Goal: Task Accomplishment & Management: Manage account settings

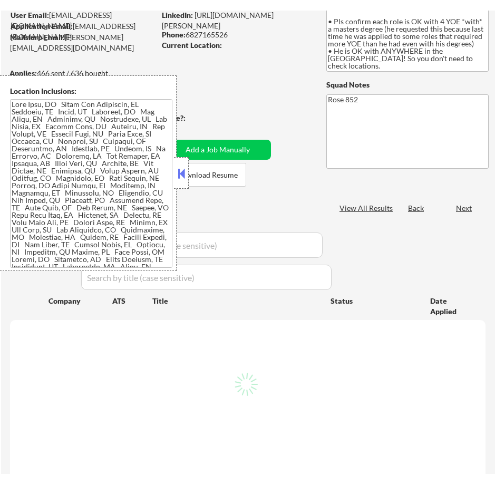
scroll to position [105, 0]
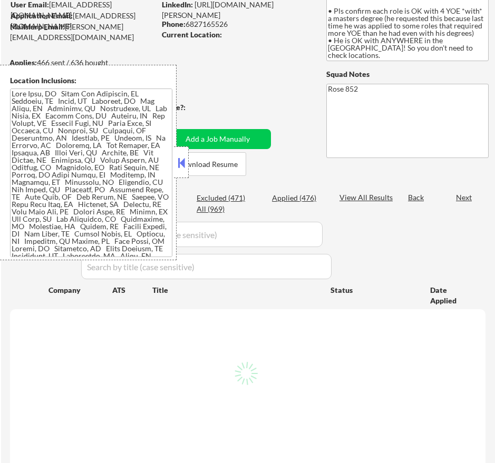
select select ""pending""
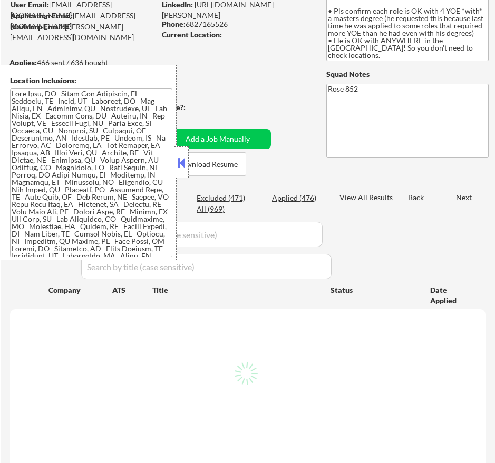
select select ""pending""
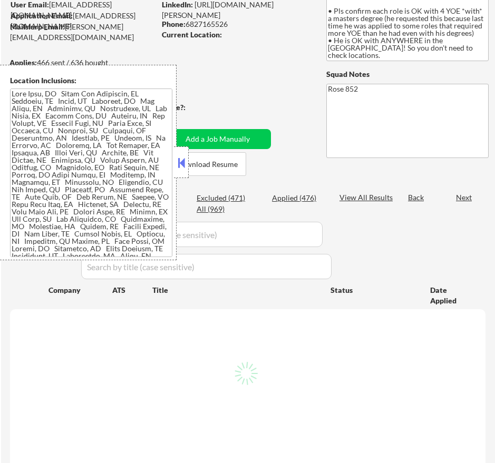
select select ""pending""
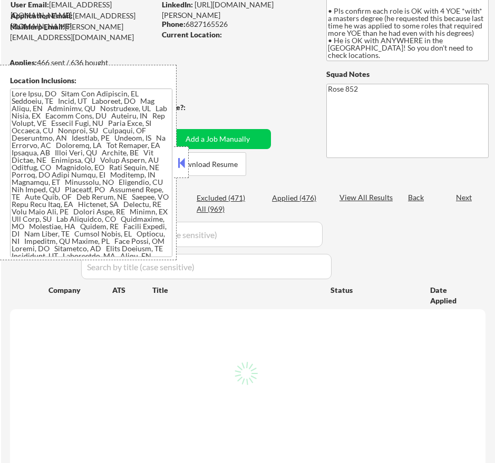
select select ""pending""
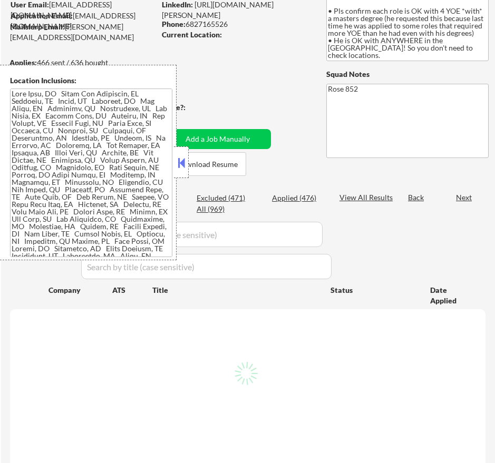
select select ""pending""
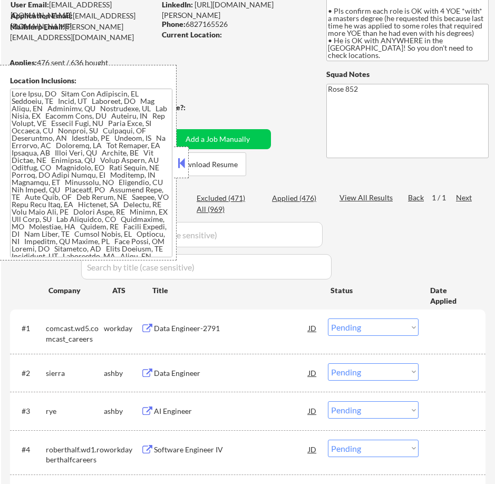
click at [178, 159] on button at bounding box center [181, 163] width 12 height 16
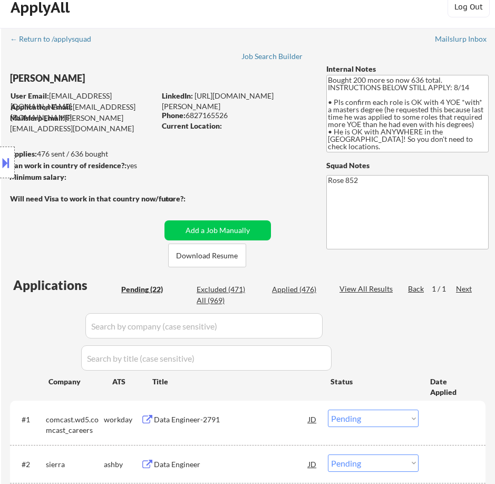
scroll to position [0, 0]
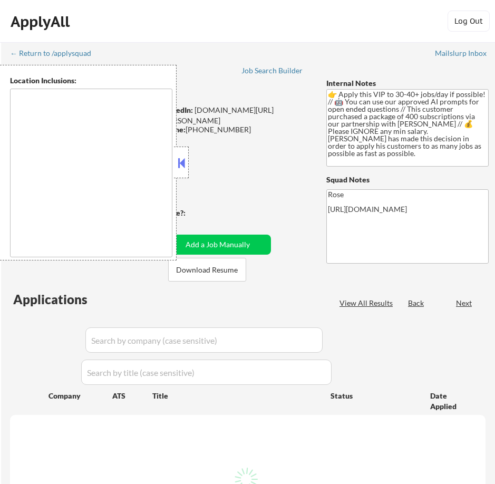
type textarea "remote"
select select ""pending""
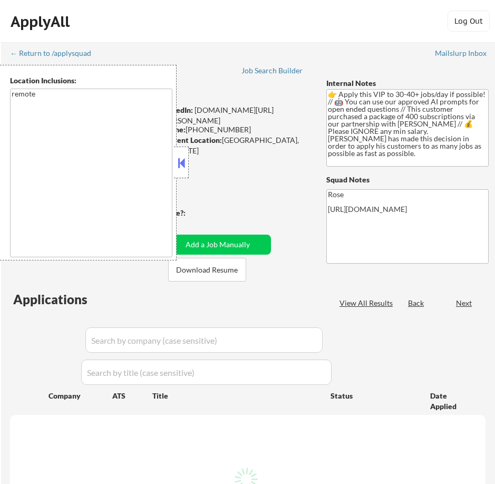
select select ""pending""
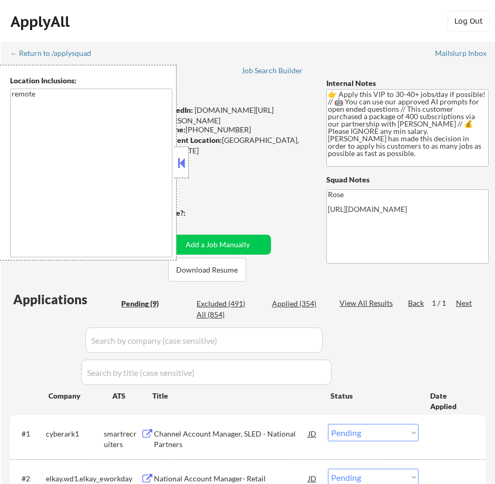
click at [182, 161] on button at bounding box center [181, 163] width 12 height 16
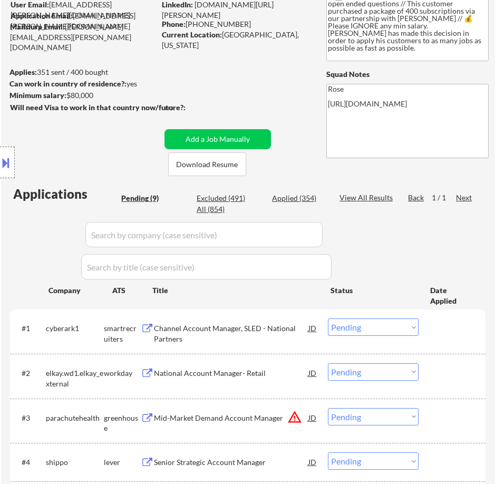
scroll to position [158, 0]
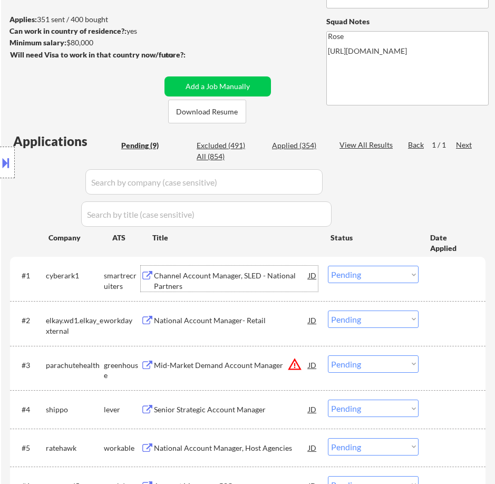
click at [236, 284] on div "Channel Account Manager, SLED - National Partners" at bounding box center [231, 280] width 154 height 21
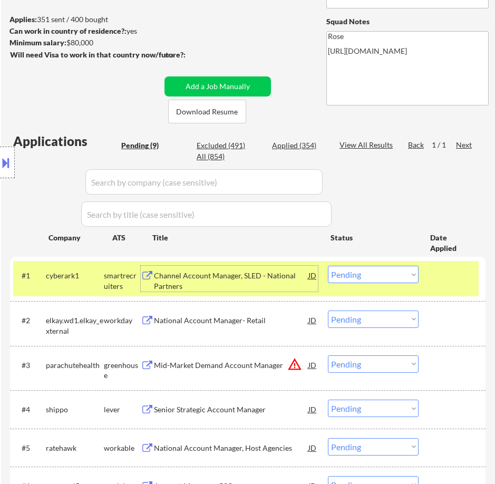
click at [401, 276] on select "Choose an option... Pending Applied Excluded (Questions) Excluded (Expired) Exc…" at bounding box center [373, 274] width 91 height 17
click at [328, 266] on select "Choose an option... Pending Applied Excluded (Questions) Excluded (Expired) Exc…" at bounding box center [373, 274] width 91 height 17
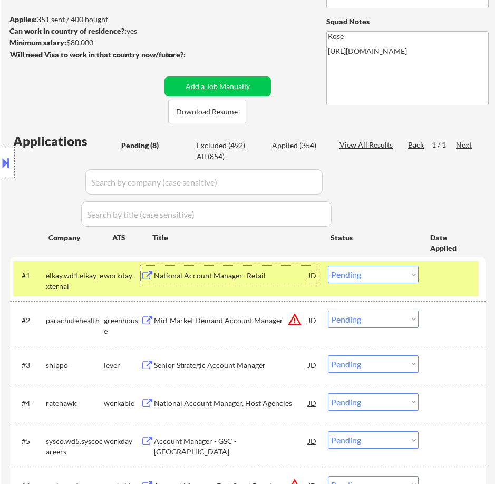
click at [278, 283] on div "National Account Manager- Retail" at bounding box center [231, 275] width 154 height 19
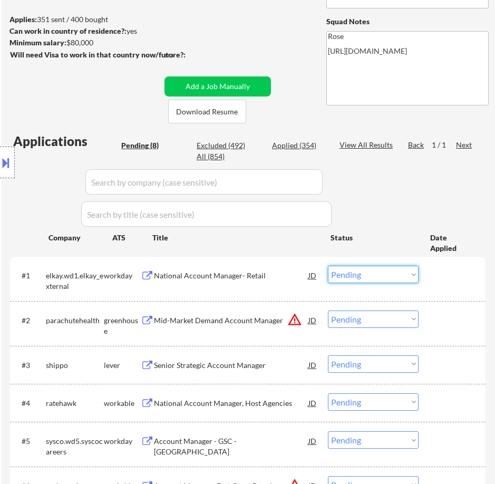
drag, startPoint x: 394, startPoint y: 271, endPoint x: 392, endPoint y: 277, distance: 6.0
click at [394, 271] on select "Choose an option... Pending Applied Excluded (Questions) Excluded (Expired) Exc…" at bounding box center [373, 274] width 91 height 17
click at [328, 266] on select "Choose an option... Pending Applied Excluded (Questions) Excluded (Expired) Exc…" at bounding box center [373, 274] width 91 height 17
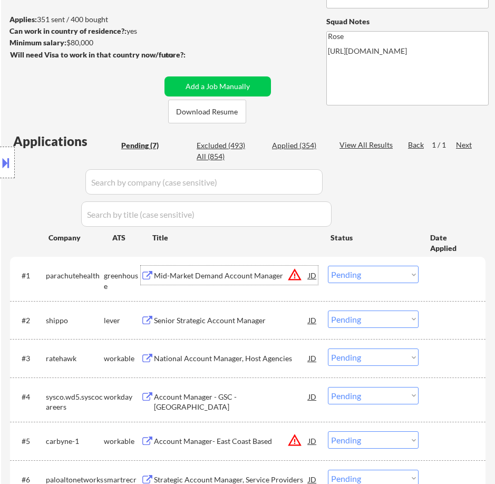
click at [253, 276] on div "Mid-Market Demand Account Manager" at bounding box center [231, 275] width 154 height 11
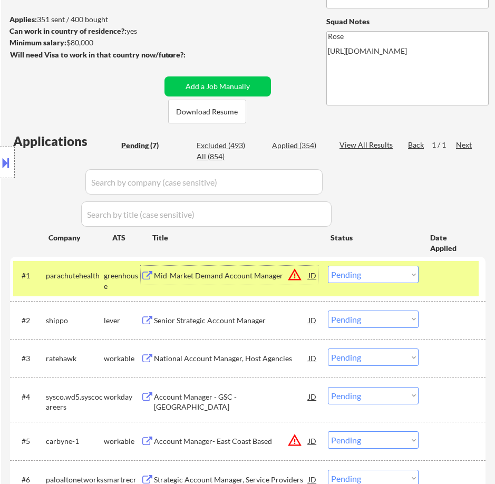
click at [368, 273] on select "Choose an option... Pending Applied Excluded (Questions) Excluded (Expired) Exc…" at bounding box center [373, 274] width 91 height 17
click at [328, 266] on select "Choose an option... Pending Applied Excluded (Questions) Excluded (Expired) Exc…" at bounding box center [373, 274] width 91 height 17
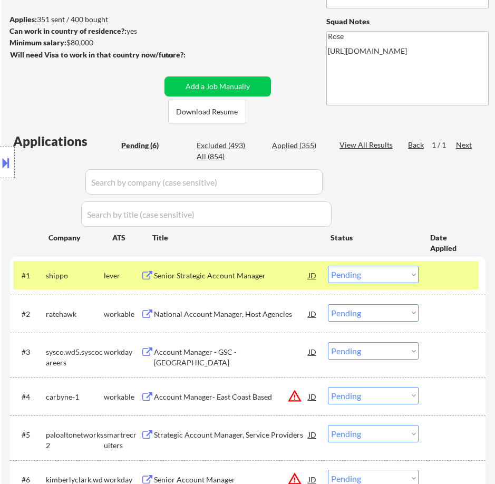
click at [238, 281] on div "Senior Strategic Account Manager" at bounding box center [231, 275] width 154 height 19
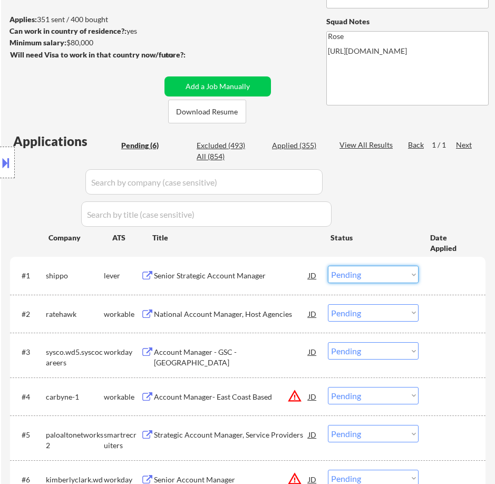
click at [369, 276] on select "Choose an option... Pending Applied Excluded (Questions) Excluded (Expired) Exc…" at bounding box center [373, 274] width 91 height 17
click at [328, 266] on select "Choose an option... Pending Applied Excluded (Questions) Excluded (Expired) Exc…" at bounding box center [373, 274] width 91 height 17
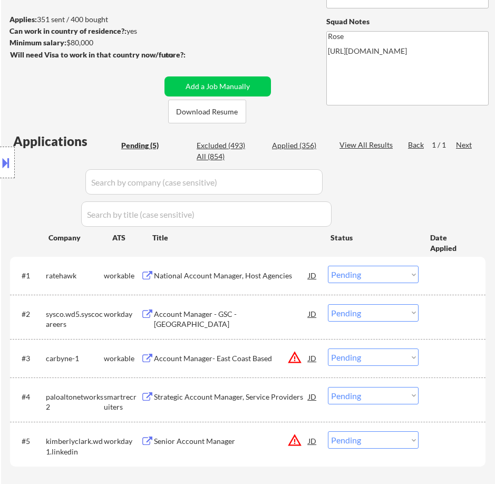
click at [270, 276] on div "National Account Manager, Host Agencies" at bounding box center [231, 275] width 154 height 11
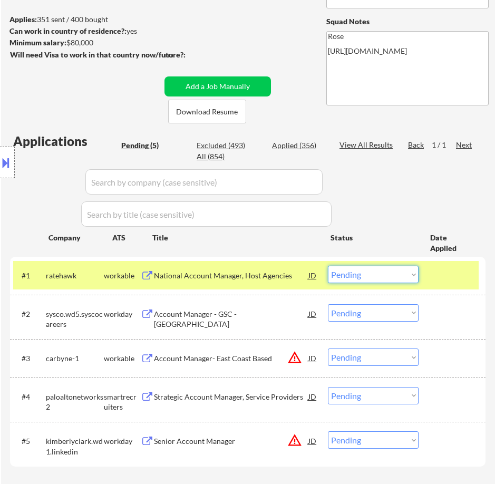
click at [402, 273] on select "Choose an option... Pending Applied Excluded (Questions) Excluded (Expired) Exc…" at bounding box center [373, 274] width 91 height 17
click at [328, 266] on select "Choose an option... Pending Applied Excluded (Questions) Excluded (Expired) Exc…" at bounding box center [373, 274] width 91 height 17
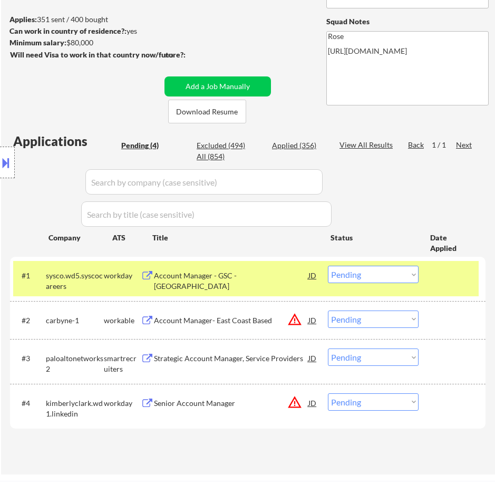
click at [266, 272] on div "Account Manager - GSC - US" at bounding box center [231, 280] width 154 height 21
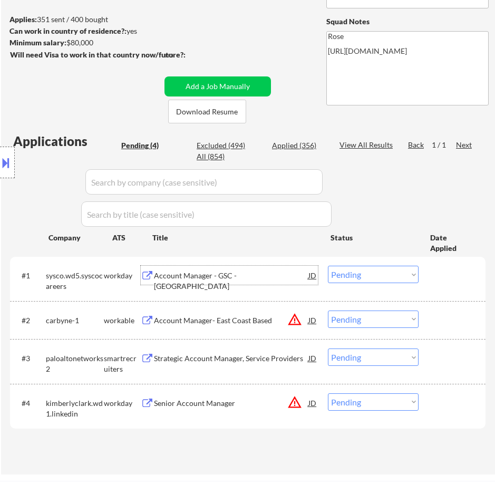
click at [355, 273] on select "Choose an option... Pending Applied Excluded (Questions) Excluded (Expired) Exc…" at bounding box center [373, 274] width 91 height 17
click at [328, 266] on select "Choose an option... Pending Applied Excluded (Questions) Excluded (Expired) Exc…" at bounding box center [373, 274] width 91 height 17
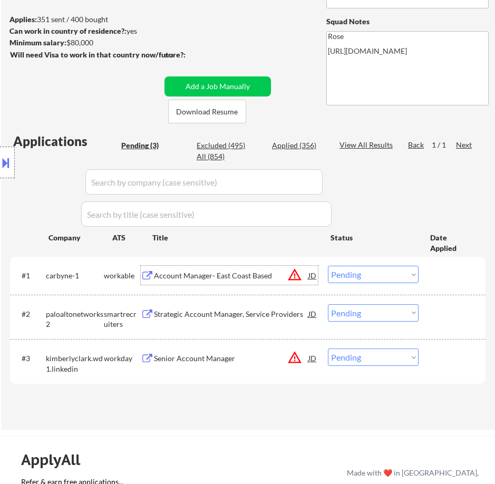
click at [258, 281] on div "Account Manager- East Coast Based" at bounding box center [231, 275] width 154 height 19
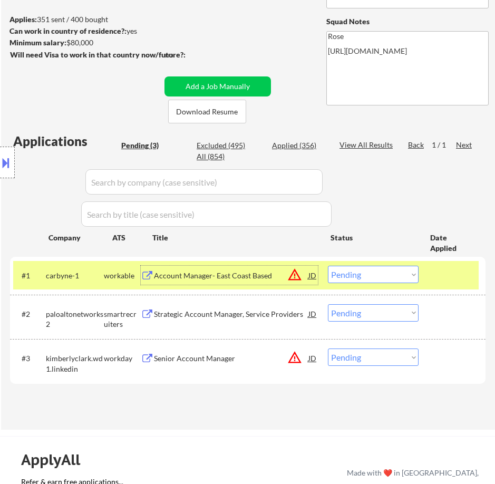
click at [401, 272] on select "Choose an option... Pending Applied Excluded (Questions) Excluded (Expired) Exc…" at bounding box center [373, 274] width 91 height 17
click at [328, 266] on select "Choose an option... Pending Applied Excluded (Questions) Excluded (Expired) Exc…" at bounding box center [373, 274] width 91 height 17
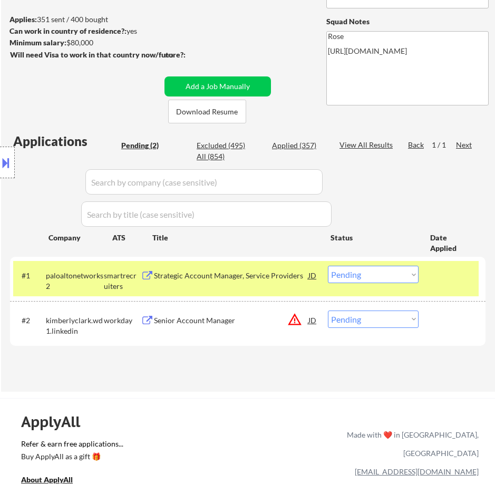
click at [228, 279] on div "Strategic Account Manager, Service Providers" at bounding box center [231, 275] width 154 height 11
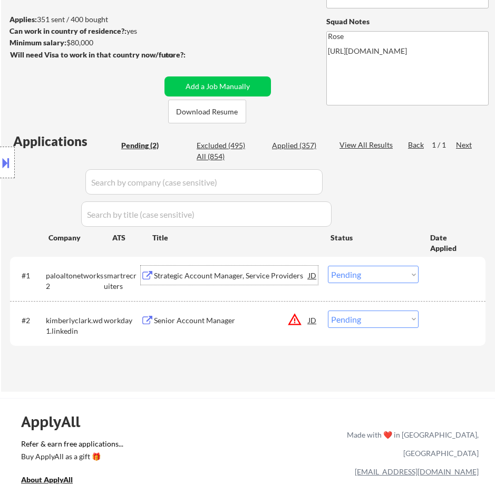
click at [401, 274] on select "Choose an option... Pending Applied Excluded (Questions) Excluded (Expired) Exc…" at bounding box center [373, 274] width 91 height 17
click at [328, 266] on select "Choose an option... Pending Applied Excluded (Questions) Excluded (Expired) Exc…" at bounding box center [373, 274] width 91 height 17
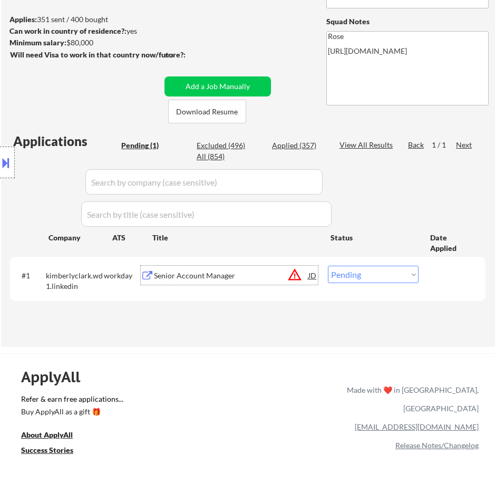
click at [249, 273] on div "Senior Account Manager" at bounding box center [231, 275] width 154 height 11
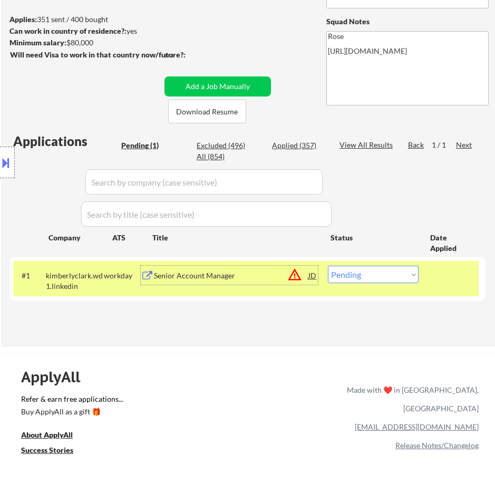
click at [382, 276] on select "Choose an option... Pending Applied Excluded (Questions) Excluded (Expired) Exc…" at bounding box center [373, 274] width 91 height 17
select select ""excluded__location_""
click at [328, 266] on select "Choose an option... Pending Applied Excluded (Questions) Excluded (Expired) Exc…" at bounding box center [373, 274] width 91 height 17
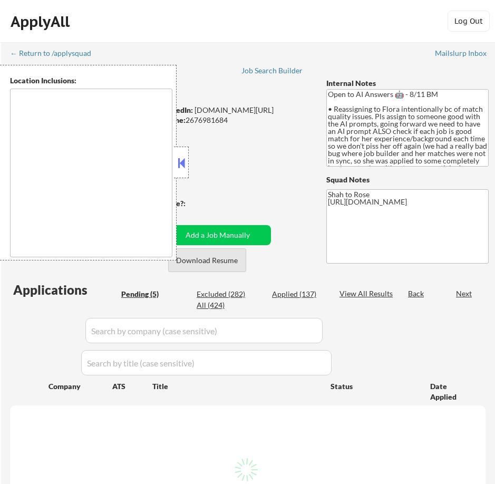
select select ""pending""
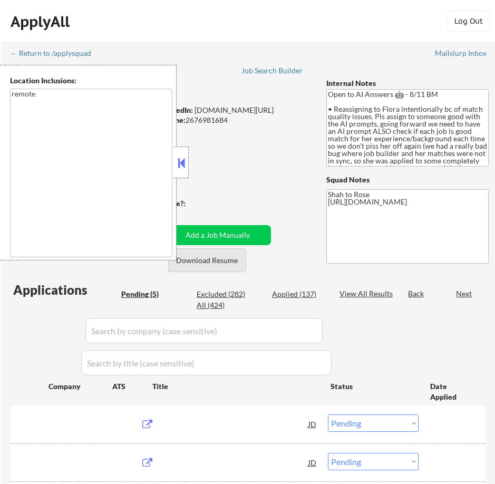
type textarea "remote"
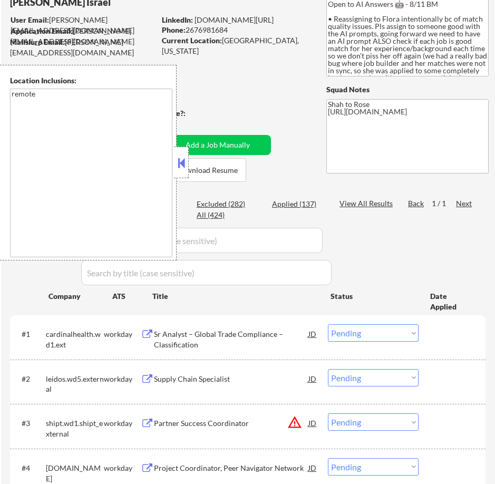
scroll to position [105, 0]
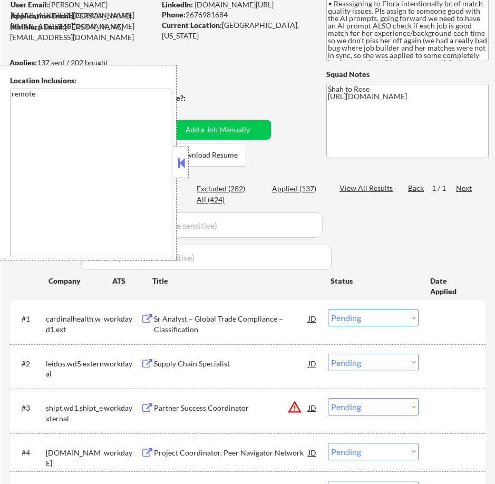
click at [181, 166] on button at bounding box center [181, 163] width 12 height 16
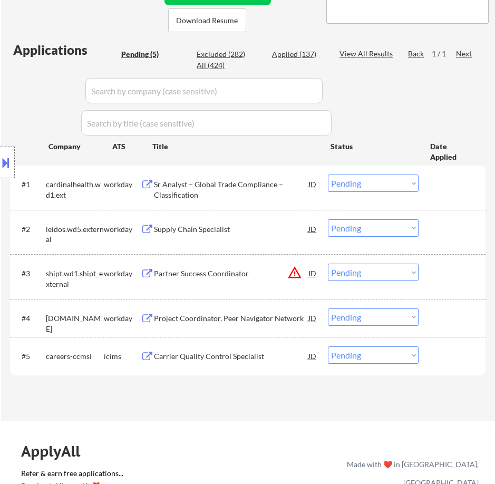
scroll to position [263, 0]
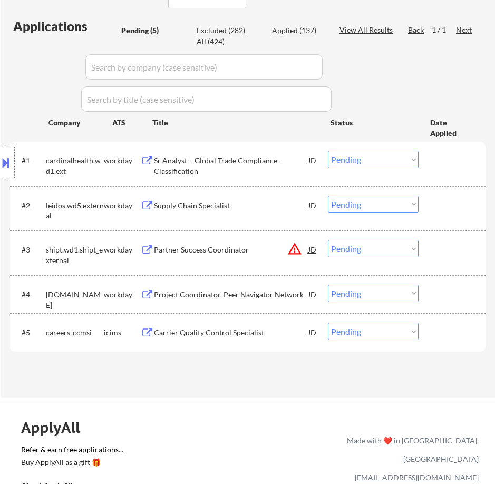
click at [235, 167] on div "Sr Analyst – Global Trade Compliance – Classification" at bounding box center [231, 165] width 154 height 21
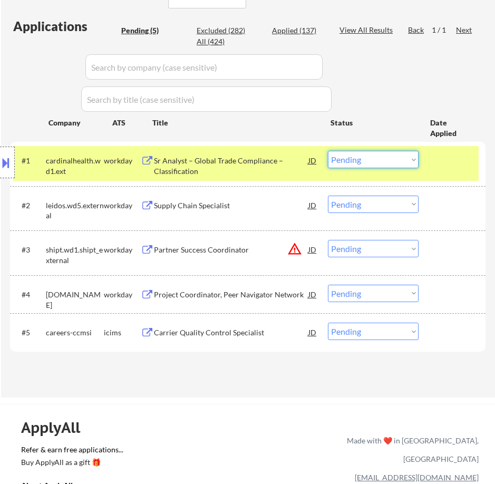
drag, startPoint x: 342, startPoint y: 161, endPoint x: 342, endPoint y: 168, distance: 6.9
click at [342, 160] on select "Choose an option... Pending Applied Excluded (Questions) Excluded (Expired) Exc…" at bounding box center [373, 159] width 91 height 17
click at [328, 151] on select "Choose an option... Pending Applied Excluded (Questions) Excluded (Expired) Exc…" at bounding box center [373, 159] width 91 height 17
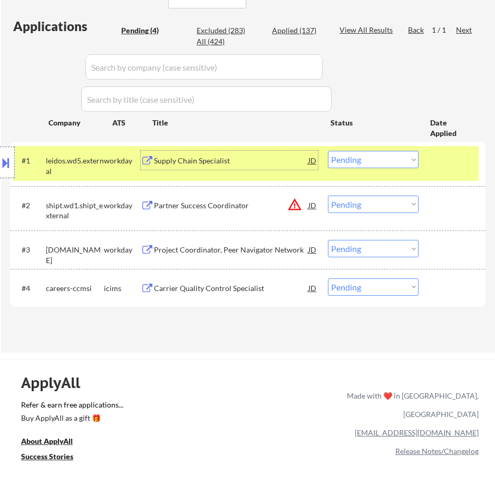
click at [247, 161] on div "Supply Chain Specialist" at bounding box center [231, 160] width 154 height 11
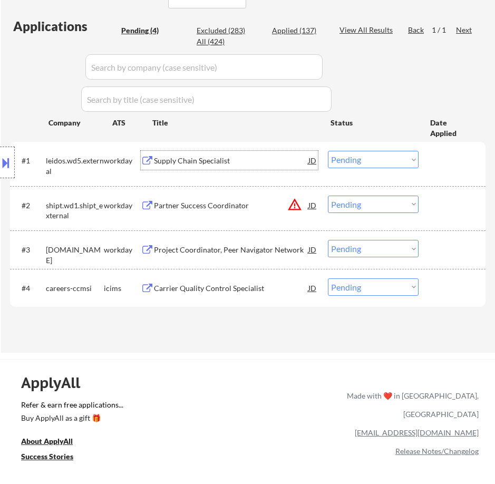
click at [12, 167] on div at bounding box center [7, 162] width 15 height 32
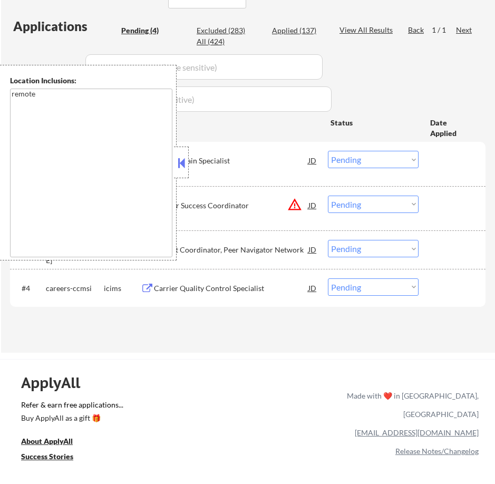
click at [178, 163] on button at bounding box center [181, 163] width 12 height 16
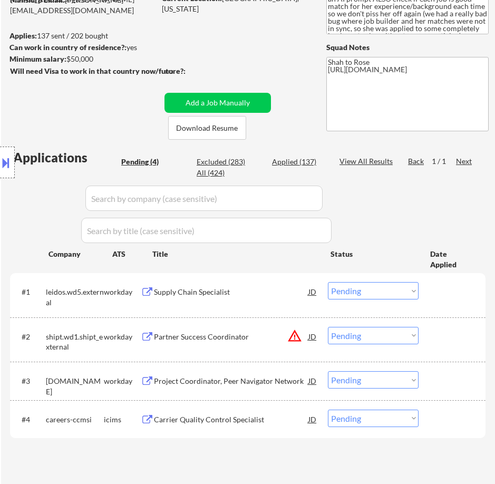
scroll to position [158, 0]
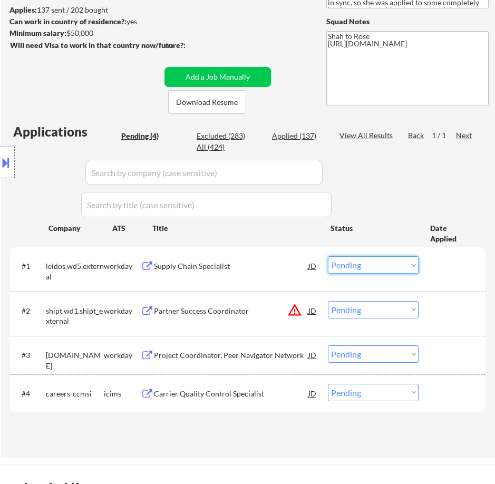
click at [368, 261] on select "Choose an option... Pending Applied Excluded (Questions) Excluded (Expired) Exc…" at bounding box center [373, 264] width 91 height 17
click at [328, 256] on select "Choose an option... Pending Applied Excluded (Questions) Excluded (Expired) Exc…" at bounding box center [373, 264] width 91 height 17
select select ""pending""
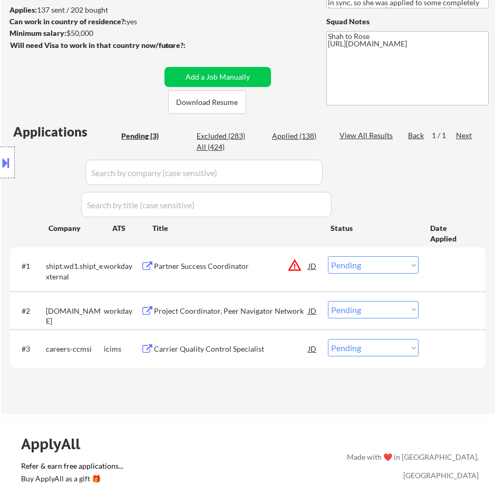
click at [257, 261] on div "Partner Success Coordinator" at bounding box center [231, 266] width 154 height 11
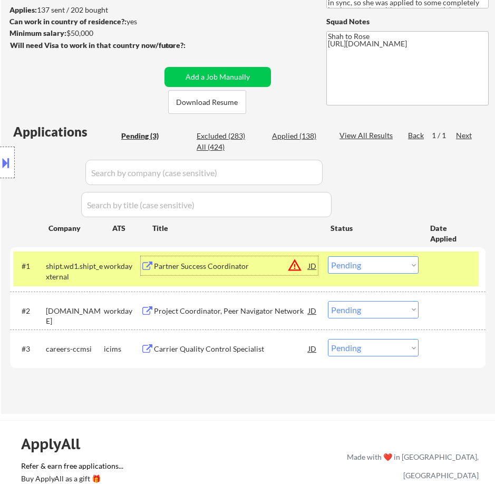
click at [298, 136] on div "Applied (138)" at bounding box center [298, 136] width 53 height 11
click at [306, 171] on input "input" at bounding box center [203, 172] width 237 height 25
select select ""applied""
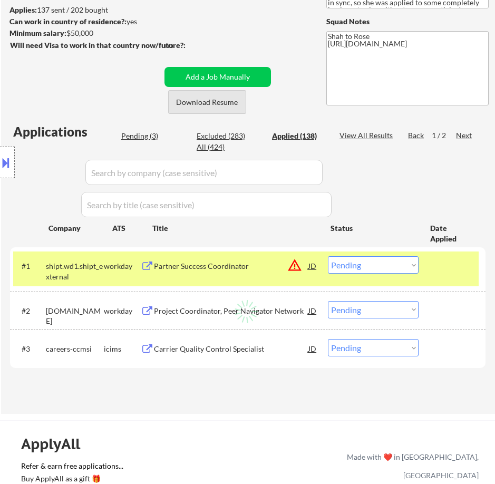
select select ""applied""
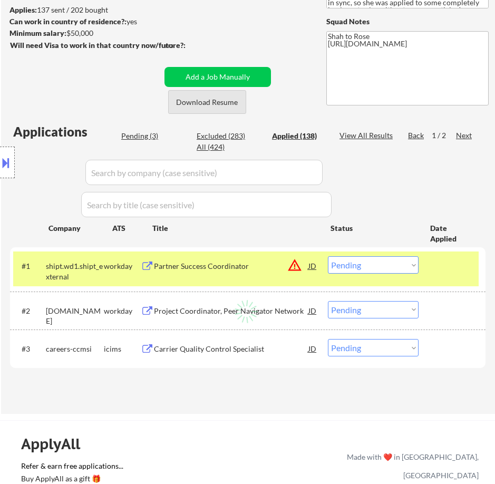
select select ""applied""
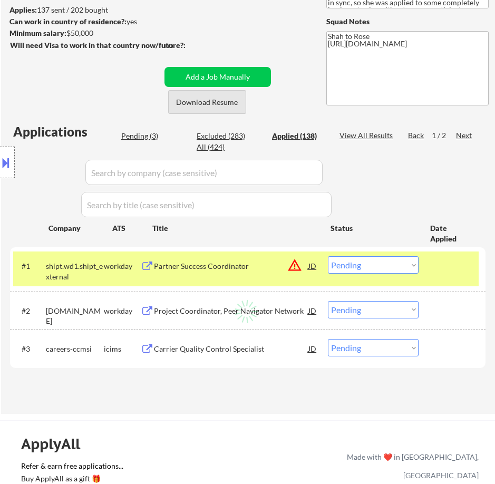
select select ""applied""
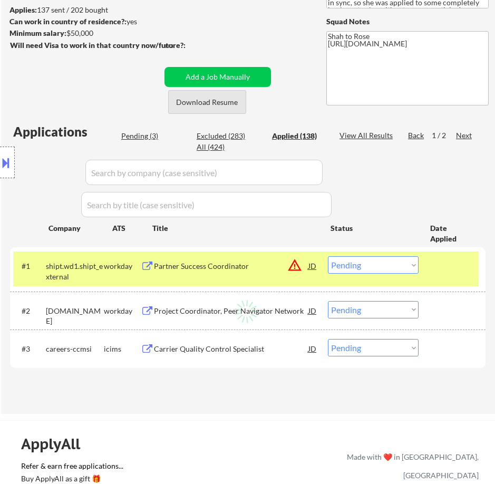
select select ""applied""
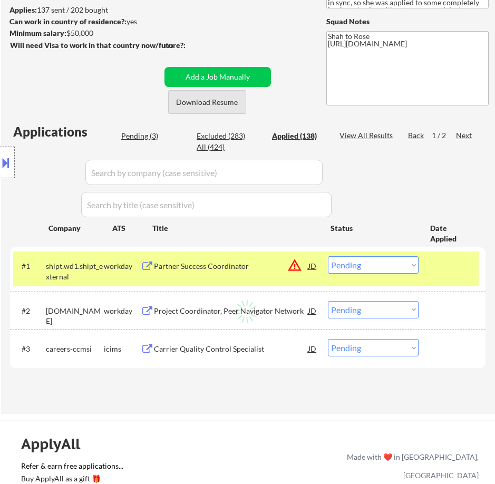
select select ""applied""
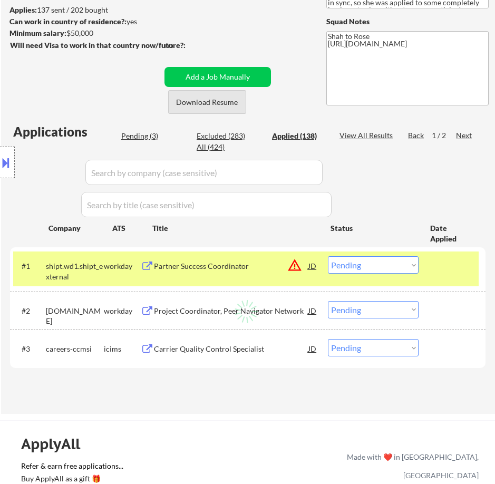
select select ""applied""
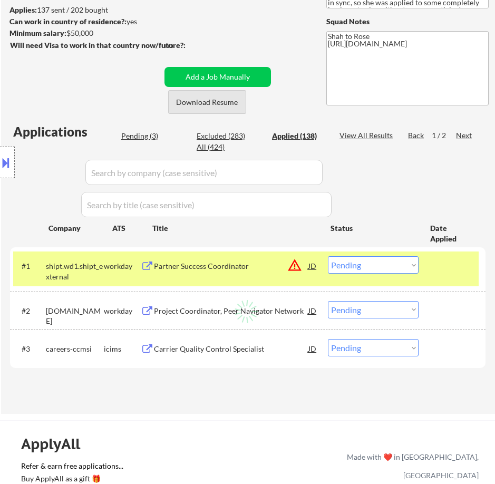
select select ""applied""
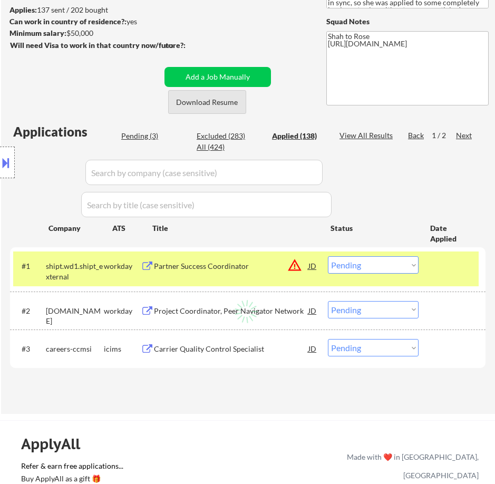
select select ""applied""
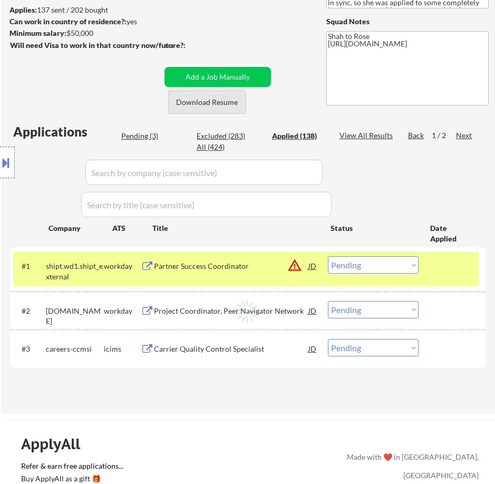
select select ""applied""
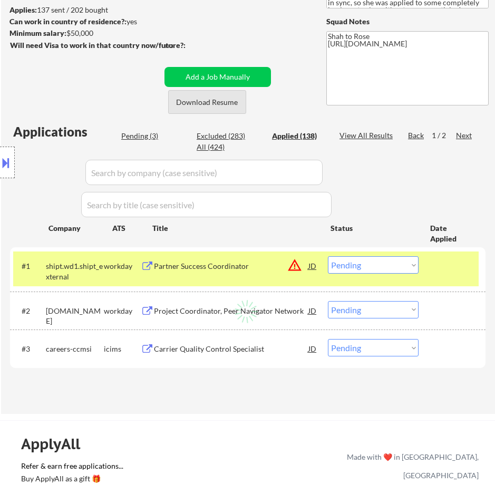
select select ""applied""
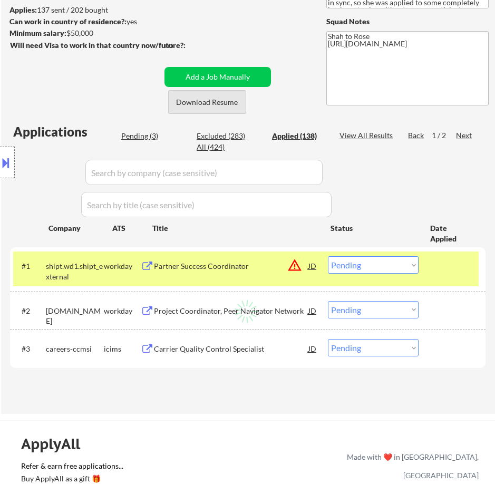
select select ""applied""
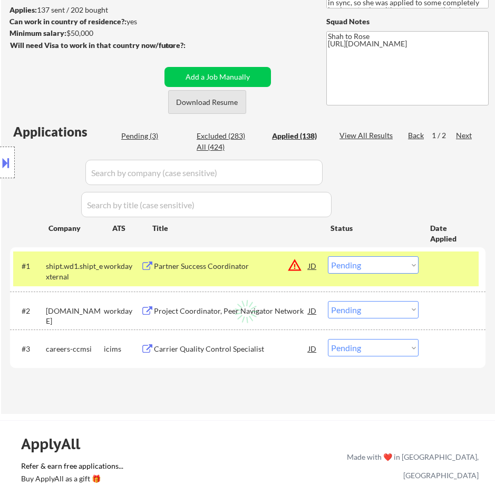
select select ""applied""
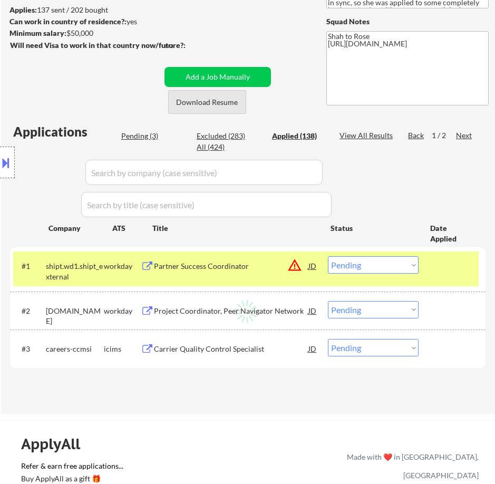
select select ""applied""
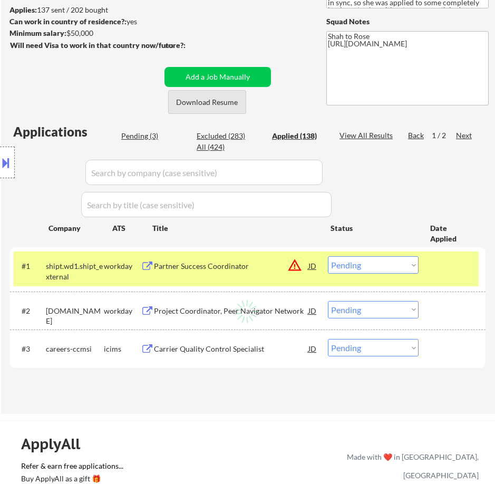
select select ""applied""
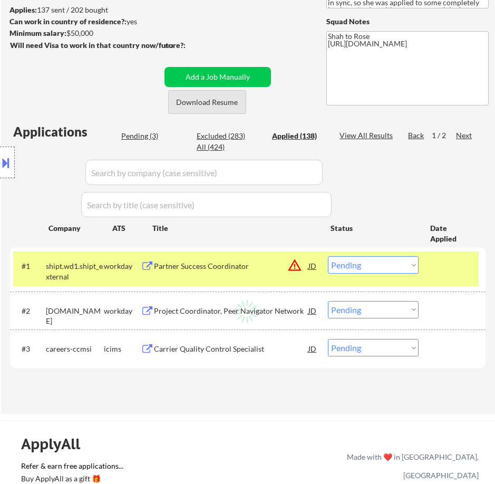
select select ""applied""
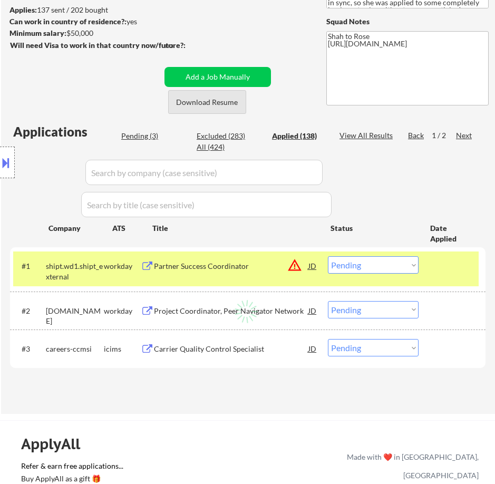
select select ""applied""
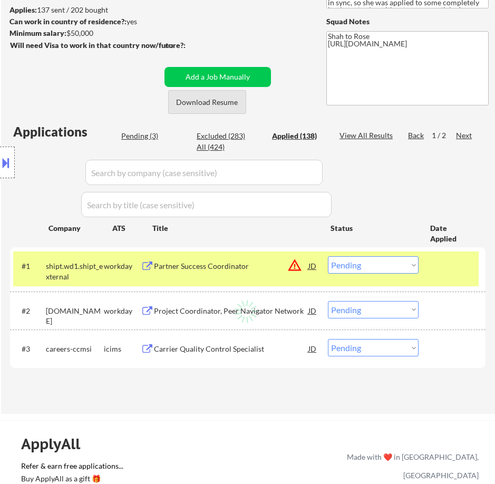
select select ""applied""
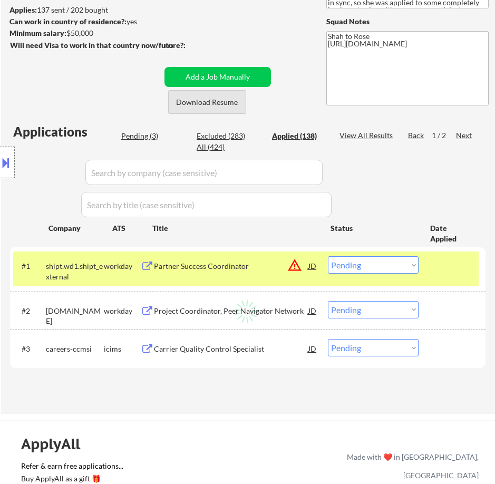
select select ""applied""
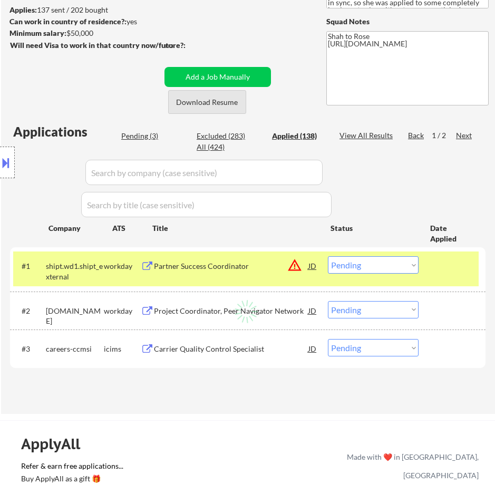
select select ""applied""
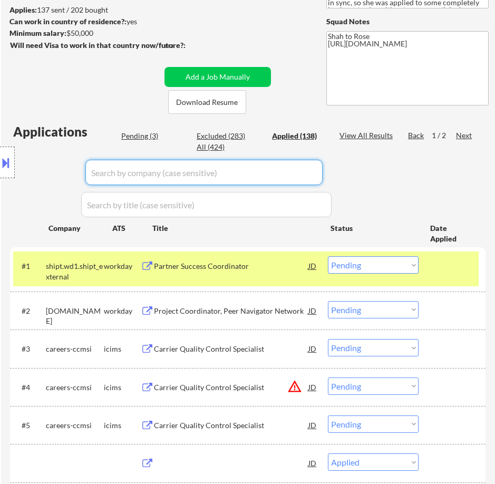
select select ""applied""
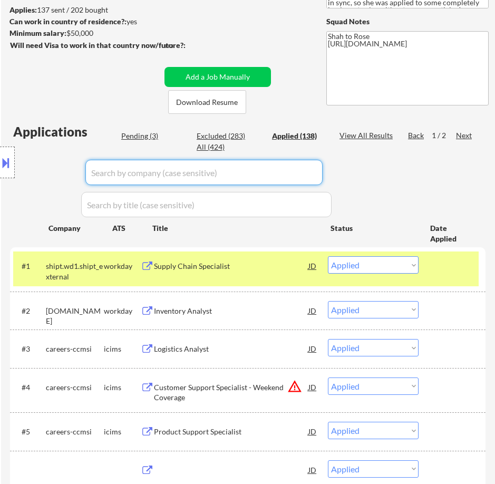
click at [309, 171] on input "input" at bounding box center [203, 172] width 237 height 25
paste input "Shipt"
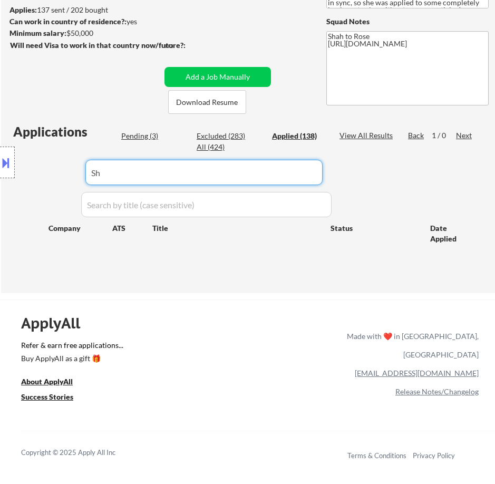
type input "S"
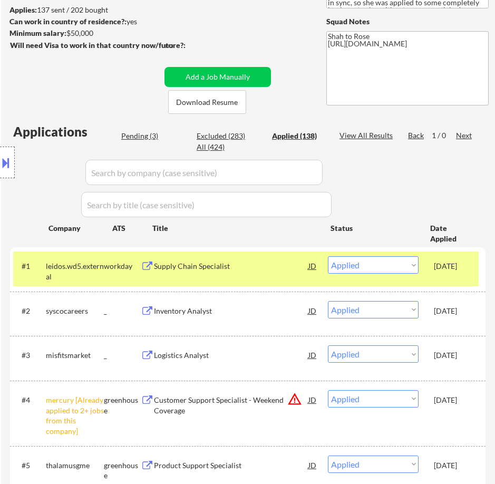
click at [146, 136] on div "Location Inclusions: remote" at bounding box center [94, 162] width 189 height 195
click at [140, 137] on div "Location Inclusions: remote" at bounding box center [94, 162] width 189 height 195
click at [129, 137] on div "Location Inclusions: remote" at bounding box center [94, 162] width 189 height 195
click at [136, 136] on div "Location Inclusions: remote" at bounding box center [94, 162] width 189 height 195
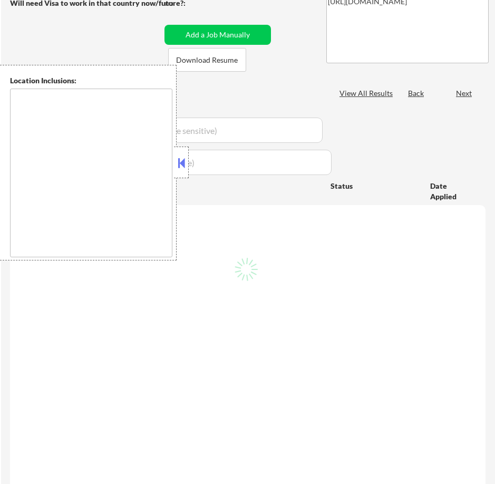
type textarea "remote"
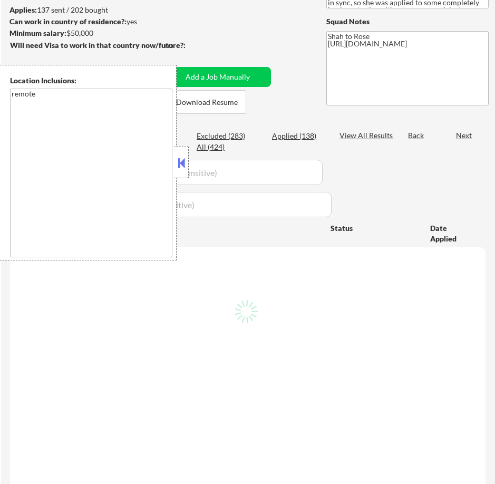
select select ""pending""
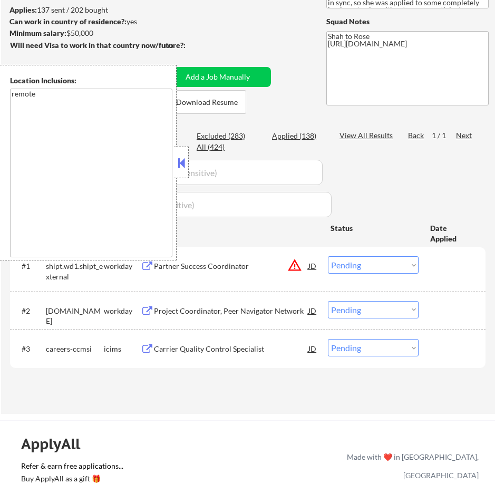
click at [182, 165] on button at bounding box center [181, 163] width 12 height 16
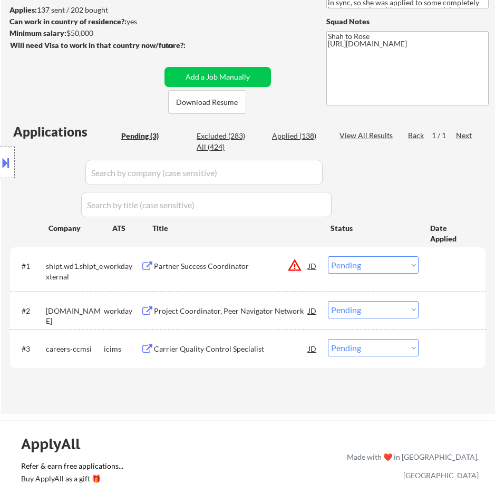
click at [387, 266] on select "Choose an option... Pending Applied Excluded (Questions) Excluded (Expired) Exc…" at bounding box center [373, 264] width 91 height 17
click at [328, 256] on select "Choose an option... Pending Applied Excluded (Questions) Excluded (Expired) Exc…" at bounding box center [373, 264] width 91 height 17
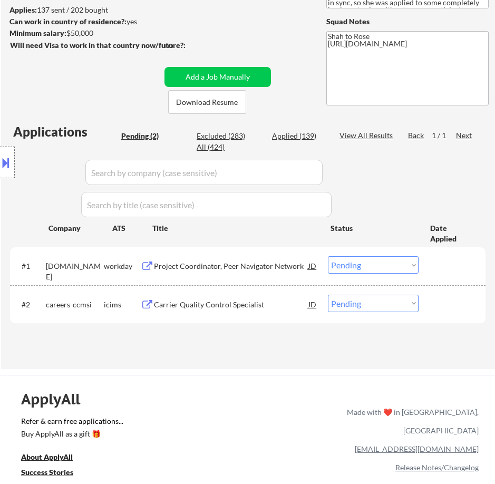
click at [302, 264] on div "Project Coordinator, Peer Navigator Network" at bounding box center [231, 266] width 154 height 11
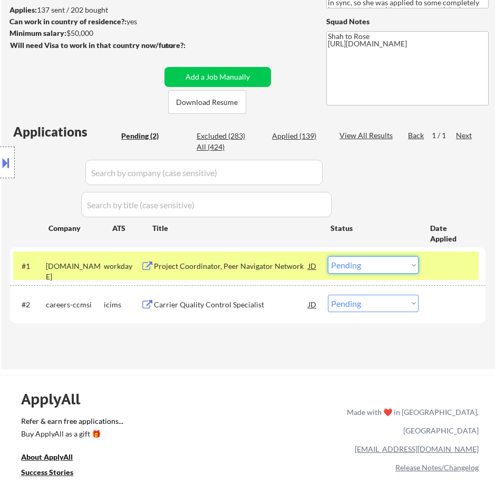
click at [385, 260] on select "Choose an option... Pending Applied Excluded (Questions) Excluded (Expired) Exc…" at bounding box center [373, 264] width 91 height 17
click at [328, 256] on select "Choose an option... Pending Applied Excluded (Questions) Excluded (Expired) Exc…" at bounding box center [373, 264] width 91 height 17
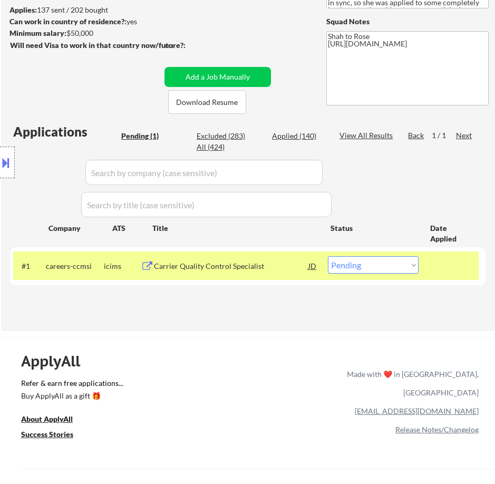
click at [283, 264] on div "Carrier Quality Control Specialist" at bounding box center [231, 266] width 154 height 11
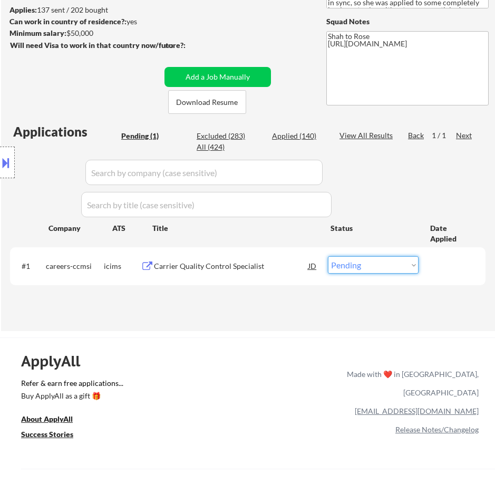
click at [362, 264] on select "Choose an option... Pending Applied Excluded (Questions) Excluded (Expired) Exc…" at bounding box center [373, 264] width 91 height 17
select select ""excluded__bad_match_""
click at [328, 256] on select "Choose an option... Pending Applied Excluded (Questions) Excluded (Expired) Exc…" at bounding box center [373, 264] width 91 height 17
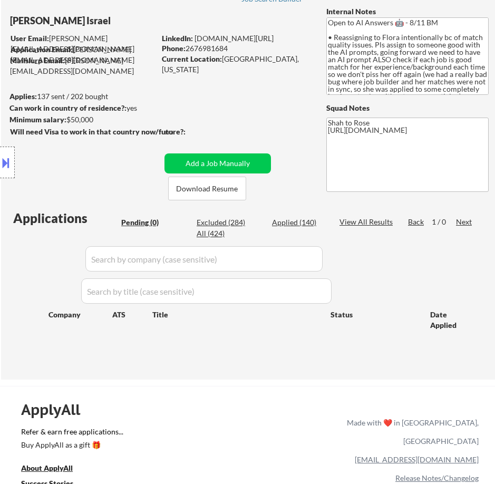
scroll to position [53, 0]
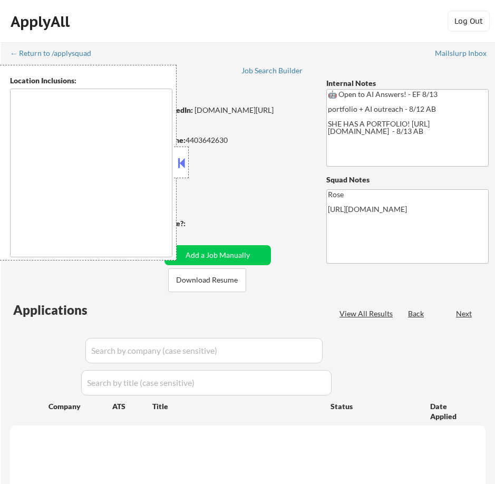
type textarea "[GEOGRAPHIC_DATA], [GEOGRAPHIC_DATA] [GEOGRAPHIC_DATA], [GEOGRAPHIC_DATA] [GEOG…"
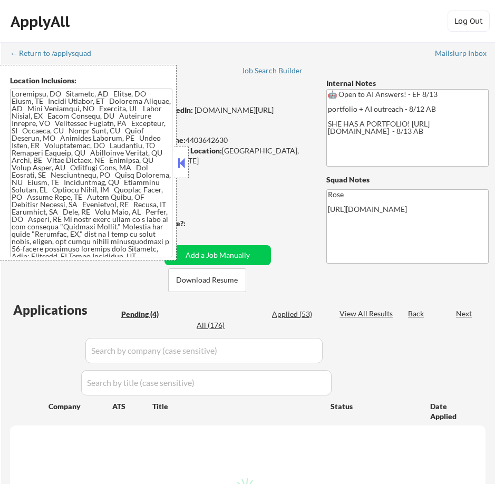
select select ""pending""
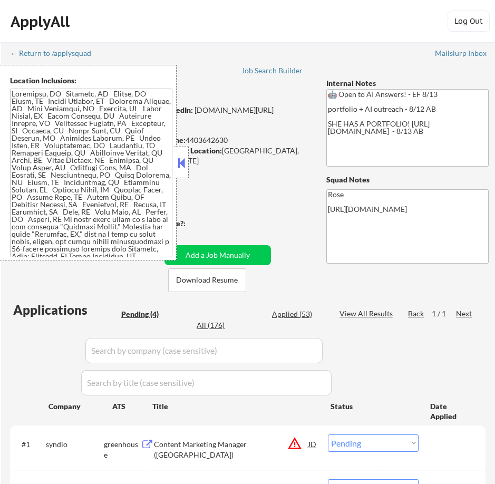
click at [183, 163] on button at bounding box center [181, 163] width 12 height 16
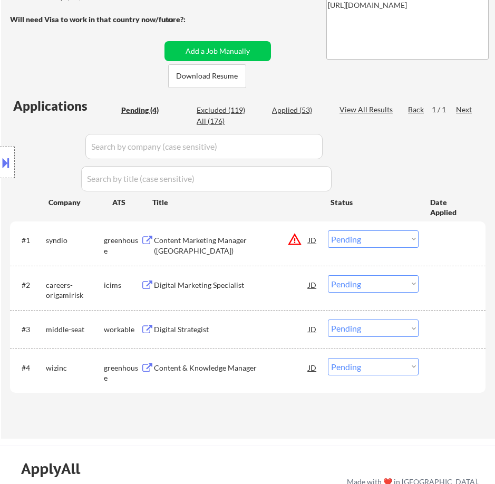
scroll to position [105, 0]
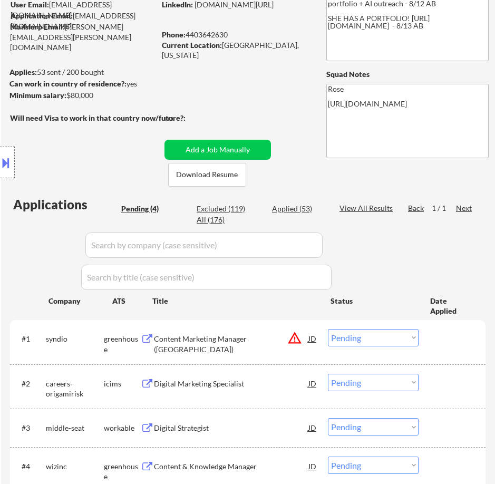
click at [263, 344] on div "Content Marketing Manager (Seattle)" at bounding box center [231, 338] width 154 height 19
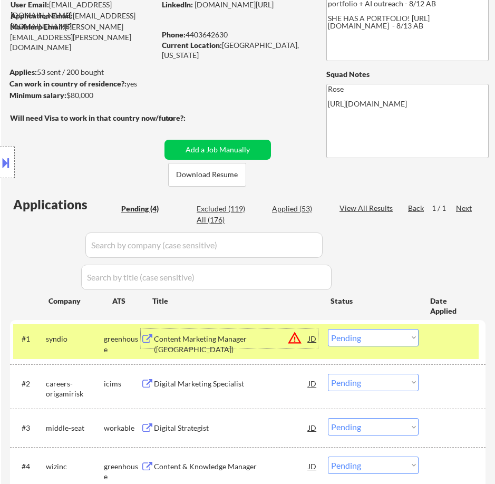
click at [385, 339] on select "Choose an option... Pending Applied Excluded (Questions) Excluded (Expired) Exc…" at bounding box center [373, 337] width 91 height 17
click at [328, 329] on select "Choose an option... Pending Applied Excluded (Questions) Excluded (Expired) Exc…" at bounding box center [373, 337] width 91 height 17
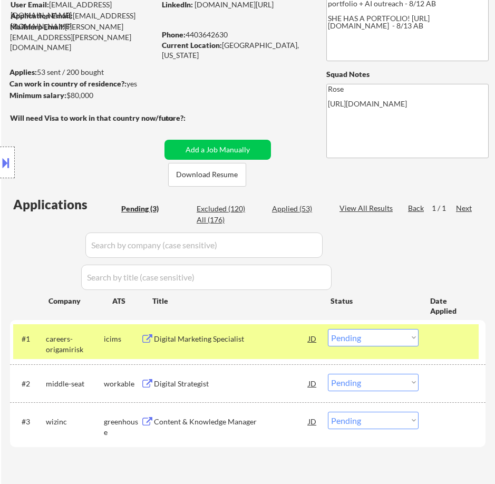
click at [269, 343] on div "Digital Marketing Specialist" at bounding box center [231, 338] width 154 height 11
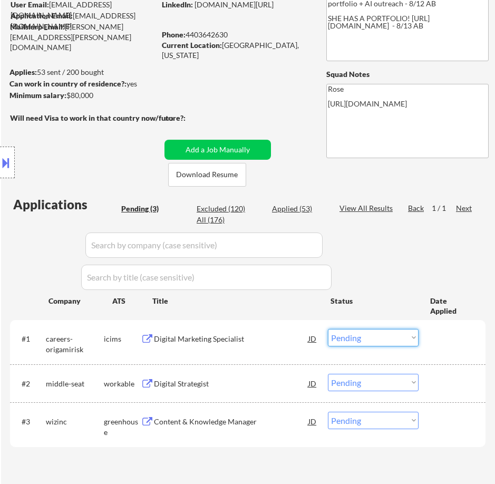
click at [385, 334] on select "Choose an option... Pending Applied Excluded (Questions) Excluded (Expired) Exc…" at bounding box center [373, 337] width 91 height 17
click at [328, 329] on select "Choose an option... Pending Applied Excluded (Questions) Excluded (Expired) Exc…" at bounding box center [373, 337] width 91 height 17
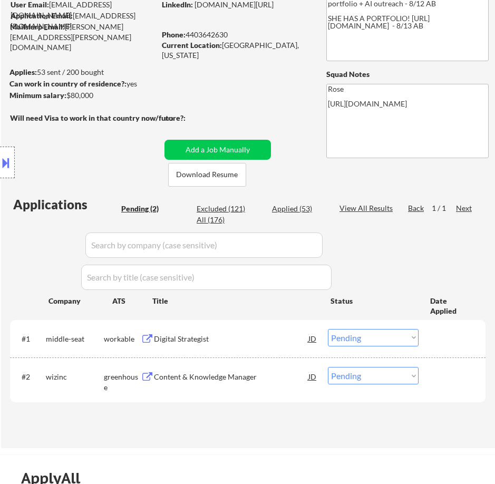
click at [257, 349] on div "#1 middle-seat workable Digital Strategist JD warning_amber Choose an option...…" at bounding box center [245, 338] width 465 height 28
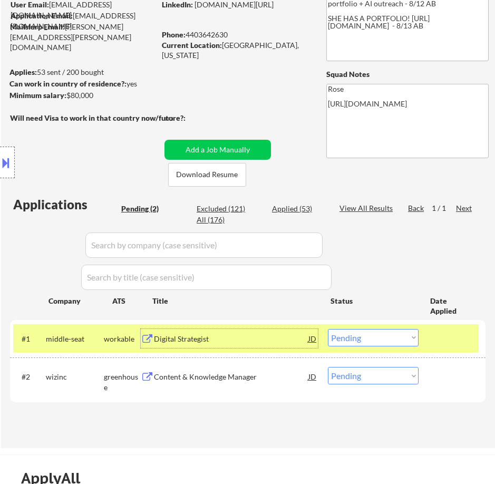
click at [254, 344] on div "Digital Strategist" at bounding box center [231, 338] width 154 height 19
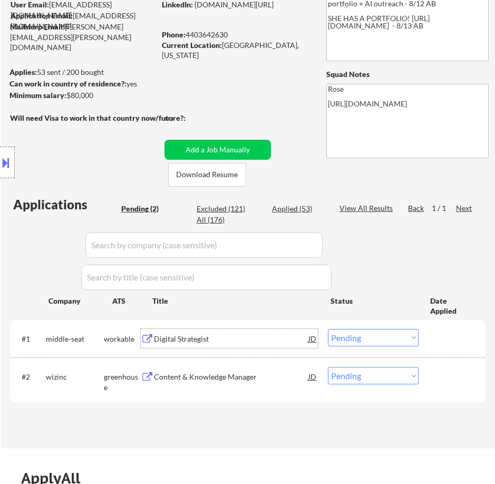
click at [375, 336] on select "Choose an option... Pending Applied Excluded (Questions) Excluded (Expired) Exc…" at bounding box center [373, 337] width 91 height 17
click at [328, 329] on select "Choose an option... Pending Applied Excluded (Questions) Excluded (Expired) Exc…" at bounding box center [373, 337] width 91 height 17
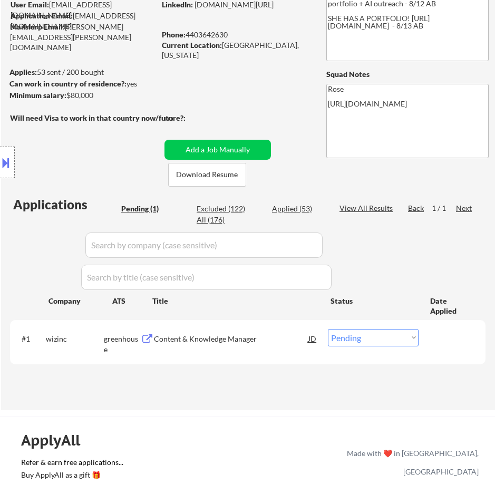
click at [274, 342] on div "Content & Knowledge Manager" at bounding box center [231, 338] width 154 height 11
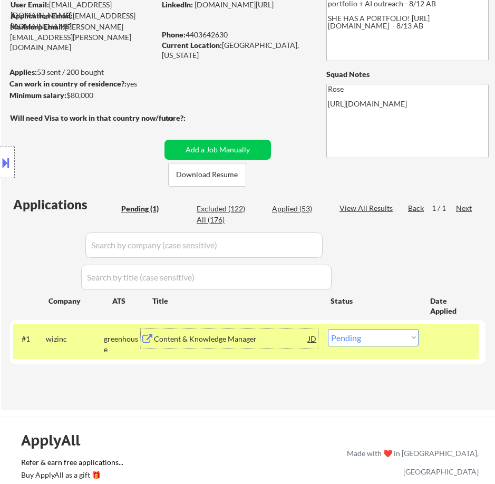
click at [392, 335] on select "Choose an option... Pending Applied Excluded (Questions) Excluded (Expired) Exc…" at bounding box center [373, 337] width 91 height 17
select select ""applied""
click at [328, 329] on select "Choose an option... Pending Applied Excluded (Questions) Excluded (Expired) Exc…" at bounding box center [373, 337] width 91 height 17
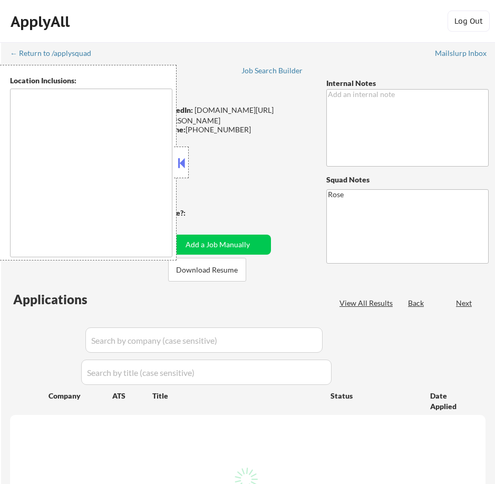
type textarea "[GEOGRAPHIC_DATA], [GEOGRAPHIC_DATA] [GEOGRAPHIC_DATA], [GEOGRAPHIC_DATA] [GEOG…"
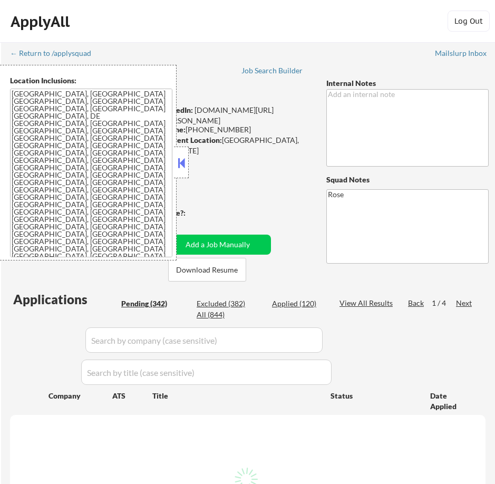
select select ""pending""
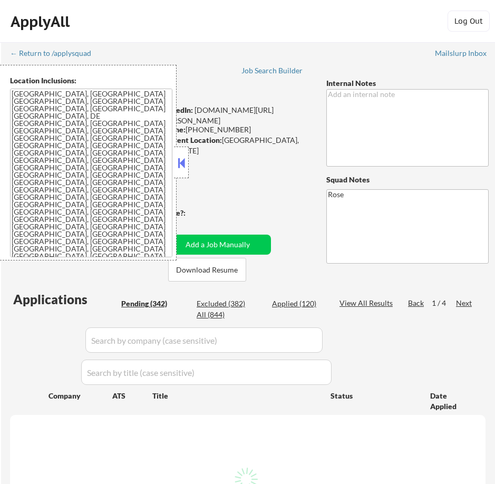
select select ""pending""
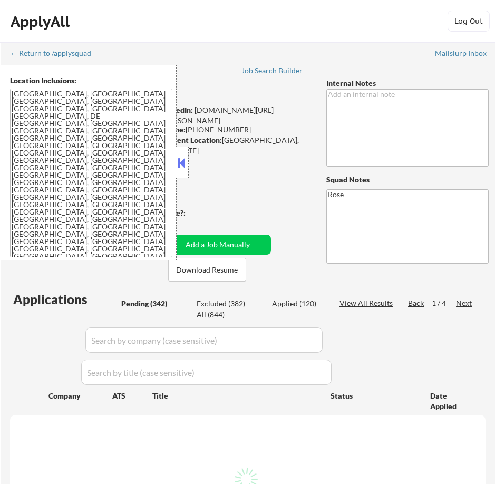
select select ""pending""
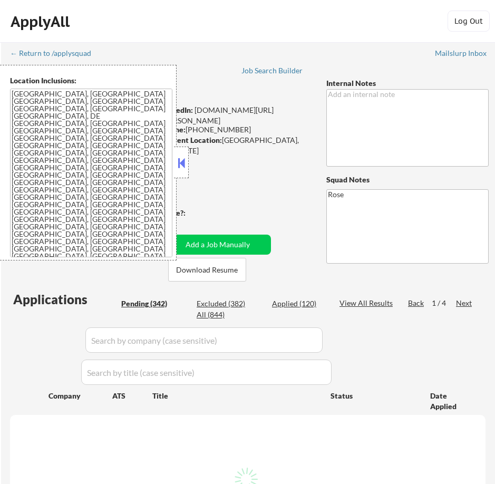
select select ""pending""
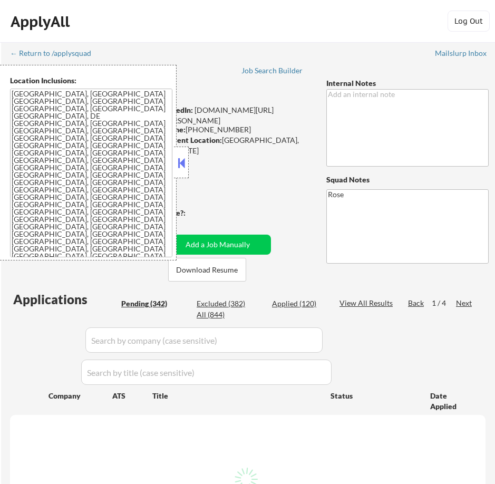
select select ""pending""
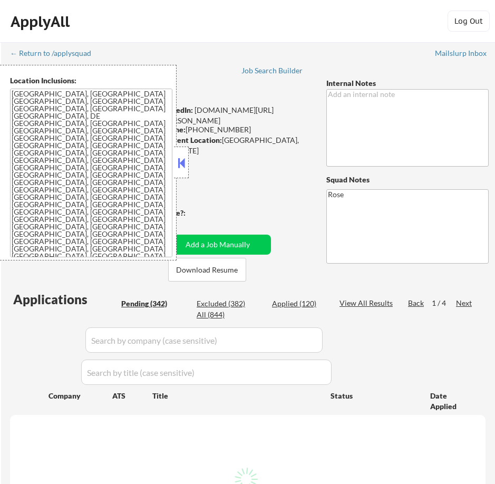
select select ""pending""
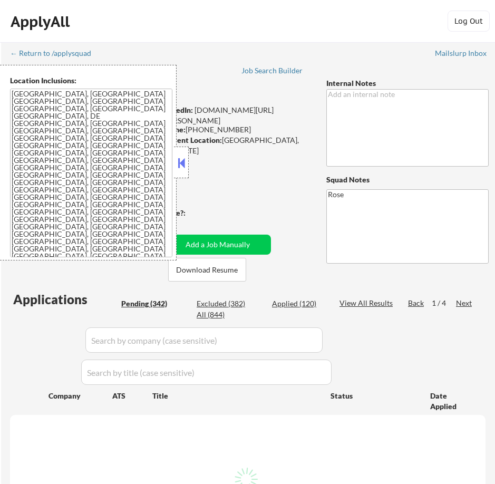
select select ""pending""
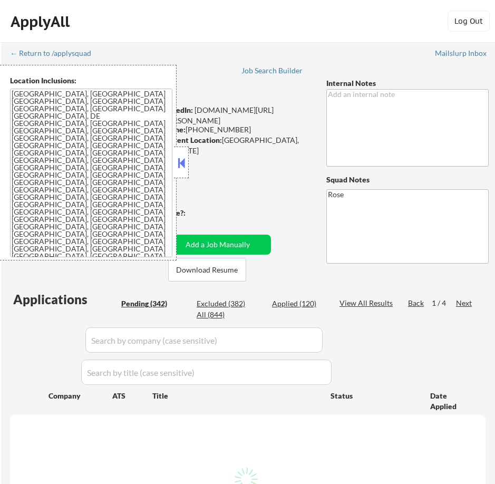
select select ""pending""
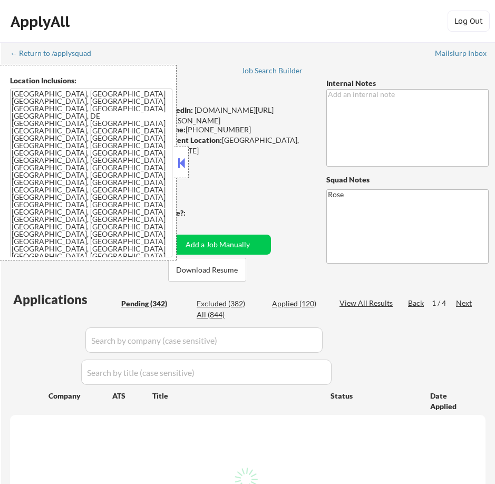
select select ""pending""
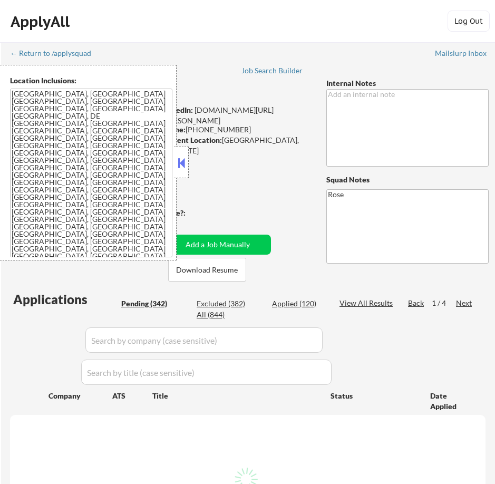
select select ""pending""
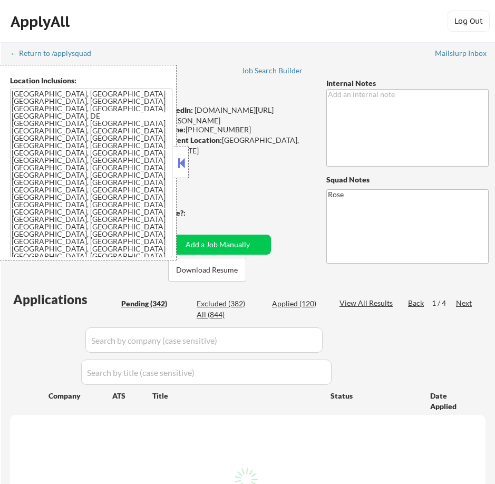
select select ""pending""
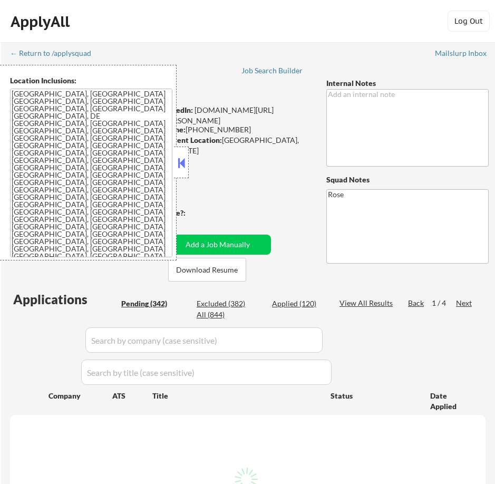
select select ""pending""
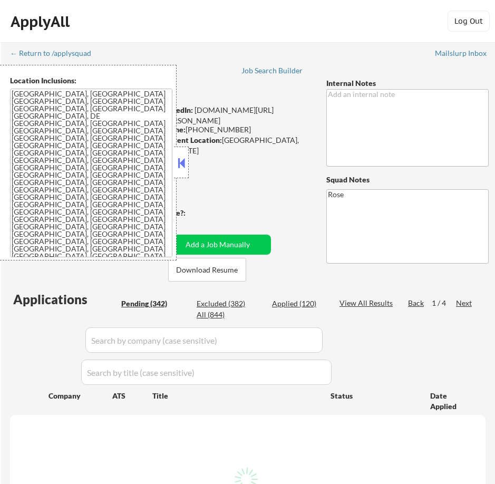
select select ""pending""
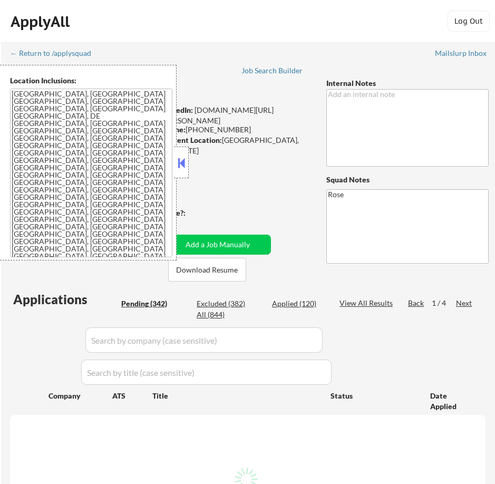
select select ""pending""
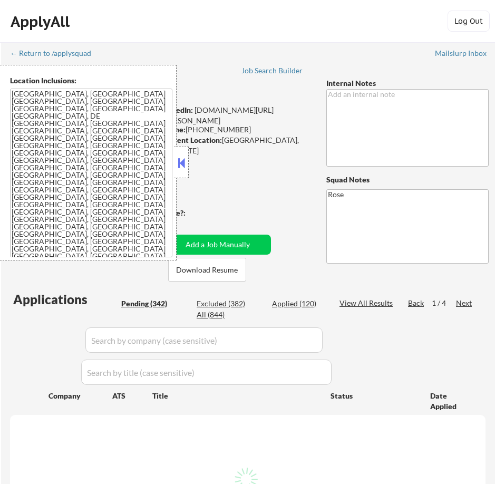
select select ""pending""
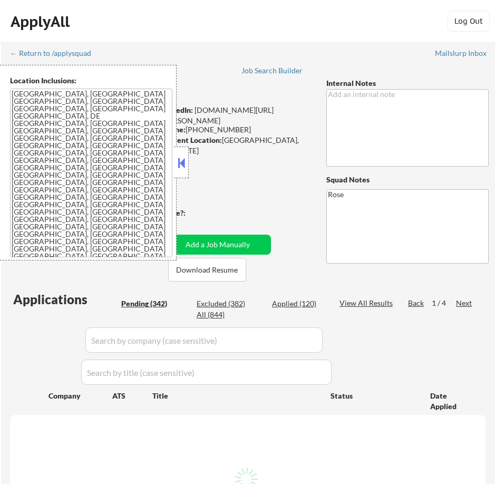
select select ""pending""
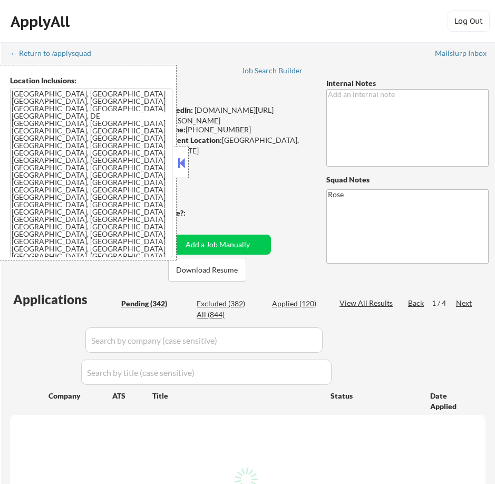
select select ""pending""
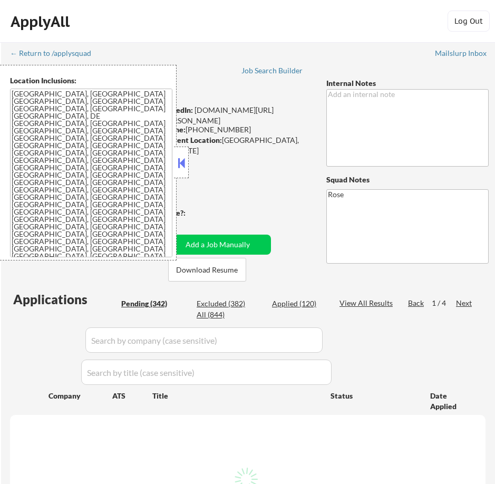
select select ""pending""
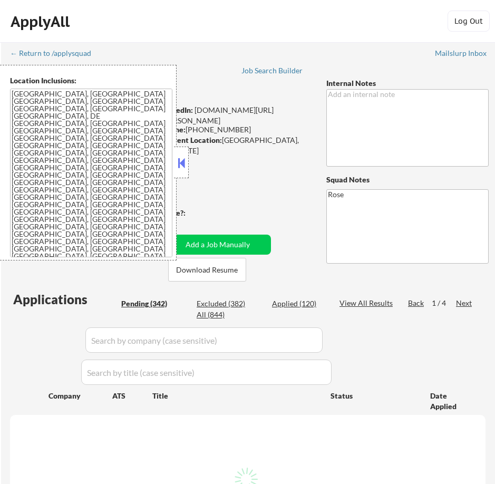
select select ""pending""
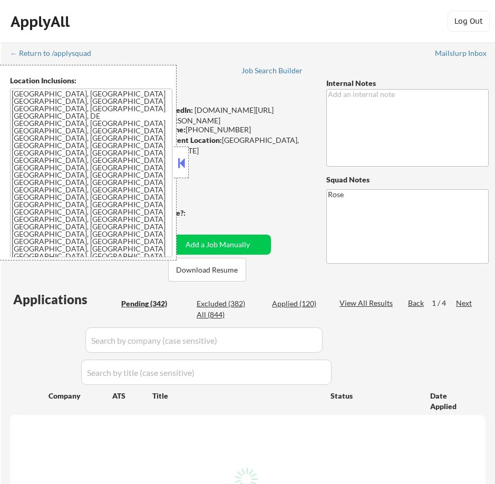
select select ""pending""
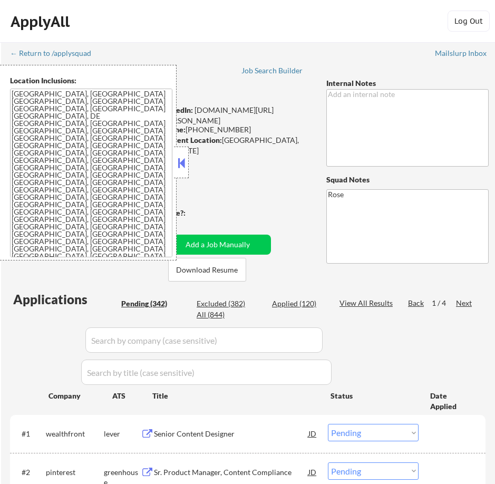
click at [183, 161] on button at bounding box center [181, 163] width 12 height 16
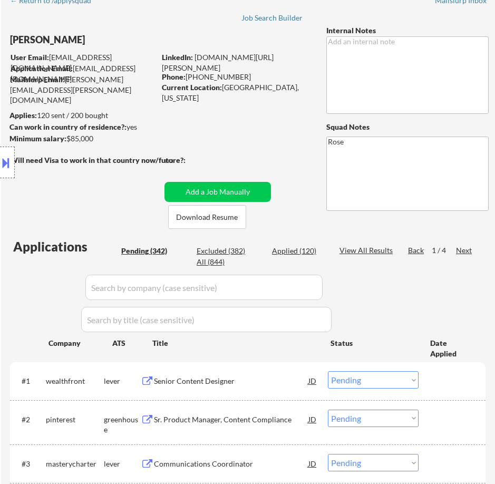
scroll to position [105, 0]
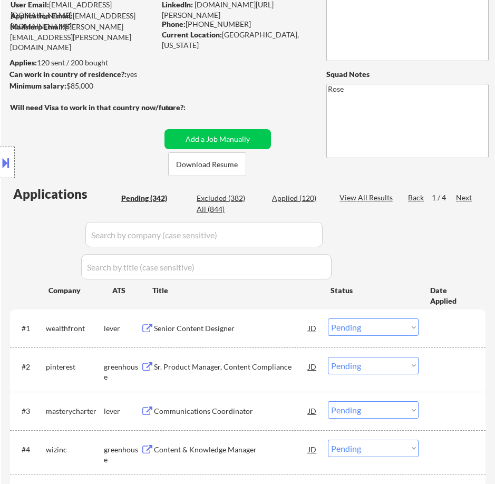
click at [269, 325] on div "Senior Content Designer" at bounding box center [231, 328] width 154 height 11
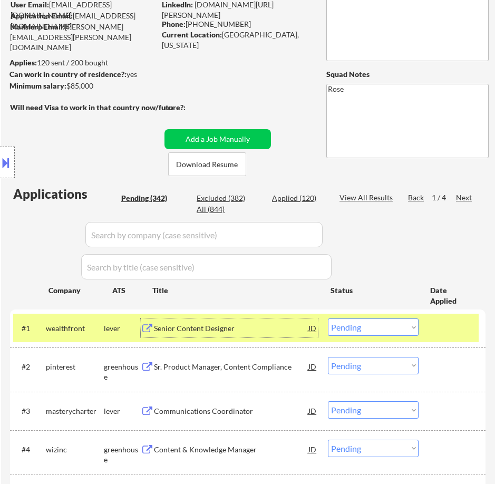
click at [387, 326] on select "Choose an option... Pending Applied Excluded (Questions) Excluded (Expired) Exc…" at bounding box center [373, 326] width 91 height 17
click at [328, 318] on select "Choose an option... Pending Applied Excluded (Questions) Excluded (Expired) Exc…" at bounding box center [373, 326] width 91 height 17
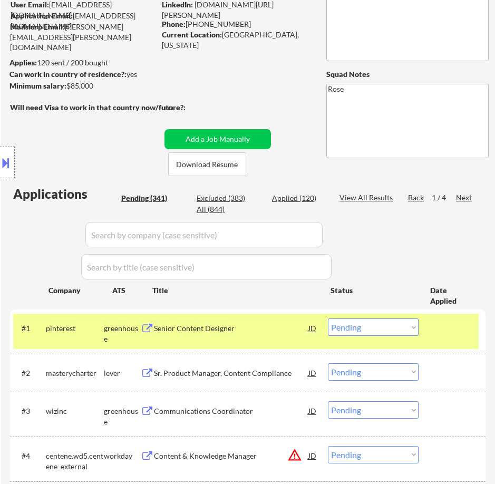
click at [278, 330] on div "Senior Content Designer" at bounding box center [231, 328] width 154 height 11
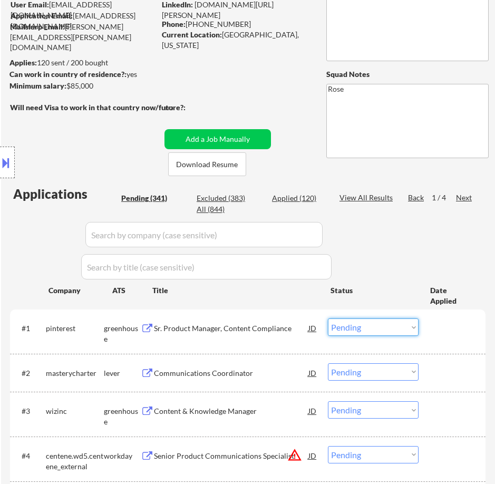
click at [356, 330] on select "Choose an option... Pending Applied Excluded (Questions) Excluded (Expired) Exc…" at bounding box center [373, 326] width 91 height 17
click at [328, 318] on select "Choose an option... Pending Applied Excluded (Questions) Excluded (Expired) Exc…" at bounding box center [373, 326] width 91 height 17
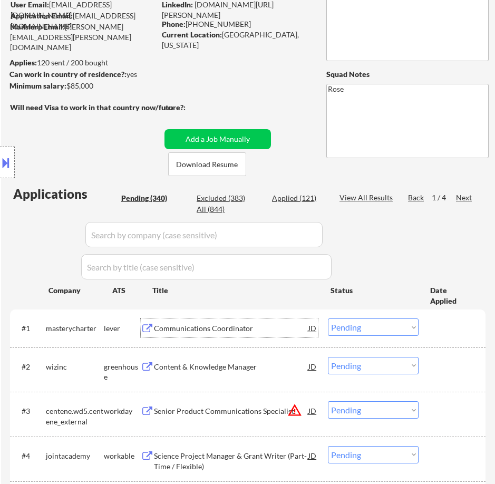
click at [262, 332] on div "Communications Coordinator" at bounding box center [231, 328] width 154 height 11
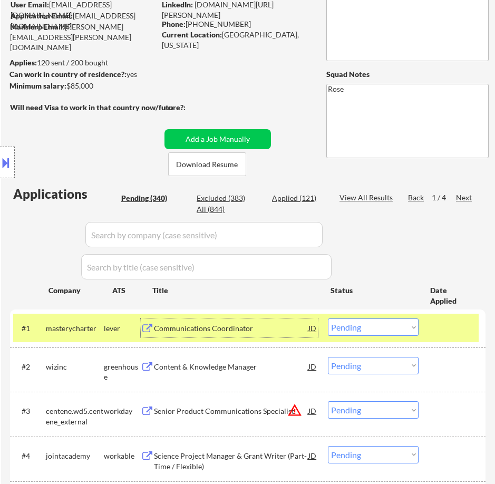
click at [369, 327] on select "Choose an option... Pending Applied Excluded (Questions) Excluded (Expired) Exc…" at bounding box center [373, 326] width 91 height 17
click at [328, 318] on select "Choose an option... Pending Applied Excluded (Questions) Excluded (Expired) Exc…" at bounding box center [373, 326] width 91 height 17
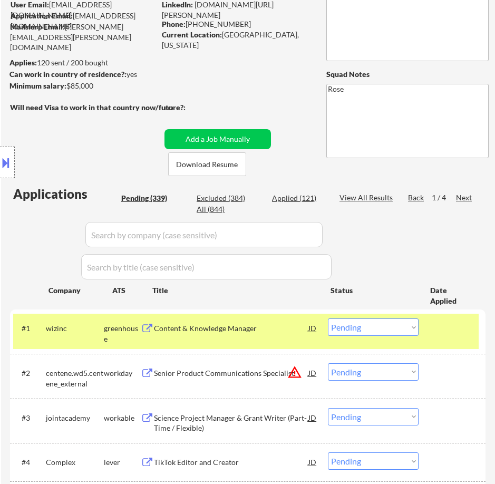
click at [277, 330] on div "Content & Knowledge Manager" at bounding box center [231, 328] width 154 height 11
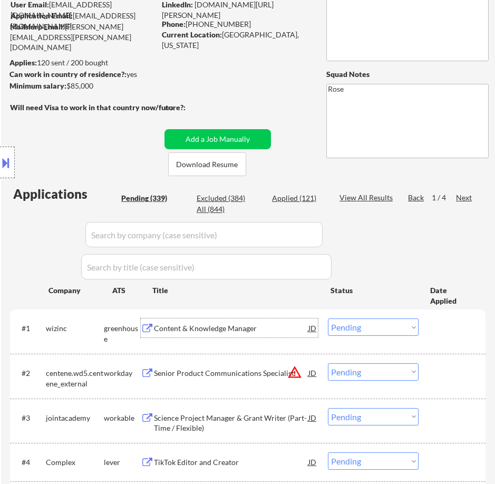
click at [392, 323] on select "Choose an option... Pending Applied Excluded (Questions) Excluded (Expired) Exc…" at bounding box center [373, 326] width 91 height 17
click at [328, 318] on select "Choose an option... Pending Applied Excluded (Questions) Excluded (Expired) Exc…" at bounding box center [373, 326] width 91 height 17
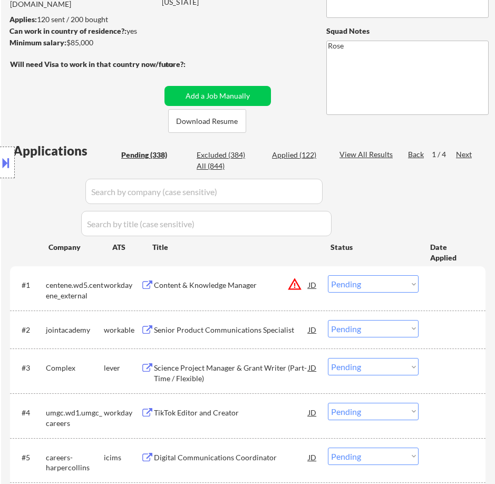
scroll to position [158, 0]
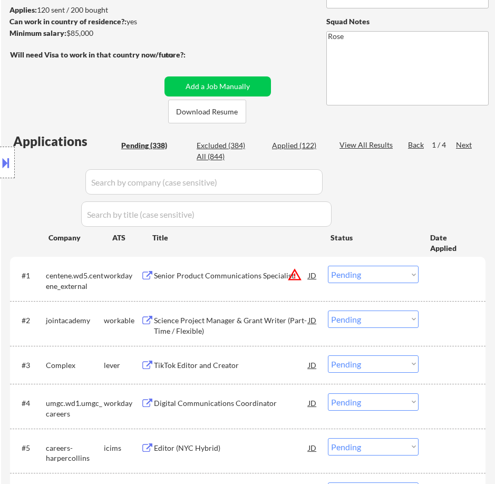
click at [243, 282] on div "Senior Product Communications Specialist" at bounding box center [231, 275] width 154 height 19
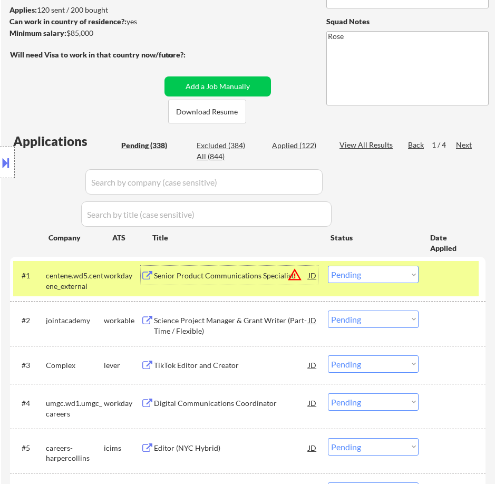
click at [399, 277] on select "Choose an option... Pending Applied Excluded (Questions) Excluded (Expired) Exc…" at bounding box center [373, 274] width 91 height 17
click at [328, 266] on select "Choose an option... Pending Applied Excluded (Questions) Excluded (Expired) Exc…" at bounding box center [373, 274] width 91 height 17
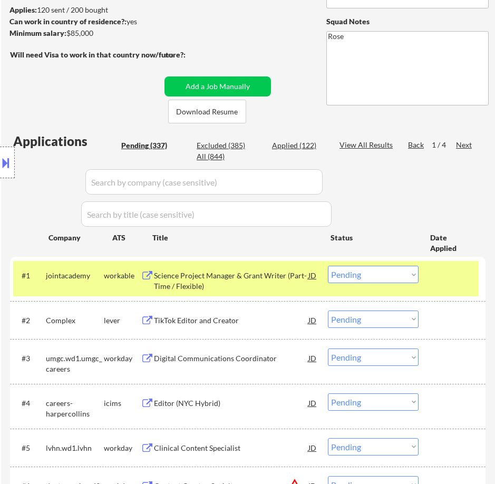
click at [248, 280] on div "Science Project Manager & Grant Writer (Part-Time / Flexible)" at bounding box center [231, 280] width 154 height 21
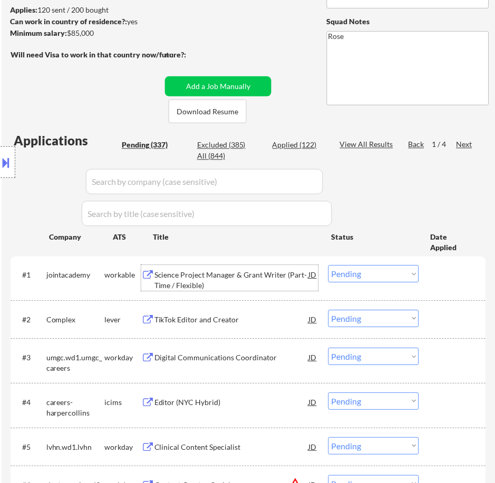
scroll to position [211, 0]
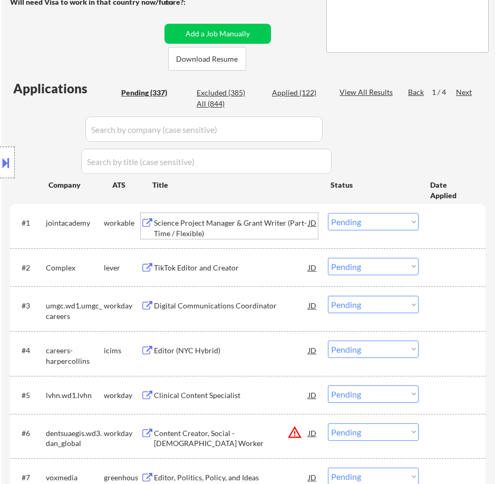
click at [265, 227] on div "Science Project Manager & Grant Writer (Part-Time / Flexible)" at bounding box center [231, 228] width 154 height 21
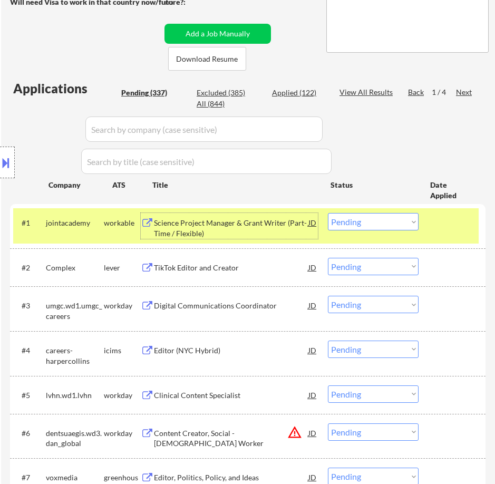
click at [356, 220] on select "Choose an option... Pending Applied Excluded (Questions) Excluded (Expired) Exc…" at bounding box center [373, 221] width 91 height 17
click at [328, 213] on select "Choose an option... Pending Applied Excluded (Questions) Excluded (Expired) Exc…" at bounding box center [373, 221] width 91 height 17
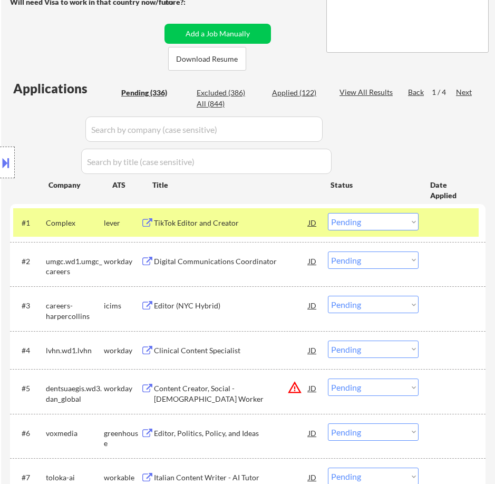
click at [256, 230] on div "TikTok Editor and Creator" at bounding box center [231, 222] width 154 height 19
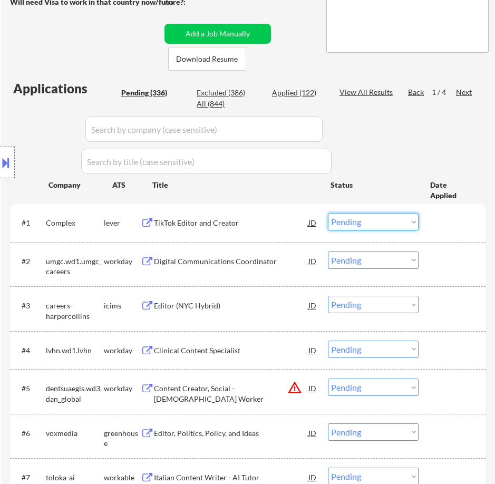
click at [353, 213] on select "Choose an option... Pending Applied Excluded (Questions) Excluded (Expired) Exc…" at bounding box center [373, 221] width 91 height 17
click at [328, 213] on select "Choose an option... Pending Applied Excluded (Questions) Excluded (Expired) Exc…" at bounding box center [373, 221] width 91 height 17
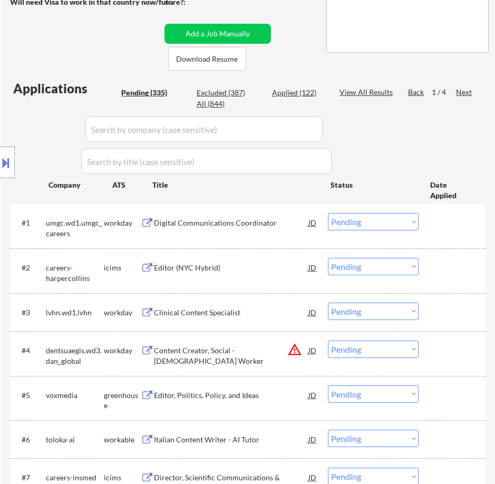
click at [253, 224] on div "Digital Communications Coordinator" at bounding box center [231, 223] width 154 height 11
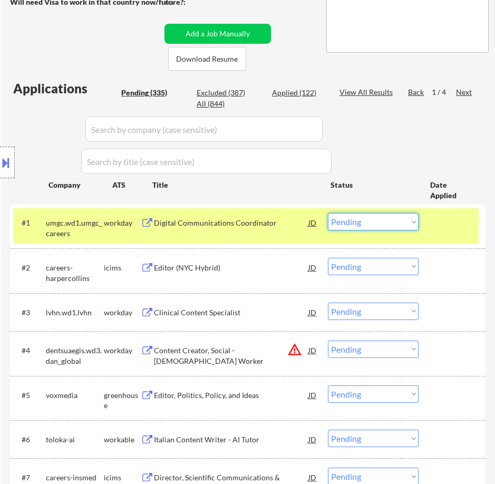
click at [367, 220] on select "Choose an option... Pending Applied Excluded (Questions) Excluded (Expired) Exc…" at bounding box center [373, 221] width 91 height 17
click at [328, 213] on select "Choose an option... Pending Applied Excluded (Questions) Excluded (Expired) Exc…" at bounding box center [373, 221] width 91 height 17
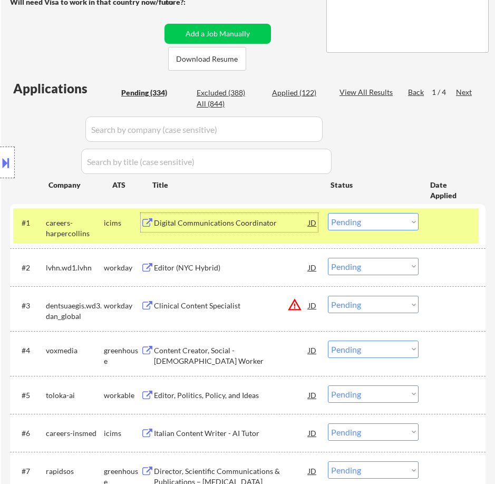
click at [283, 225] on div "Digital Communications Coordinator" at bounding box center [231, 223] width 154 height 11
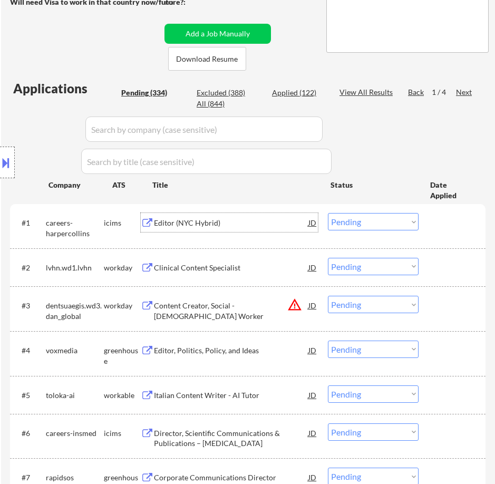
click at [385, 219] on select "Choose an option... Pending Applied Excluded (Questions) Excluded (Expired) Exc…" at bounding box center [373, 221] width 91 height 17
click at [328, 213] on select "Choose an option... Pending Applied Excluded (Questions) Excluded (Expired) Exc…" at bounding box center [373, 221] width 91 height 17
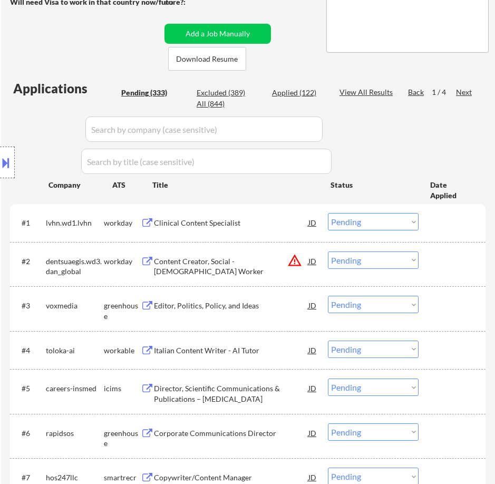
click at [262, 221] on div "Clinical Content Specialist" at bounding box center [231, 223] width 154 height 11
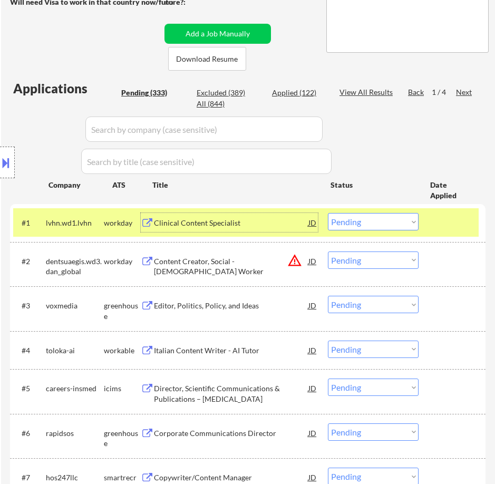
click at [9, 158] on button at bounding box center [6, 162] width 12 height 17
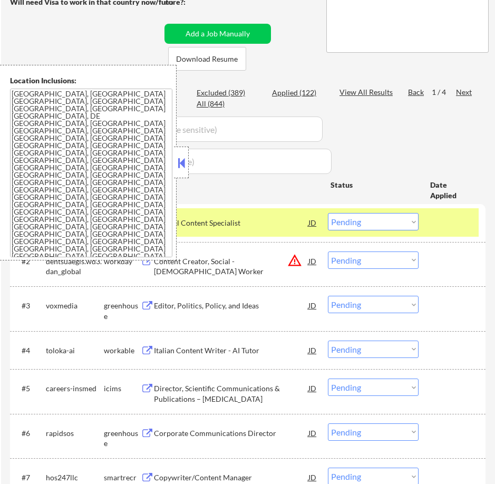
click at [180, 157] on button at bounding box center [181, 163] width 12 height 16
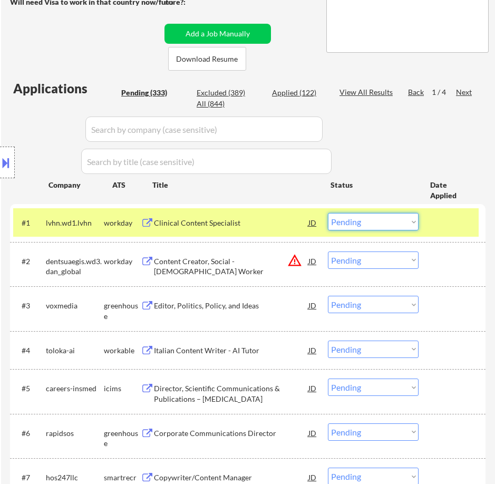
click at [362, 221] on select "Choose an option... Pending Applied Excluded (Questions) Excluded (Expired) Exc…" at bounding box center [373, 221] width 91 height 17
click at [328, 213] on select "Choose an option... Pending Applied Excluded (Questions) Excluded (Expired) Exc…" at bounding box center [373, 221] width 91 height 17
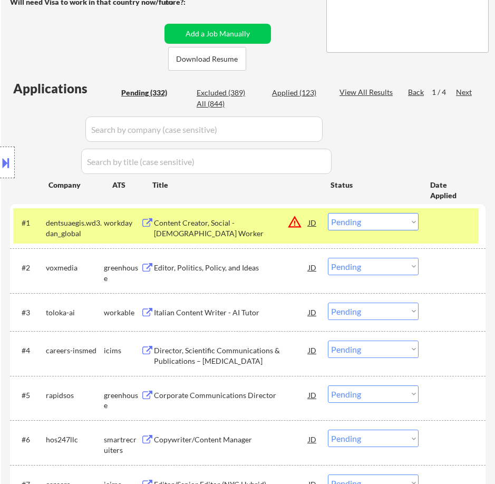
click at [400, 222] on select "Choose an option... Pending Applied Excluded (Questions) Excluded (Expired) Exc…" at bounding box center [373, 221] width 91 height 17
click at [328, 213] on select "Choose an option... Pending Applied Excluded (Questions) Excluded (Expired) Exc…" at bounding box center [373, 221] width 91 height 17
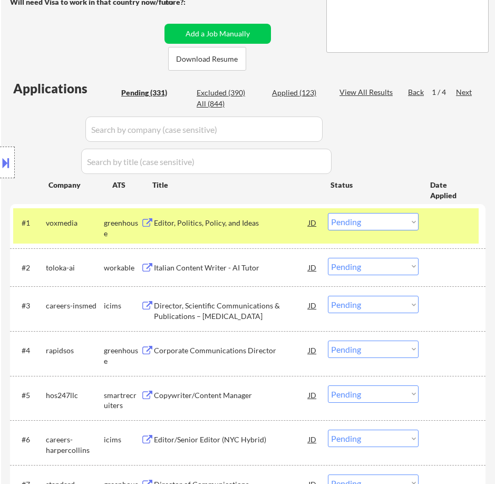
click at [280, 223] on div "Editor, Politics, Policy, and Ideas" at bounding box center [231, 223] width 154 height 11
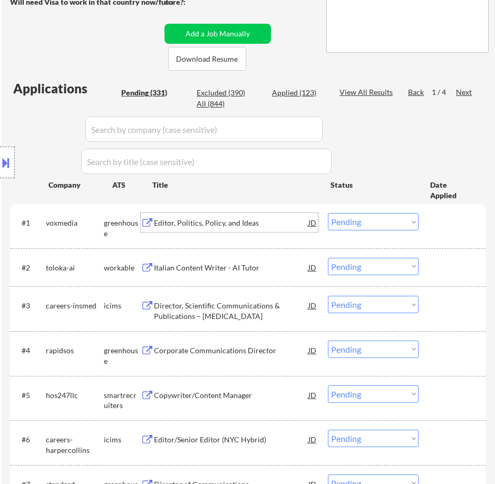
click at [381, 221] on select "Choose an option... Pending Applied Excluded (Questions) Excluded (Expired) Exc…" at bounding box center [373, 221] width 91 height 17
click at [328, 213] on select "Choose an option... Pending Applied Excluded (Questions) Excluded (Expired) Exc…" at bounding box center [373, 221] width 91 height 17
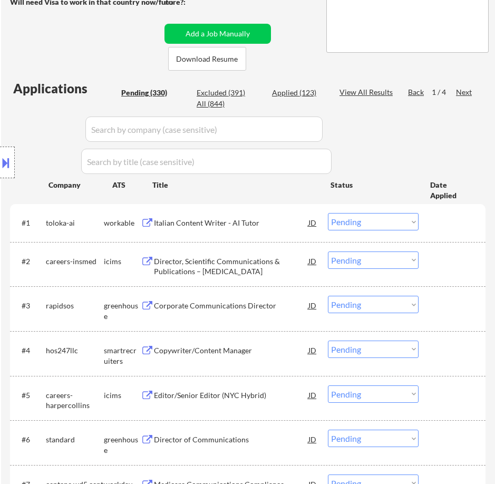
click at [281, 222] on div "Italian Content Writer - AI Tutor" at bounding box center [231, 223] width 154 height 11
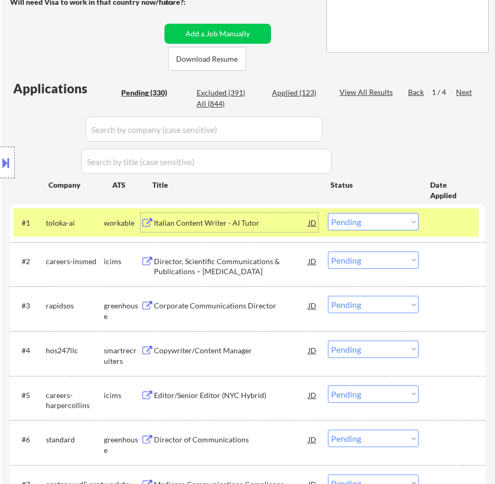
click at [359, 222] on select "Choose an option... Pending Applied Excluded (Questions) Excluded (Expired) Exc…" at bounding box center [373, 221] width 91 height 17
click at [328, 213] on select "Choose an option... Pending Applied Excluded (Questions) Excluded (Expired) Exc…" at bounding box center [373, 221] width 91 height 17
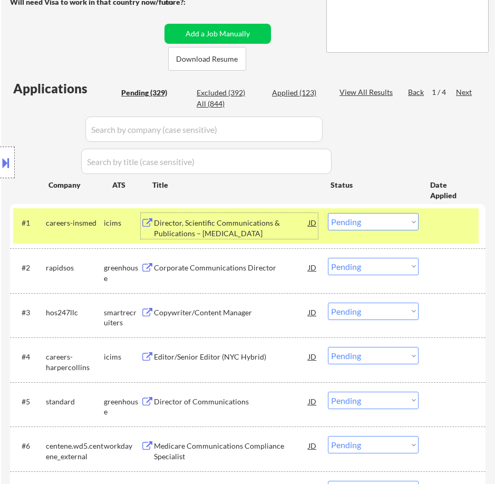
click at [229, 234] on div "Director, Scientific Communications & Publications – Gene Therapy" at bounding box center [231, 228] width 154 height 21
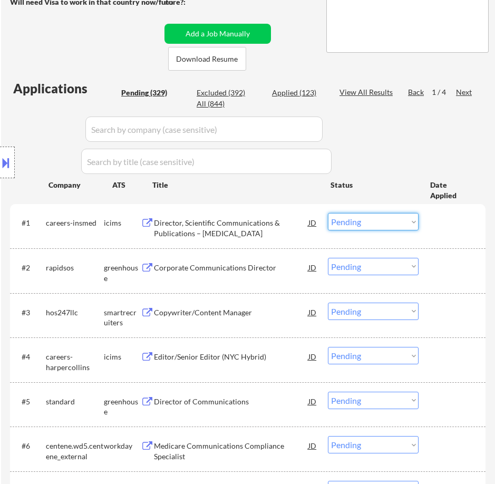
click at [375, 219] on select "Choose an option... Pending Applied Excluded (Questions) Excluded (Expired) Exc…" at bounding box center [373, 221] width 91 height 17
click at [328, 213] on select "Choose an option... Pending Applied Excluded (Questions) Excluded (Expired) Exc…" at bounding box center [373, 221] width 91 height 17
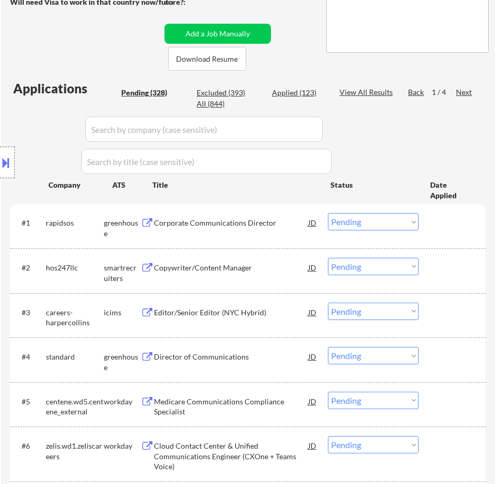
click at [279, 224] on div "Corporate Communications Director" at bounding box center [231, 223] width 154 height 11
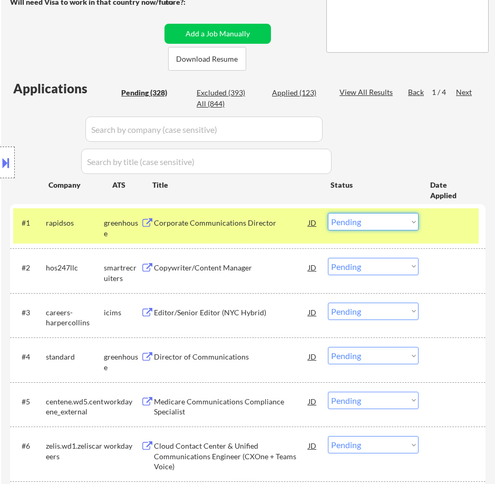
click at [385, 220] on select "Choose an option... Pending Applied Excluded (Questions) Excluded (Expired) Exc…" at bounding box center [373, 221] width 91 height 17
click at [270, 224] on div "Corporate Communications Director" at bounding box center [231, 223] width 154 height 11
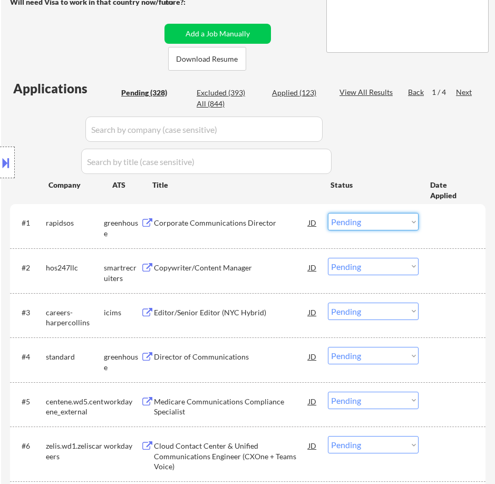
click at [383, 222] on select "Choose an option... Pending Applied Excluded (Questions) Excluded (Expired) Exc…" at bounding box center [373, 221] width 91 height 17
click at [328, 213] on select "Choose an option... Pending Applied Excluded (Questions) Excluded (Expired) Exc…" at bounding box center [373, 221] width 91 height 17
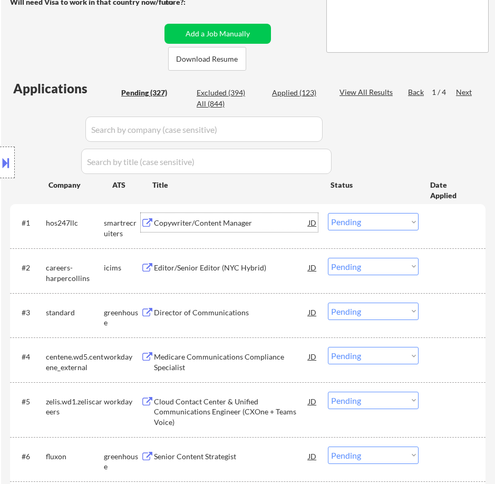
click at [243, 225] on div "Copywriter/Content Manager" at bounding box center [231, 223] width 154 height 11
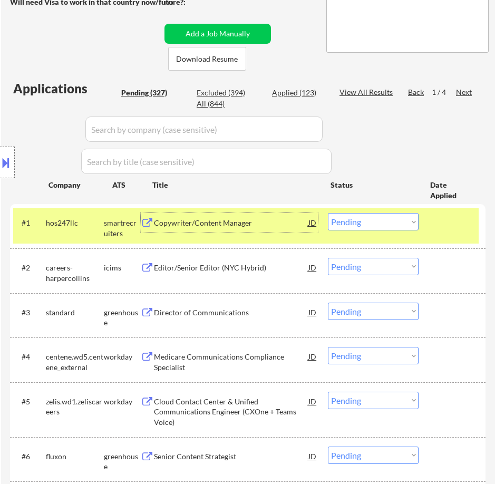
click at [373, 221] on select "Choose an option... Pending Applied Excluded (Questions) Excluded (Expired) Exc…" at bounding box center [373, 221] width 91 height 17
click at [328, 213] on select "Choose an option... Pending Applied Excluded (Questions) Excluded (Expired) Exc…" at bounding box center [373, 221] width 91 height 17
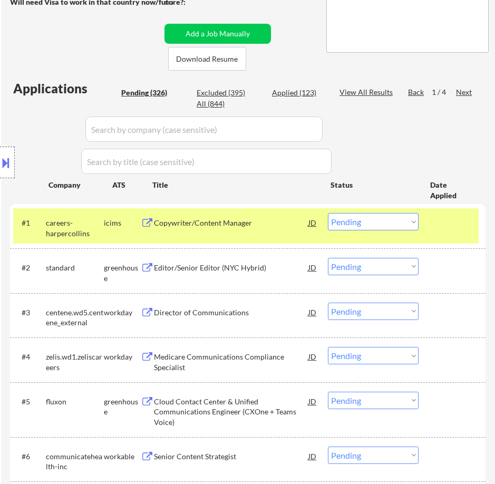
click at [267, 226] on div "Copywriter/Content Manager" at bounding box center [231, 223] width 154 height 11
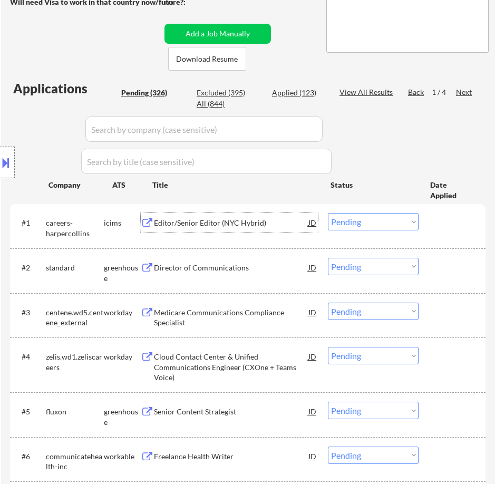
click at [358, 219] on select "Choose an option... Pending Applied Excluded (Questions) Excluded (Expired) Exc…" at bounding box center [373, 221] width 91 height 17
click at [328, 213] on select "Choose an option... Pending Applied Excluded (Questions) Excluded (Expired) Exc…" at bounding box center [373, 221] width 91 height 17
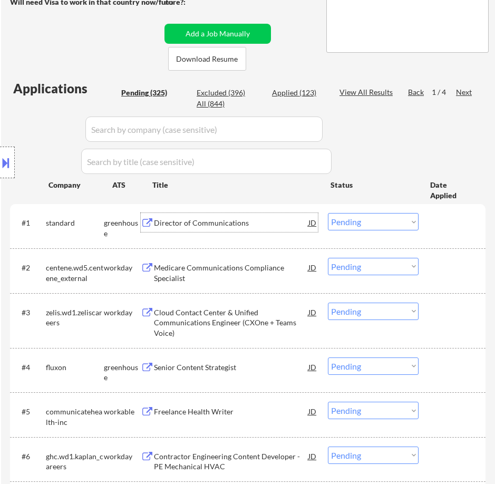
click at [257, 225] on div "Director of Communications" at bounding box center [231, 223] width 154 height 11
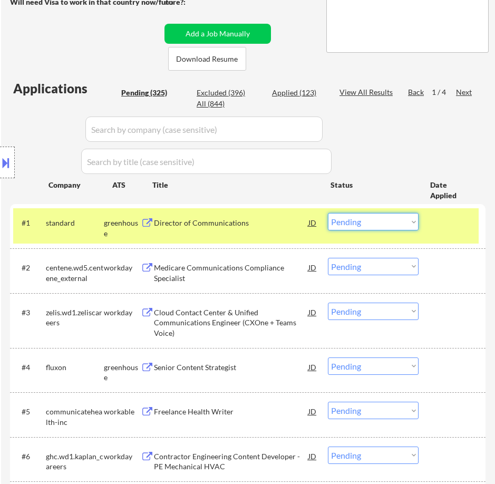
click at [355, 218] on select "Choose an option... Pending Applied Excluded (Questions) Excluded (Expired) Exc…" at bounding box center [373, 221] width 91 height 17
click at [328, 213] on select "Choose an option... Pending Applied Excluded (Questions) Excluded (Expired) Exc…" at bounding box center [373, 221] width 91 height 17
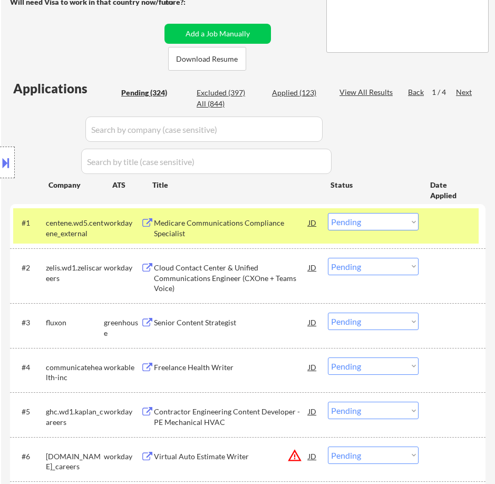
click at [358, 222] on select "Choose an option... Pending Applied Excluded (Questions) Excluded (Expired) Exc…" at bounding box center [373, 221] width 91 height 17
click at [328, 213] on select "Choose an option... Pending Applied Excluded (Questions) Excluded (Expired) Exc…" at bounding box center [373, 221] width 91 height 17
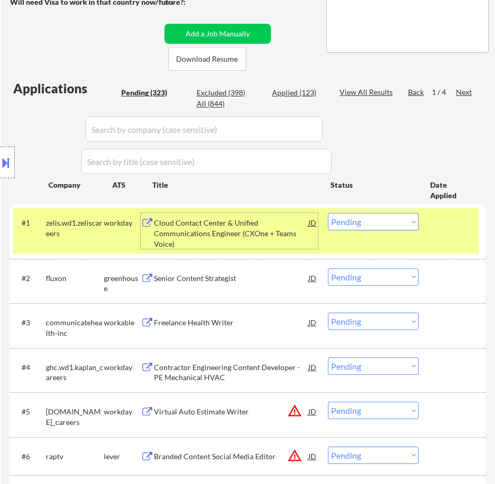
click at [265, 230] on div "Cloud Contact Center & Unified Communications Engineer (CXOne + Teams Voice)" at bounding box center [231, 233] width 154 height 31
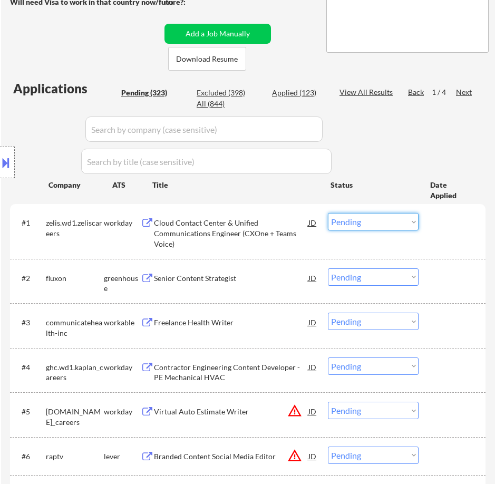
click at [395, 227] on select "Choose an option... Pending Applied Excluded (Questions) Excluded (Expired) Exc…" at bounding box center [373, 221] width 91 height 17
click at [328, 213] on select "Choose an option... Pending Applied Excluded (Questions) Excluded (Expired) Exc…" at bounding box center [373, 221] width 91 height 17
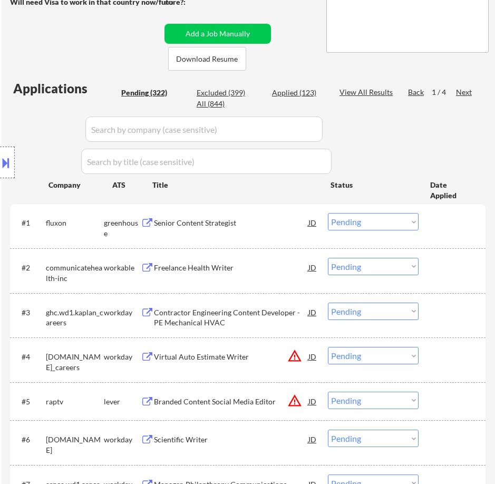
click at [259, 224] on div "Senior Content Strategist" at bounding box center [231, 223] width 154 height 11
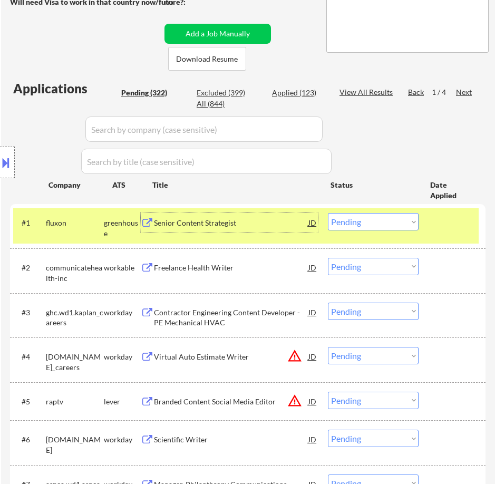
click at [361, 223] on select "Choose an option... Pending Applied Excluded (Questions) Excluded (Expired) Exc…" at bounding box center [373, 221] width 91 height 17
click at [328, 213] on select "Choose an option... Pending Applied Excluded (Questions) Excluded (Expired) Exc…" at bounding box center [373, 221] width 91 height 17
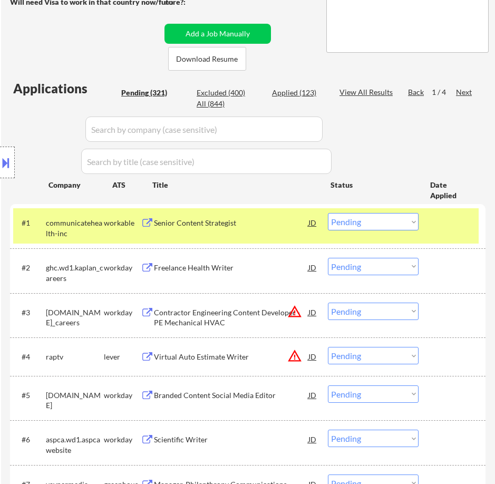
click at [266, 224] on div "Senior Content Strategist" at bounding box center [231, 223] width 154 height 11
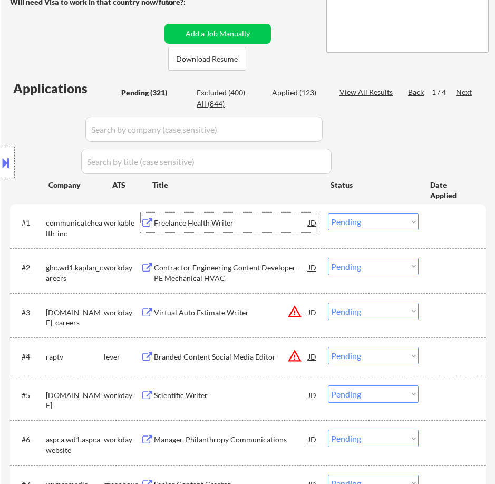
click at [371, 223] on select "Choose an option... Pending Applied Excluded (Questions) Excluded (Expired) Exc…" at bounding box center [373, 221] width 91 height 17
click at [328, 213] on select "Choose an option... Pending Applied Excluded (Questions) Excluded (Expired) Exc…" at bounding box center [373, 221] width 91 height 17
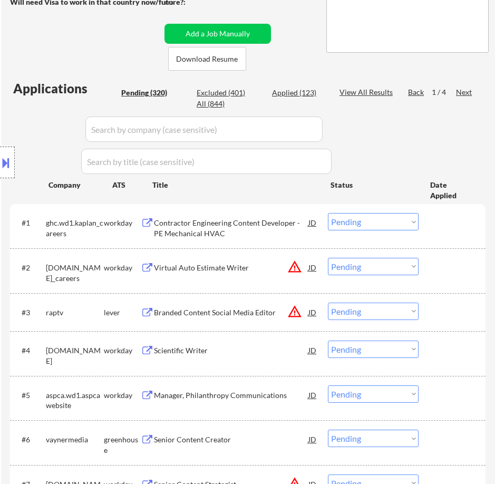
click at [274, 224] on div "Contractor Engineering Content Developer - PE Mechanical HVAC" at bounding box center [231, 228] width 154 height 21
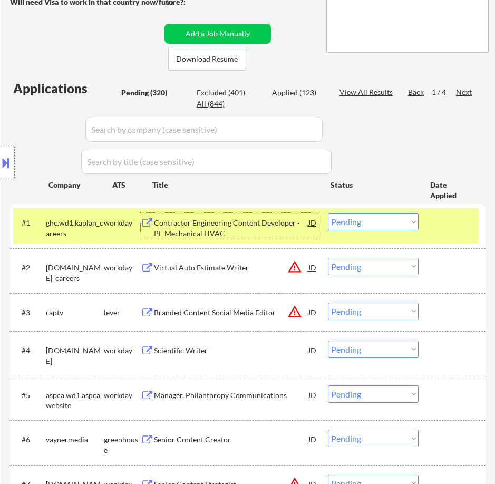
click at [357, 217] on select "Choose an option... Pending Applied Excluded (Questions) Excluded (Expired) Exc…" at bounding box center [373, 221] width 91 height 17
click at [328, 213] on select "Choose an option... Pending Applied Excluded (Questions) Excluded (Expired) Exc…" at bounding box center [373, 221] width 91 height 17
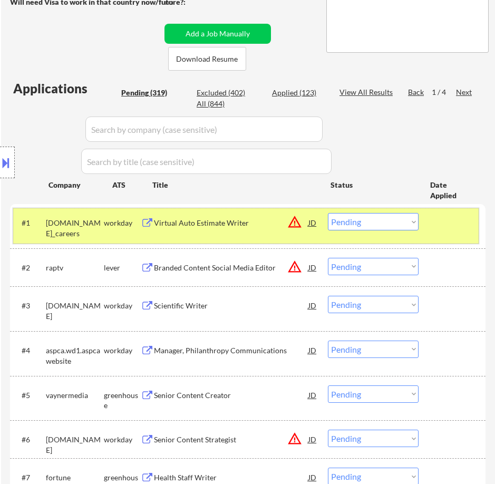
click at [241, 232] on div "#1 allstate.wd5.allstate_careers workday Virtual Auto Estimate Writer JD warnin…" at bounding box center [245, 225] width 465 height 35
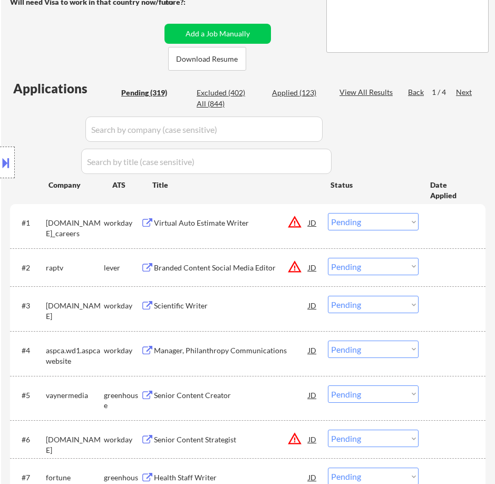
click at [252, 229] on div "Virtual Auto Estimate Writer" at bounding box center [231, 222] width 154 height 19
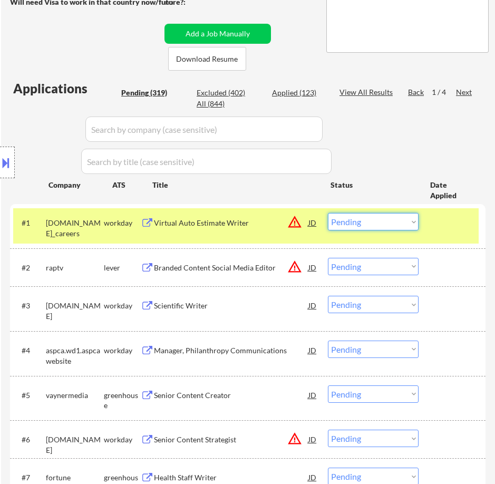
click at [347, 223] on select "Choose an option... Pending Applied Excluded (Questions) Excluded (Expired) Exc…" at bounding box center [373, 221] width 91 height 17
click at [328, 213] on select "Choose an option... Pending Applied Excluded (Questions) Excluded (Expired) Exc…" at bounding box center [373, 221] width 91 height 17
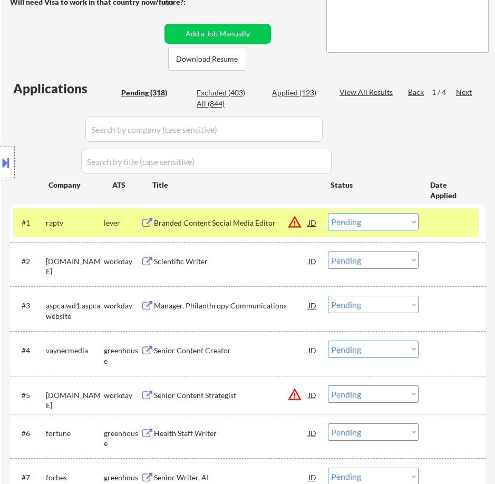
click at [240, 228] on div "Branded Content Social Media Editor" at bounding box center [231, 223] width 154 height 11
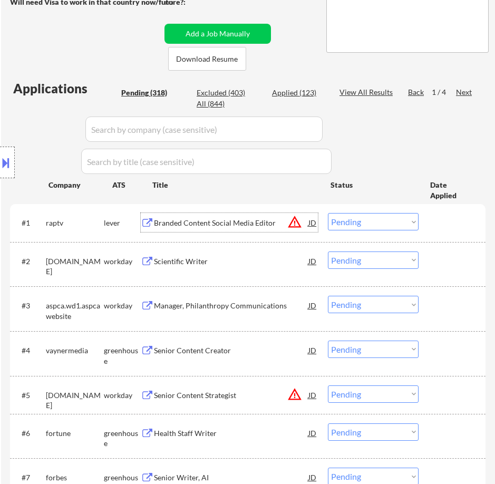
click at [374, 224] on select "Choose an option... Pending Applied Excluded (Questions) Excluded (Expired) Exc…" at bounding box center [373, 221] width 91 height 17
click at [328, 213] on select "Choose an option... Pending Applied Excluded (Questions) Excluded (Expired) Exc…" at bounding box center [373, 221] width 91 height 17
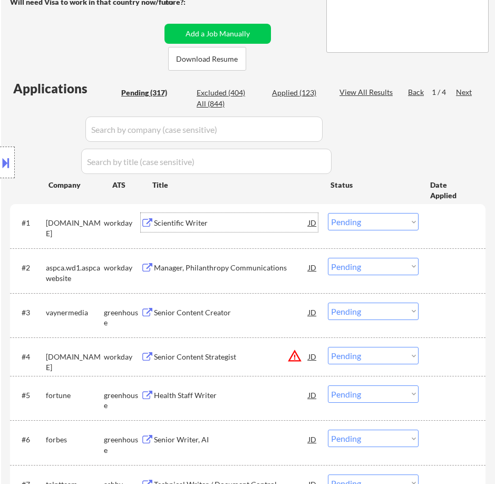
click at [282, 223] on div "Scientific Writer" at bounding box center [231, 223] width 154 height 11
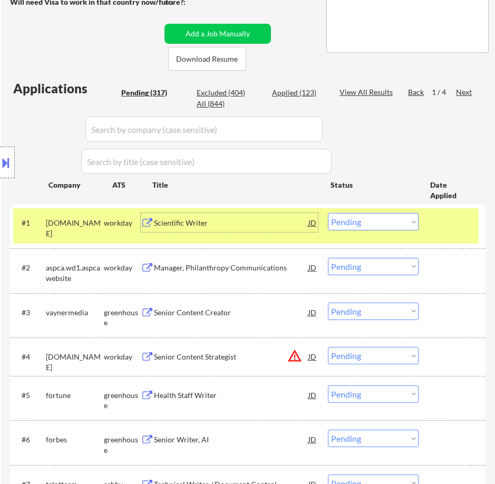
click at [370, 218] on select "Choose an option... Pending Applied Excluded (Questions) Excluded (Expired) Exc…" at bounding box center [373, 221] width 91 height 17
click at [328, 213] on select "Choose an option... Pending Applied Excluded (Questions) Excluded (Expired) Exc…" at bounding box center [373, 221] width 91 height 17
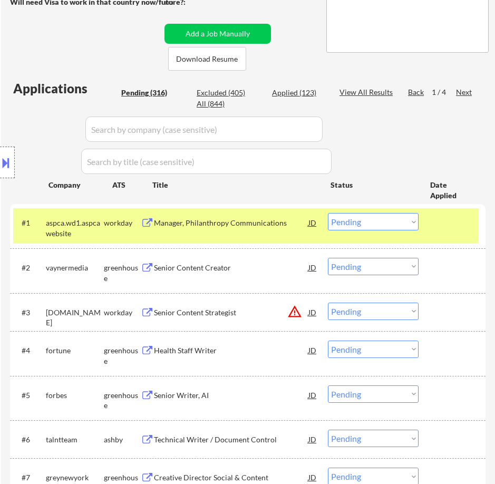
click at [283, 224] on div "Manager, Philanthropy Communications" at bounding box center [231, 223] width 154 height 11
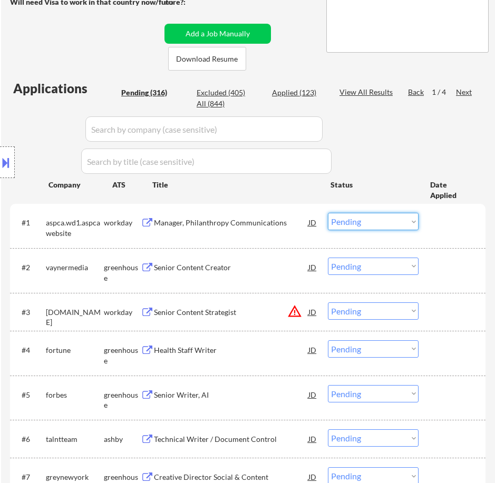
click at [397, 221] on select "Choose an option... Pending Applied Excluded (Questions) Excluded (Expired) Exc…" at bounding box center [373, 221] width 91 height 17
click at [328, 213] on select "Choose an option... Pending Applied Excluded (Questions) Excluded (Expired) Exc…" at bounding box center [373, 221] width 91 height 17
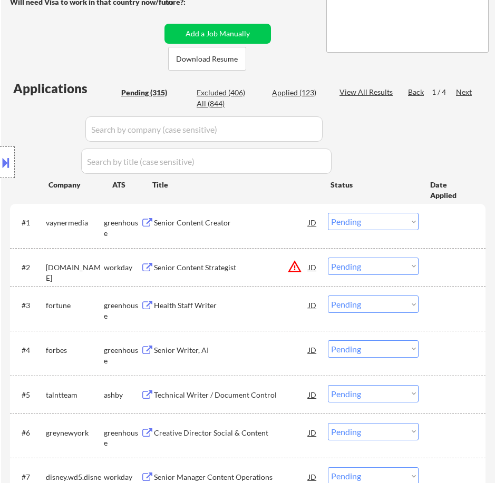
click at [251, 228] on div "Senior Content Creator" at bounding box center [231, 222] width 154 height 19
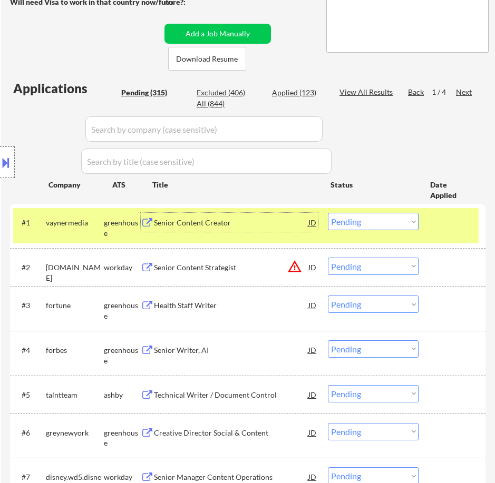
click at [365, 219] on select "Choose an option... Pending Applied Excluded (Questions) Excluded (Expired) Exc…" at bounding box center [373, 221] width 91 height 17
click at [328, 213] on select "Choose an option... Pending Applied Excluded (Questions) Excluded (Expired) Exc…" at bounding box center [373, 221] width 91 height 17
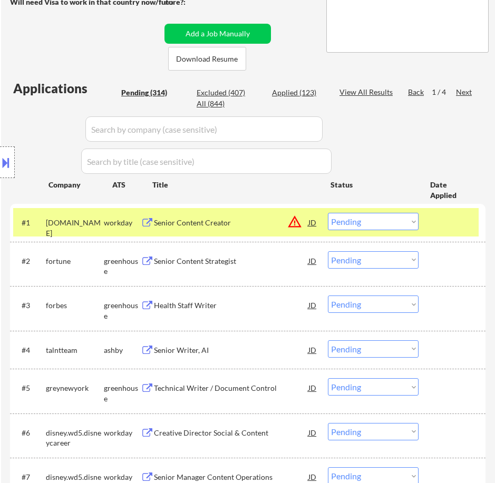
click at [278, 223] on div "Senior Content Creator" at bounding box center [231, 223] width 154 height 11
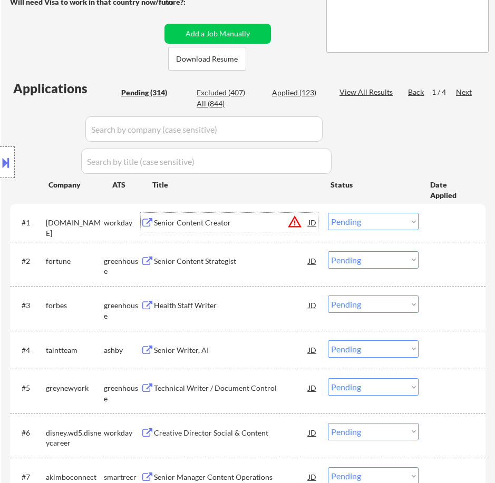
click at [364, 219] on select "Choose an option... Pending Applied Excluded (Questions) Excluded (Expired) Exc…" at bounding box center [373, 221] width 91 height 17
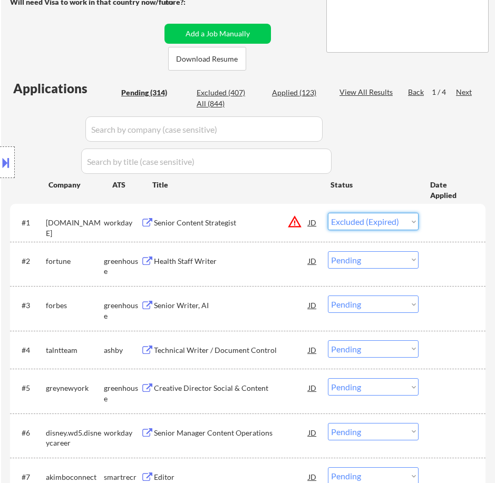
click at [328, 213] on select "Choose an option... Pending Applied Excluded (Questions) Excluded (Expired) Exc…" at bounding box center [373, 221] width 91 height 17
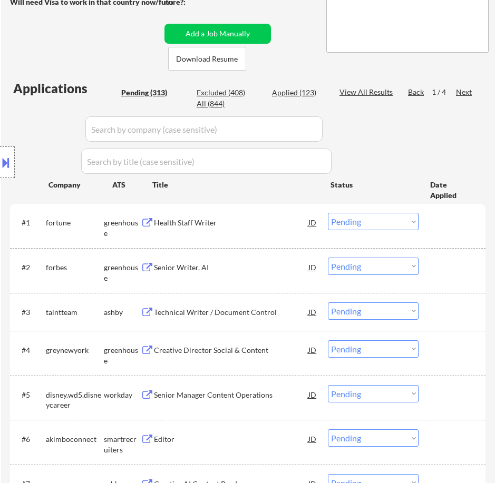
click at [241, 223] on div "Health Staff Writer" at bounding box center [231, 223] width 154 height 11
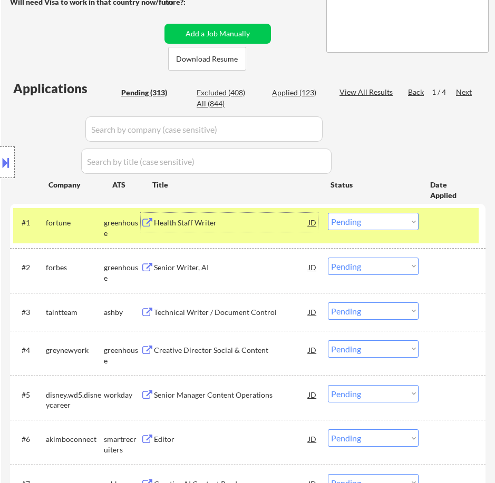
click at [406, 222] on select "Choose an option... Pending Applied Excluded (Questions) Excluded (Expired) Exc…" at bounding box center [373, 221] width 91 height 17
click at [328, 213] on select "Choose an option... Pending Applied Excluded (Questions) Excluded (Expired) Exc…" at bounding box center [373, 221] width 91 height 17
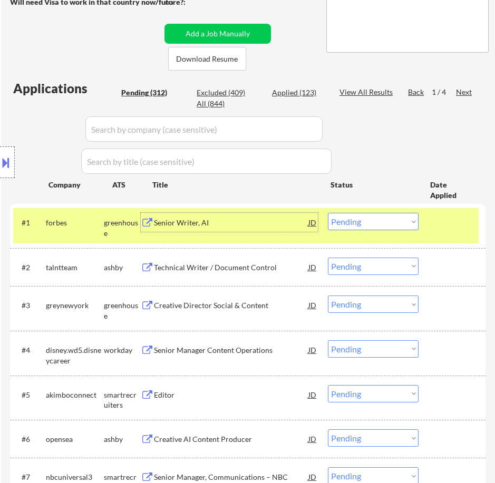
click at [262, 227] on div "Senior Writer, AI" at bounding box center [231, 223] width 154 height 11
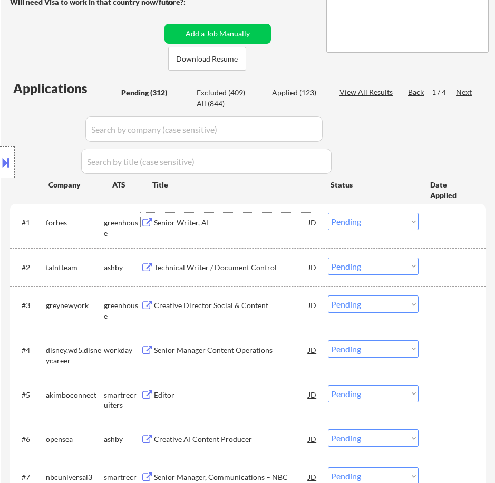
drag, startPoint x: 373, startPoint y: 221, endPoint x: 368, endPoint y: 220, distance: 5.4
click at [372, 221] on select "Choose an option... Pending Applied Excluded (Questions) Excluded (Expired) Exc…" at bounding box center [373, 221] width 91 height 17
click at [328, 213] on select "Choose an option... Pending Applied Excluded (Questions) Excluded (Expired) Exc…" at bounding box center [373, 221] width 91 height 17
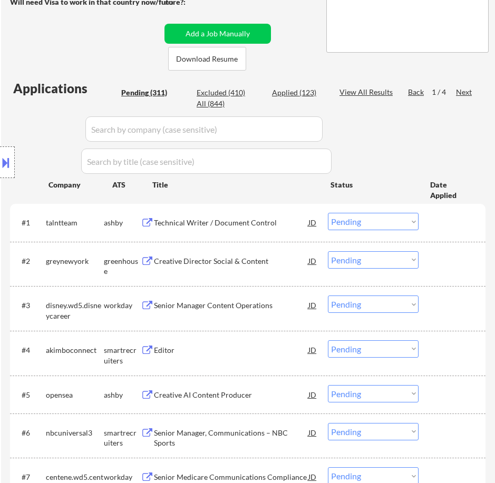
click at [276, 229] on div "Technical Writer / Document Control" at bounding box center [231, 222] width 154 height 19
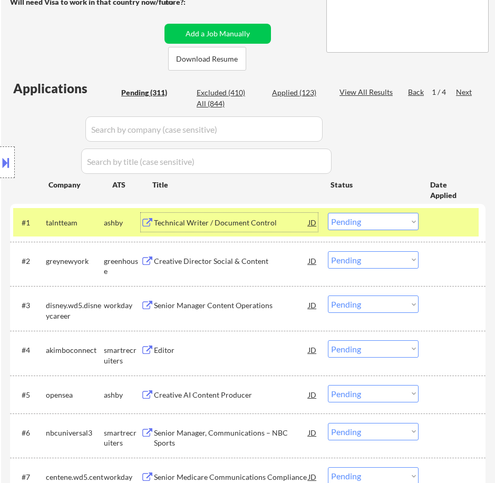
click at [377, 222] on select "Choose an option... Pending Applied Excluded (Questions) Excluded (Expired) Exc…" at bounding box center [373, 221] width 91 height 17
click at [328, 213] on select "Choose an option... Pending Applied Excluded (Questions) Excluded (Expired) Exc…" at bounding box center [373, 221] width 91 height 17
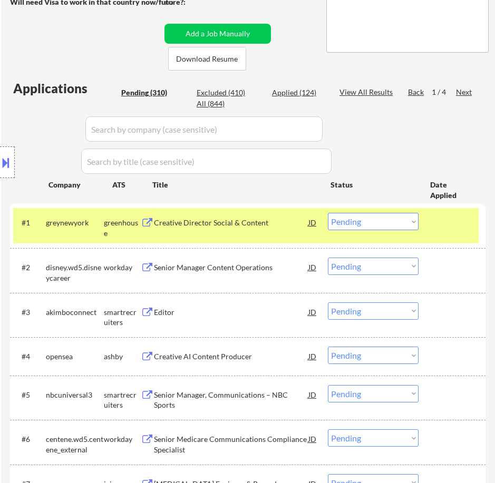
click at [252, 222] on div "Creative Director Social & Content" at bounding box center [231, 223] width 154 height 11
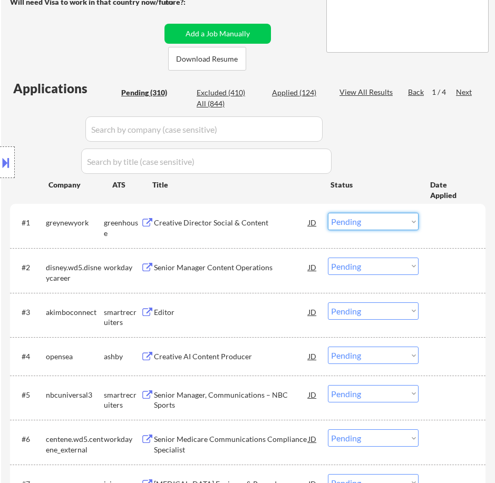
click at [382, 221] on select "Choose an option... Pending Applied Excluded (Questions) Excluded (Expired) Exc…" at bounding box center [373, 221] width 91 height 17
select select ""excluded__bad_match_""
click at [328, 213] on select "Choose an option... Pending Applied Excluded (Questions) Excluded (Expired) Exc…" at bounding box center [373, 221] width 91 height 17
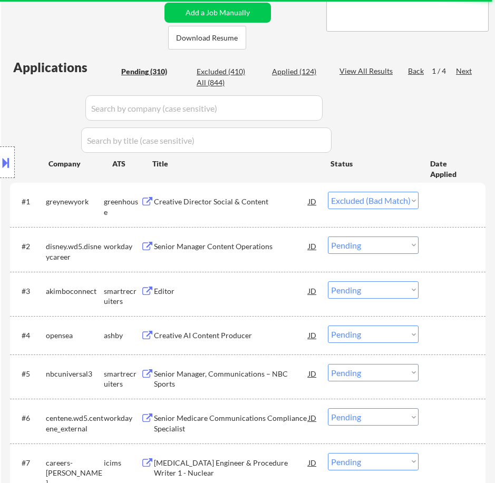
scroll to position [213, 0]
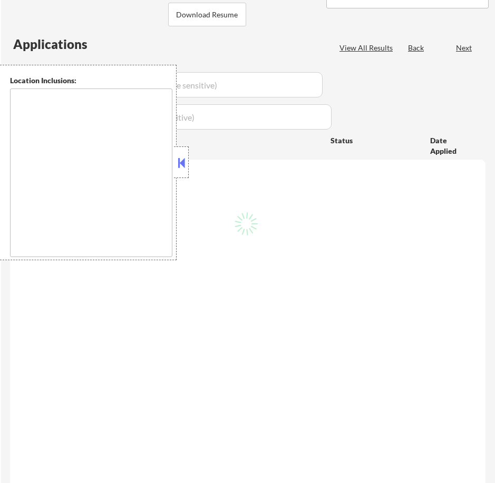
type textarea "[GEOGRAPHIC_DATA], [GEOGRAPHIC_DATA] [GEOGRAPHIC_DATA], [GEOGRAPHIC_DATA] [GEOG…"
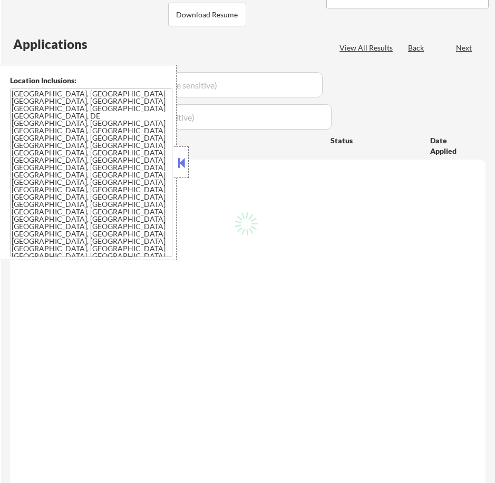
scroll to position [213, 0]
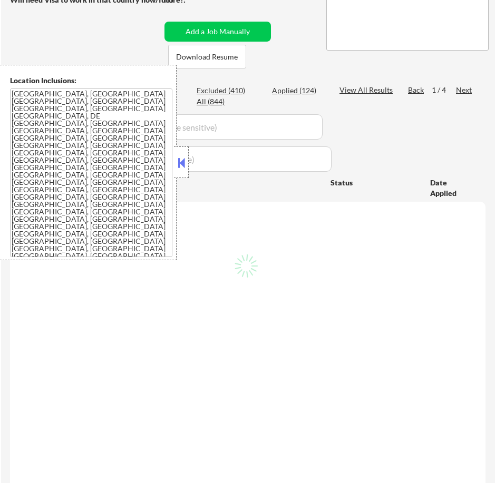
select select ""pending""
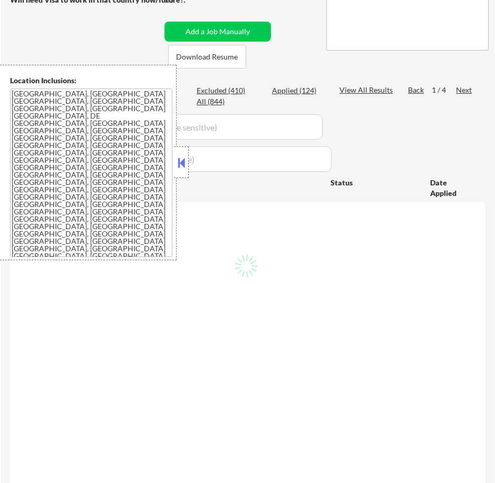
select select ""pending""
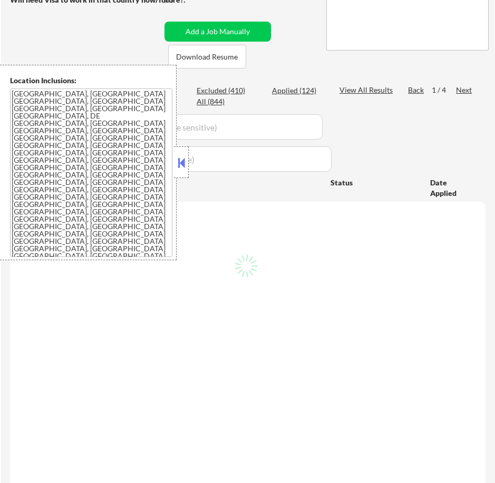
select select ""pending""
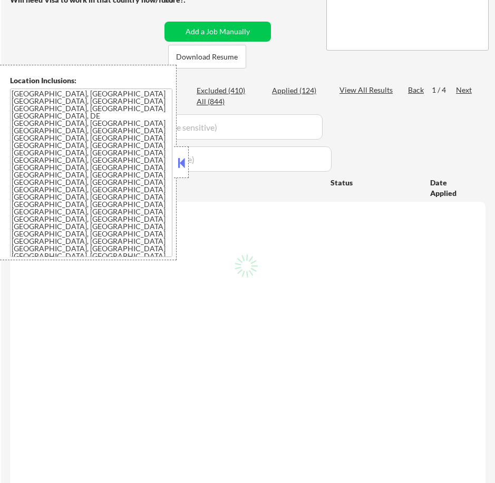
select select ""pending""
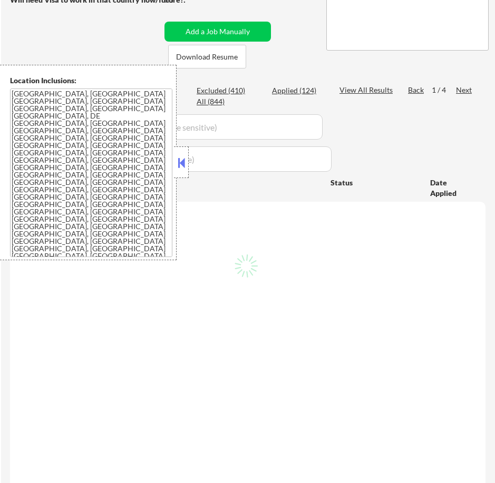
select select ""pending""
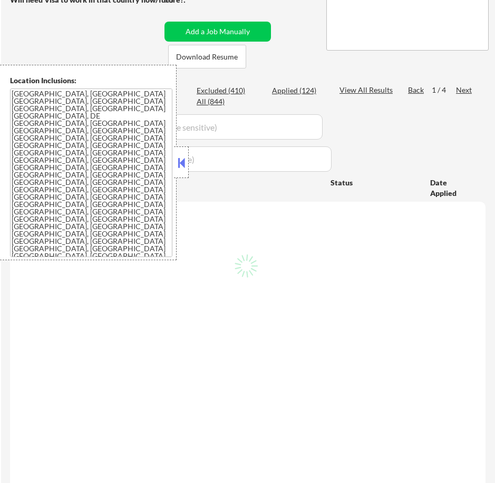
select select ""pending""
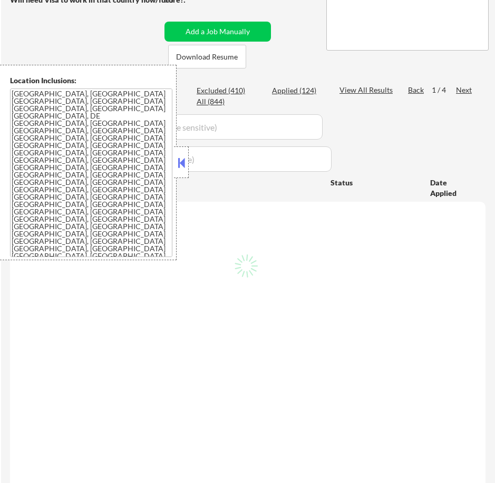
select select ""pending""
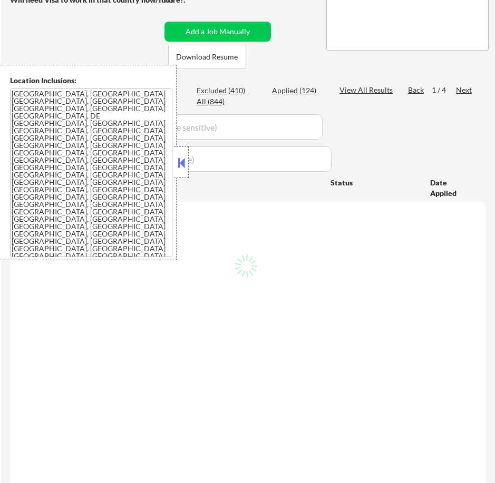
select select ""pending""
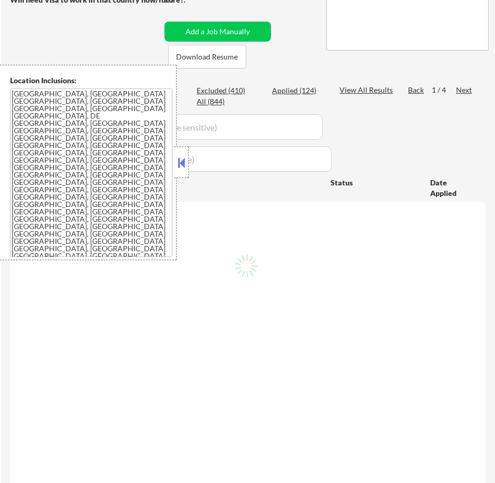
select select ""pending""
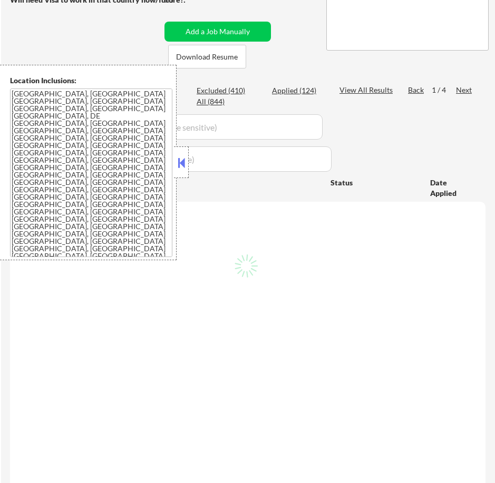
select select ""pending""
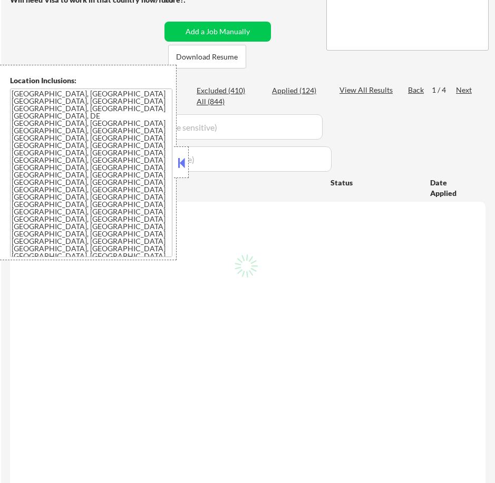
select select ""pending""
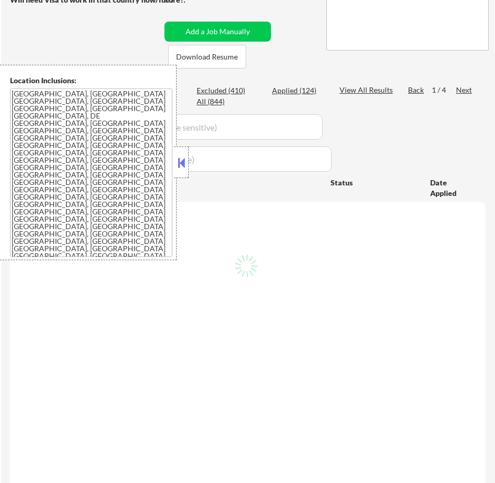
select select ""pending""
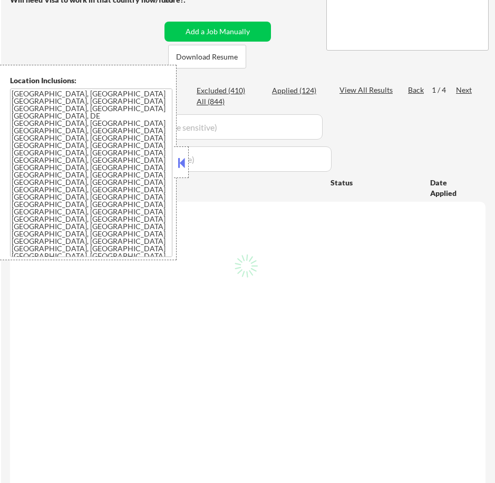
select select ""pending""
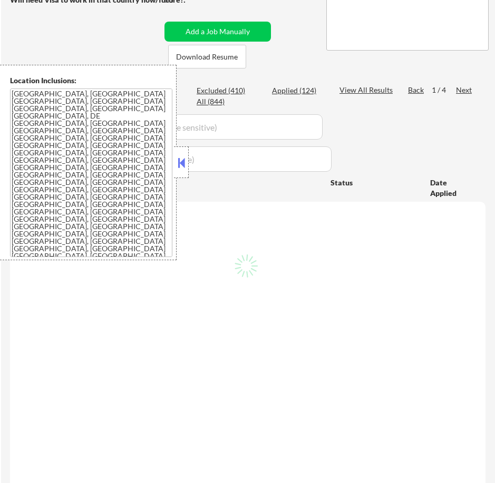
select select ""pending""
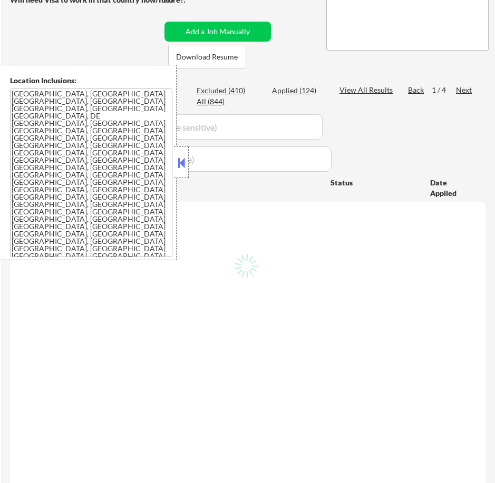
select select ""pending""
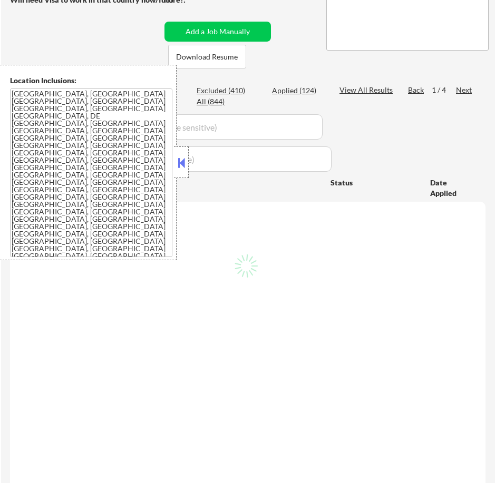
select select ""pending""
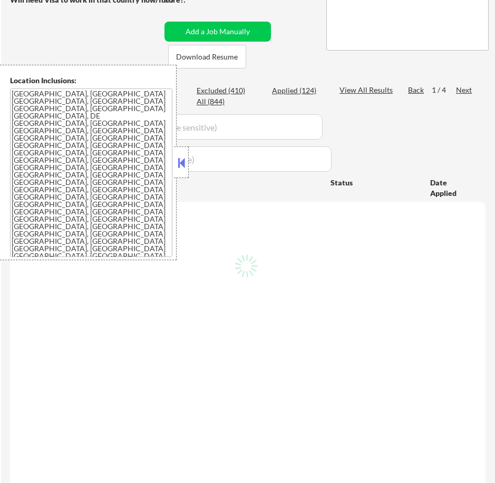
select select ""pending""
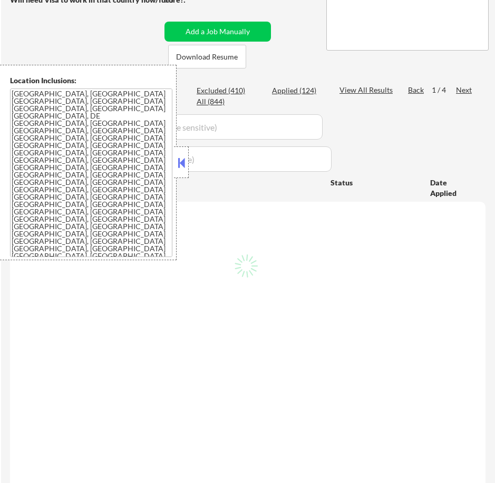
select select ""pending""
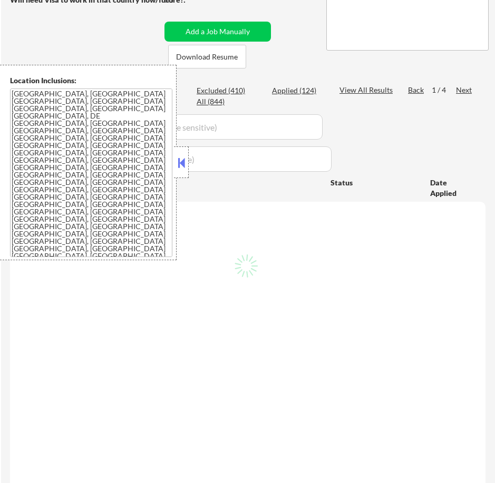
select select ""pending""
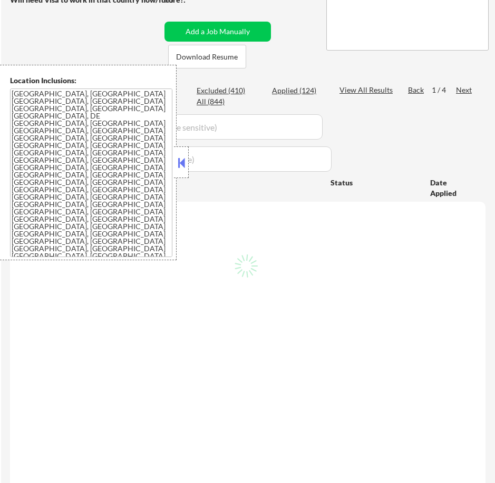
select select ""pending""
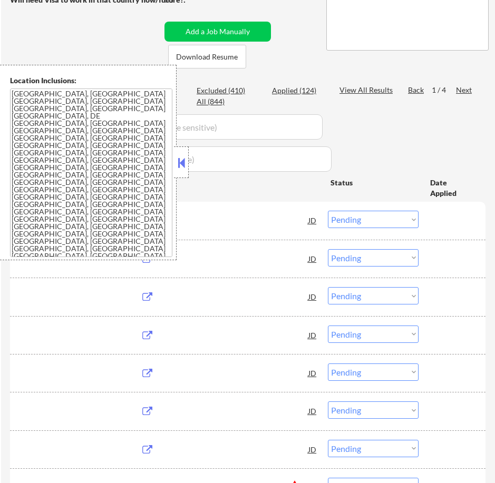
click at [184, 156] on button at bounding box center [181, 163] width 12 height 16
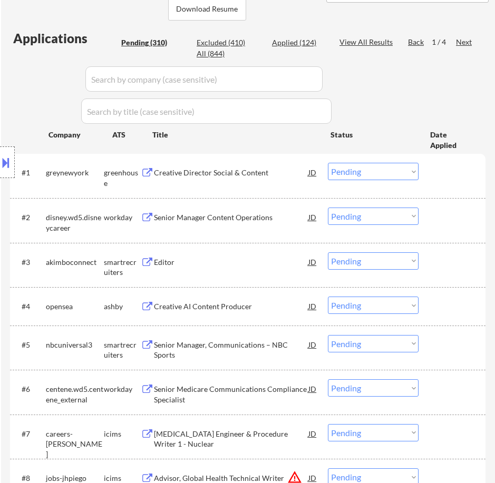
scroll to position [266, 0]
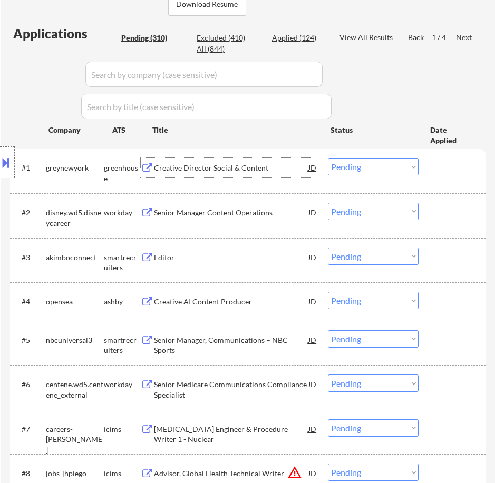
click at [251, 167] on div "Creative Director Social & Content" at bounding box center [231, 168] width 154 height 11
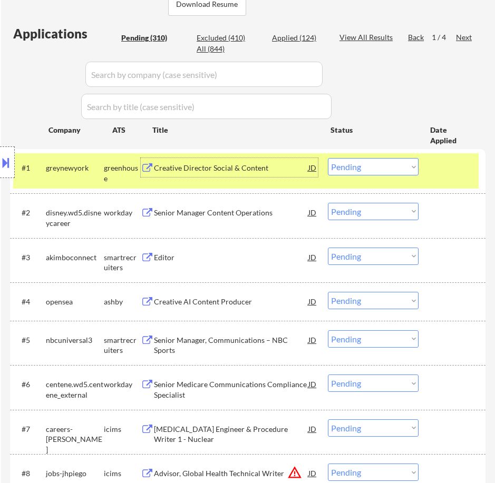
click at [391, 168] on select "Choose an option... Pending Applied Excluded (Questions) Excluded (Expired) Exc…" at bounding box center [373, 166] width 91 height 17
click at [328, 158] on select "Choose an option... Pending Applied Excluded (Questions) Excluded (Expired) Exc…" at bounding box center [373, 166] width 91 height 17
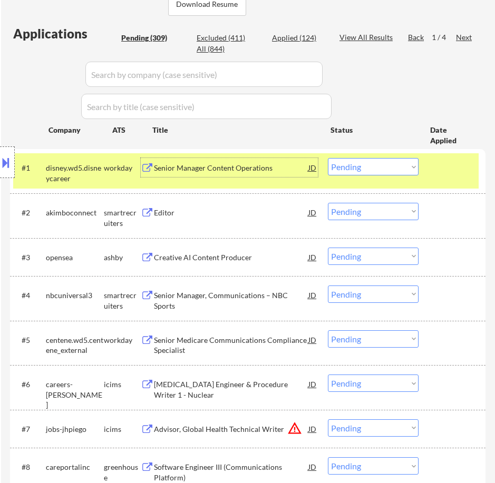
click at [266, 165] on div "Senior Manager Content Operations" at bounding box center [231, 168] width 154 height 11
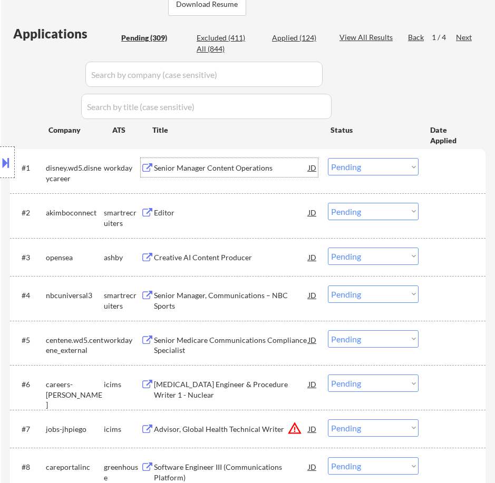
click at [367, 169] on select "Choose an option... Pending Applied Excluded (Questions) Excluded (Expired) Exc…" at bounding box center [373, 166] width 91 height 17
click at [328, 158] on select "Choose an option... Pending Applied Excluded (Questions) Excluded (Expired) Exc…" at bounding box center [373, 166] width 91 height 17
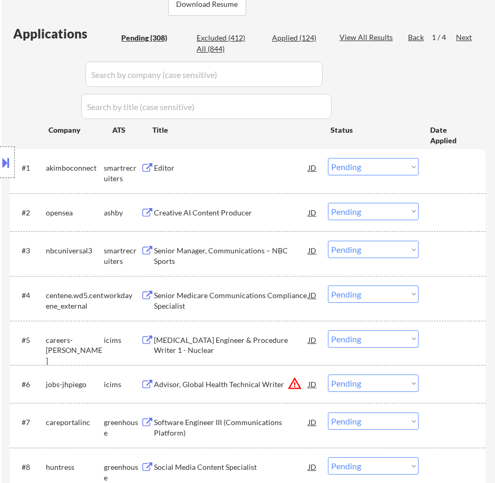
click at [247, 166] on div "Editor" at bounding box center [231, 168] width 154 height 11
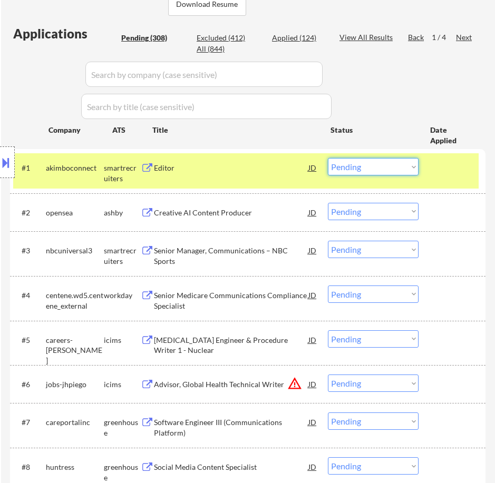
click at [347, 166] on select "Choose an option... Pending Applied Excluded (Questions) Excluded (Expired) Exc…" at bounding box center [373, 166] width 91 height 17
click at [328, 158] on select "Choose an option... Pending Applied Excluded (Questions) Excluded (Expired) Exc…" at bounding box center [373, 166] width 91 height 17
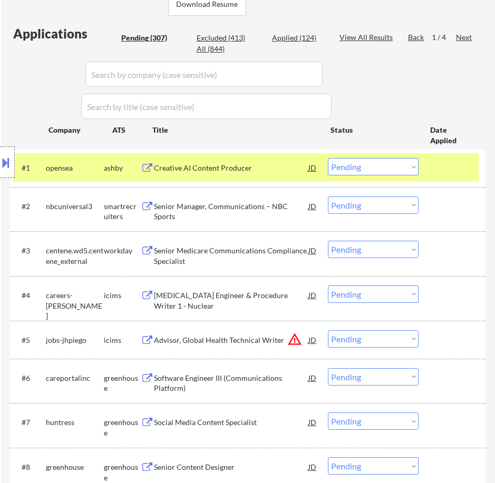
click at [277, 170] on div "Creative AI Content Producer" at bounding box center [231, 168] width 154 height 11
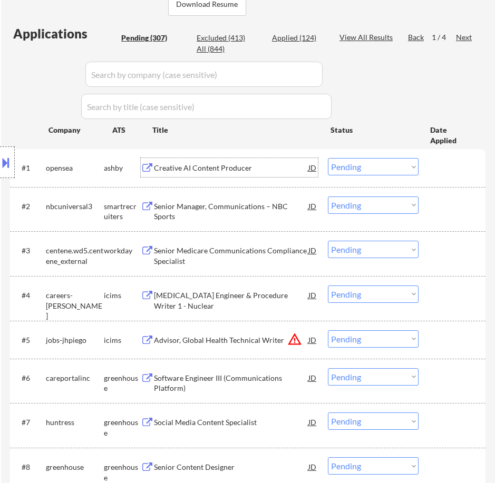
click at [385, 167] on select "Choose an option... Pending Applied Excluded (Questions) Excluded (Expired) Exc…" at bounding box center [373, 166] width 91 height 17
click at [328, 158] on select "Choose an option... Pending Applied Excluded (Questions) Excluded (Expired) Exc…" at bounding box center [373, 166] width 91 height 17
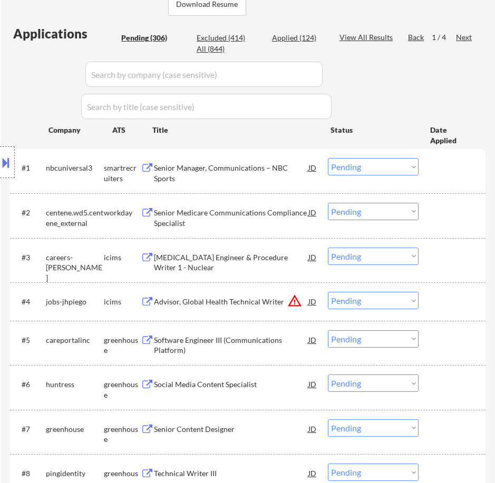
click at [220, 173] on div "Senior Manager, Communications – NBC Sports" at bounding box center [231, 167] width 154 height 19
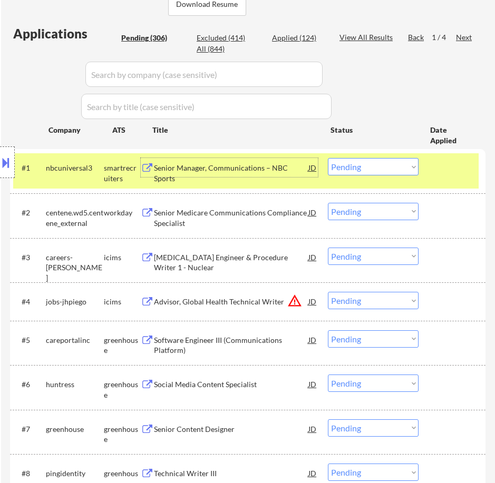
click at [351, 172] on select "Choose an option... Pending Applied Excluded (Questions) Excluded (Expired) Exc…" at bounding box center [373, 166] width 91 height 17
click at [328, 158] on select "Choose an option... Pending Applied Excluded (Questions) Excluded (Expired) Exc…" at bounding box center [373, 166] width 91 height 17
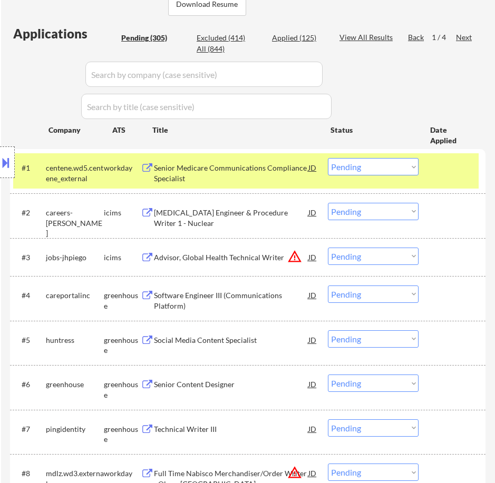
click at [387, 168] on select "Choose an option... Pending Applied Excluded (Questions) Excluded (Expired) Exc…" at bounding box center [373, 166] width 91 height 17
click at [328, 158] on select "Choose an option... Pending Applied Excluded (Questions) Excluded (Expired) Exc…" at bounding box center [373, 166] width 91 height 17
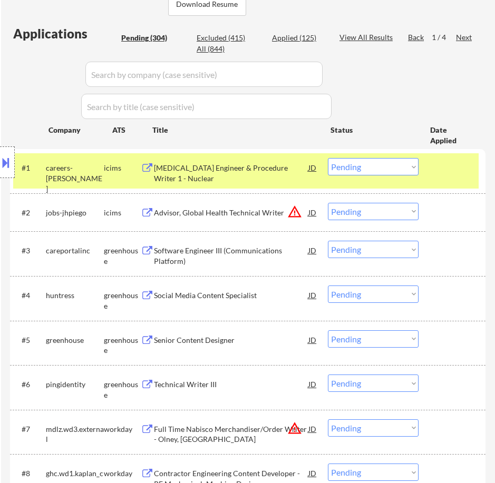
click at [271, 170] on div "Lead Test Engineer & Procedure Writer 1 - Nuclear" at bounding box center [231, 173] width 154 height 21
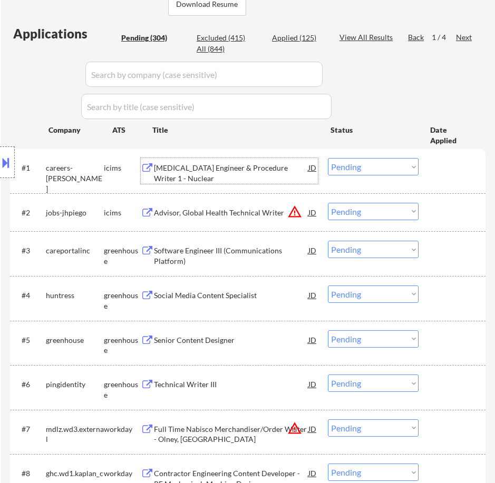
click at [378, 167] on select "Choose an option... Pending Applied Excluded (Questions) Excluded (Expired) Exc…" at bounding box center [373, 166] width 91 height 17
click at [328, 158] on select "Choose an option... Pending Applied Excluded (Questions) Excluded (Expired) Exc…" at bounding box center [373, 166] width 91 height 17
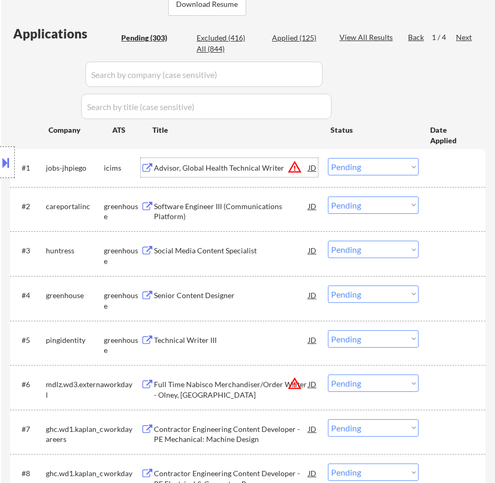
click at [257, 169] on div "Advisor, Global Health Technical Writer" at bounding box center [231, 168] width 154 height 11
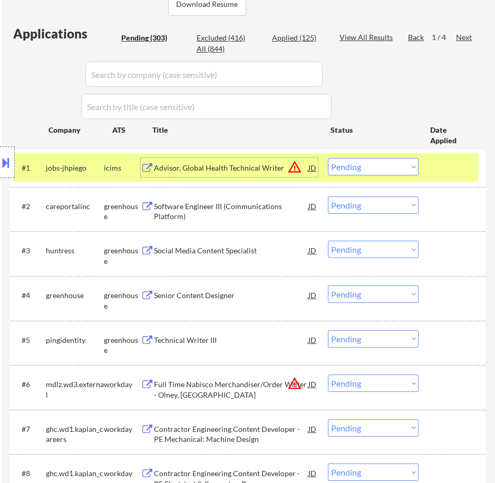
click at [375, 168] on select "Choose an option... Pending Applied Excluded (Questions) Excluded (Expired) Exc…" at bounding box center [373, 166] width 91 height 17
click at [328, 158] on select "Choose an option... Pending Applied Excluded (Questions) Excluded (Expired) Exc…" at bounding box center [373, 166] width 91 height 17
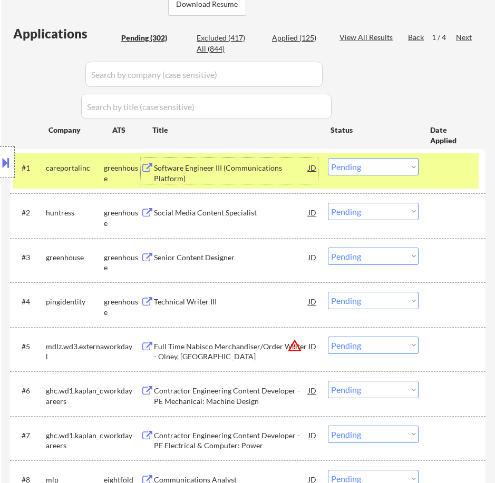
click at [280, 174] on div "Software Engineer III (Communications Platform)" at bounding box center [231, 173] width 154 height 21
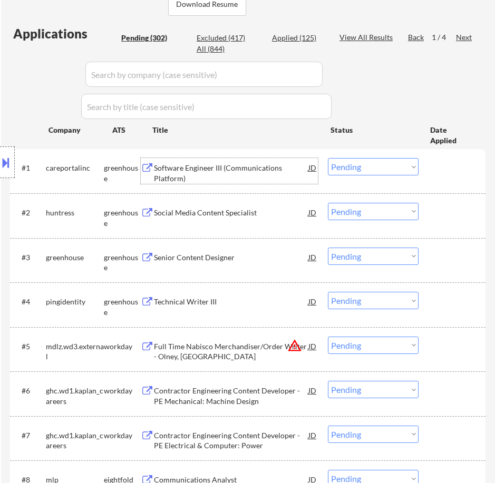
click at [365, 164] on select "Choose an option... Pending Applied Excluded (Questions) Excluded (Expired) Exc…" at bounding box center [373, 166] width 91 height 17
click at [328, 158] on select "Choose an option... Pending Applied Excluded (Questions) Excluded (Expired) Exc…" at bounding box center [373, 166] width 91 height 17
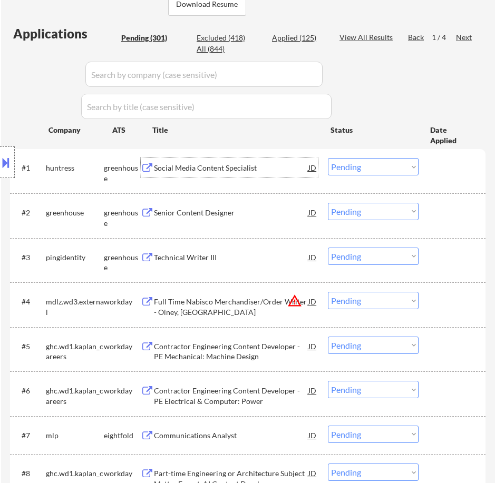
click at [235, 169] on div "Social Media Content Specialist" at bounding box center [231, 168] width 154 height 11
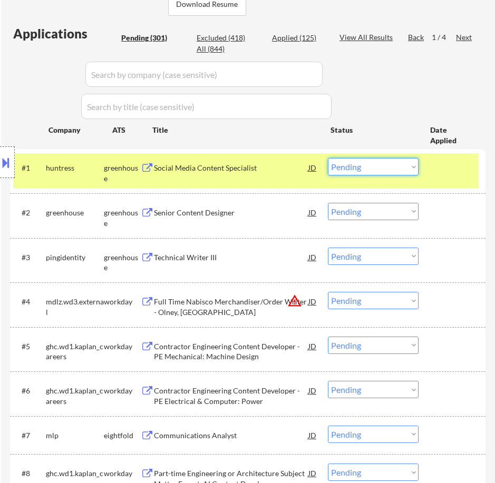
click at [363, 163] on select "Choose an option... Pending Applied Excluded (Questions) Excluded (Expired) Exc…" at bounding box center [373, 166] width 91 height 17
click at [328, 158] on select "Choose an option... Pending Applied Excluded (Questions) Excluded (Expired) Exc…" at bounding box center [373, 166] width 91 height 17
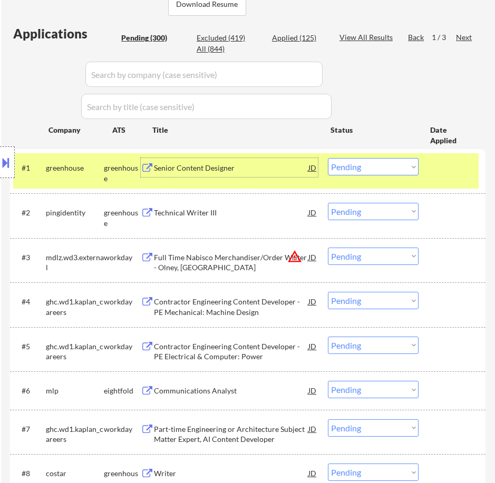
click at [271, 167] on div "Senior Content Designer" at bounding box center [231, 168] width 154 height 11
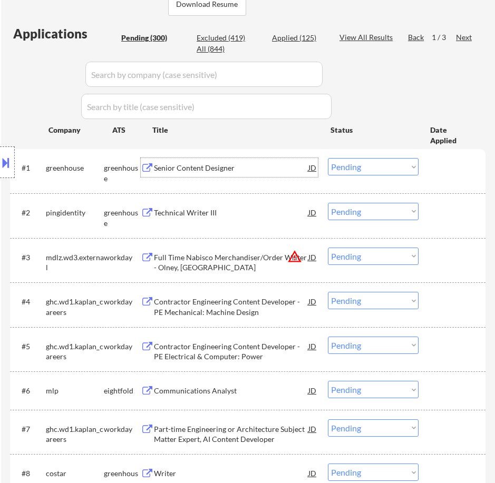
click at [340, 160] on select "Choose an option... Pending Applied Excluded (Questions) Excluded (Expired) Exc…" at bounding box center [373, 166] width 91 height 17
click at [328, 158] on select "Choose an option... Pending Applied Excluded (Questions) Excluded (Expired) Exc…" at bounding box center [373, 166] width 91 height 17
select select ""pending""
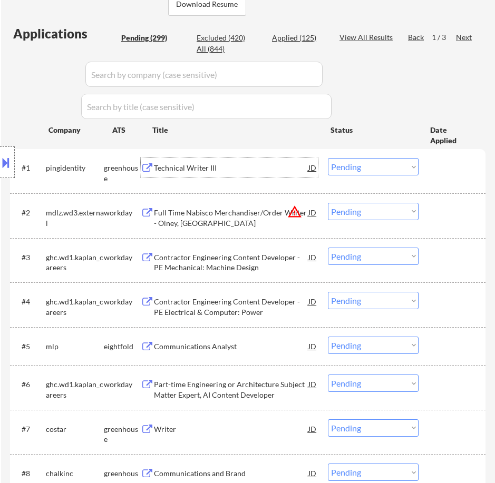
click at [239, 170] on div "Technical Writer III" at bounding box center [231, 168] width 154 height 11
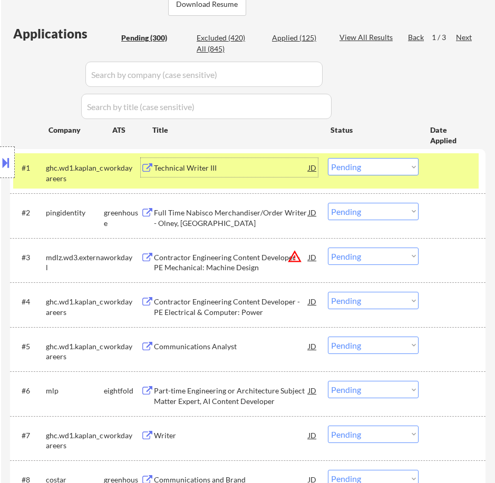
click at [382, 165] on select "Choose an option... Pending Applied Excluded (Questions) Excluded (Expired) Exc…" at bounding box center [373, 166] width 91 height 17
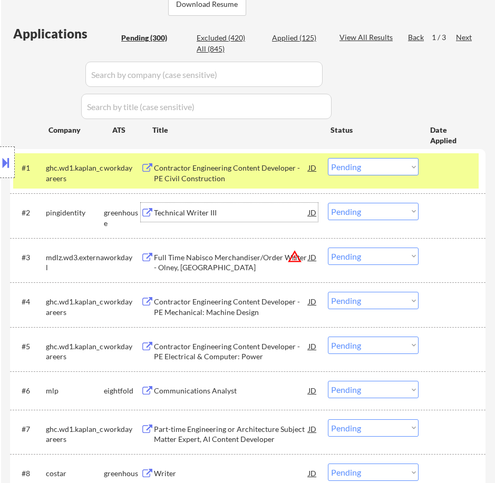
click at [260, 208] on div "Technical Writer III" at bounding box center [231, 213] width 154 height 11
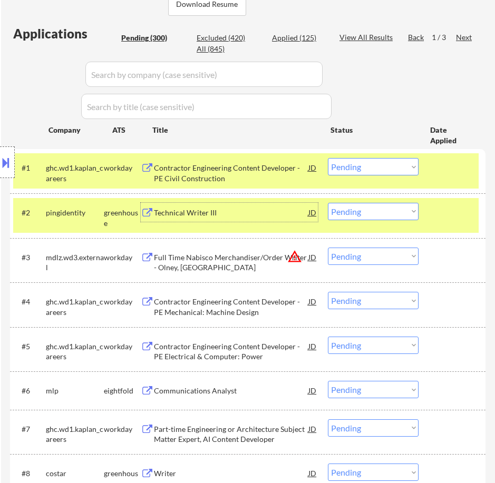
click at [378, 212] on select "Choose an option... Pending Applied Excluded (Questions) Excluded (Expired) Exc…" at bounding box center [373, 211] width 91 height 17
click at [328, 203] on select "Choose an option... Pending Applied Excluded (Questions) Excluded (Expired) Exc…" at bounding box center [373, 211] width 91 height 17
select select ""pending""
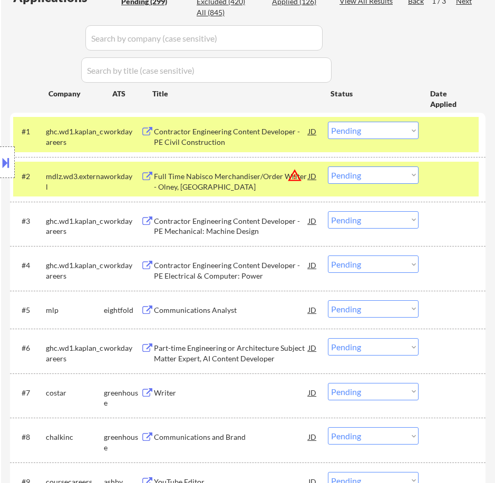
scroll to position [318, 0]
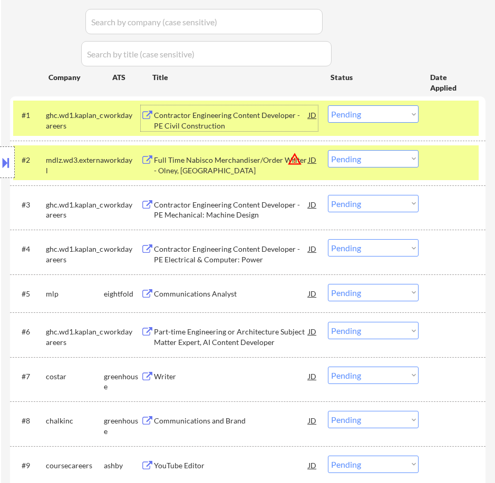
click at [241, 123] on div "Contractor Engineering Content Developer - PE Civil Construction" at bounding box center [231, 120] width 154 height 21
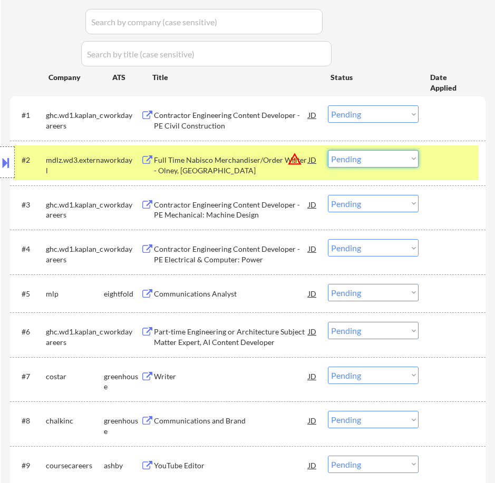
click at [361, 155] on select "Choose an option... Pending Applied Excluded (Questions) Excluded (Expired) Exc…" at bounding box center [373, 158] width 91 height 17
click at [362, 124] on div "#1 ghc.wd1.kaplan_careers workday Contractor Engineering Content Developer - PE…" at bounding box center [245, 118] width 465 height 35
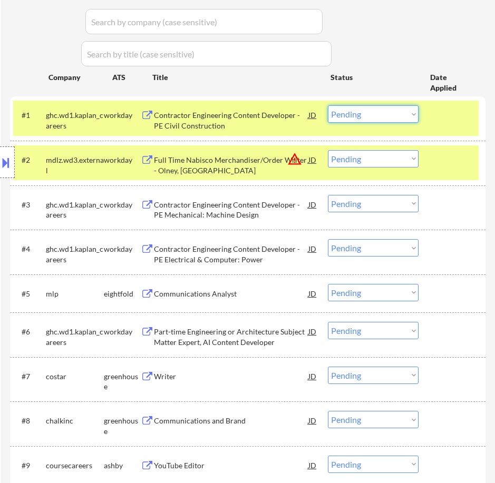
click at [369, 114] on select "Choose an option... Pending Applied Excluded (Questions) Excluded (Expired) Exc…" at bounding box center [373, 113] width 91 height 17
click at [328, 105] on select "Choose an option... Pending Applied Excluded (Questions) Excluded (Expired) Exc…" at bounding box center [373, 113] width 91 height 17
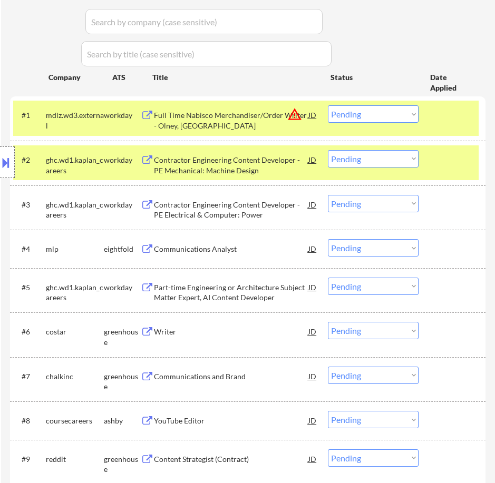
click at [264, 122] on div "Full Time Nabisco Merchandiser/Order Writer - Olney, IL" at bounding box center [231, 120] width 154 height 21
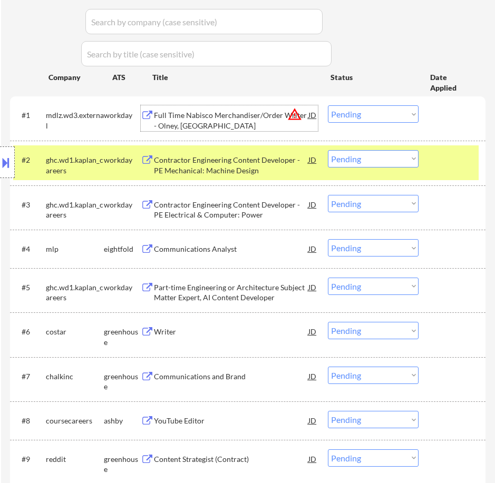
click at [357, 114] on select "Choose an option... Pending Applied Excluded (Questions) Excluded (Expired) Exc…" at bounding box center [373, 113] width 91 height 17
click at [328, 105] on select "Choose an option... Pending Applied Excluded (Questions) Excluded (Expired) Exc…" at bounding box center [373, 113] width 91 height 17
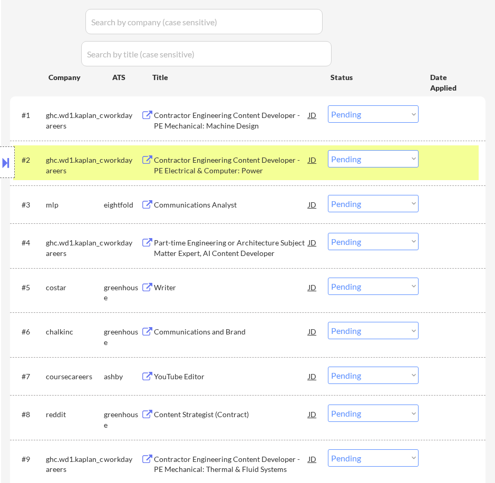
click at [272, 124] on div "Contractor Engineering Content Developer - PE Mechanical: Machine Design" at bounding box center [231, 120] width 154 height 21
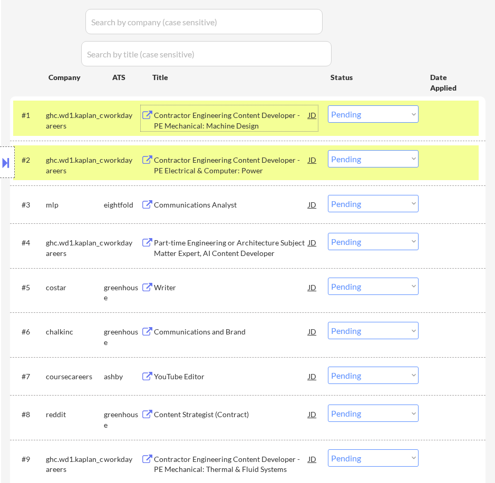
click at [352, 117] on select "Choose an option... Pending Applied Excluded (Questions) Excluded (Expired) Exc…" at bounding box center [373, 113] width 91 height 17
click at [328, 105] on select "Choose an option... Pending Applied Excluded (Questions) Excluded (Expired) Exc…" at bounding box center [373, 113] width 91 height 17
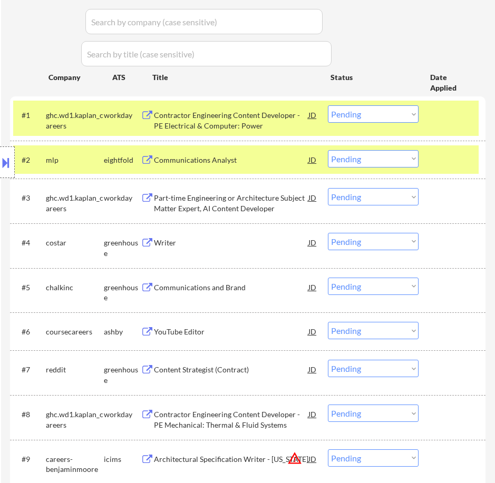
click at [244, 113] on div "Contractor Engineering Content Developer - PE Electrical & Computer: Power" at bounding box center [231, 120] width 154 height 21
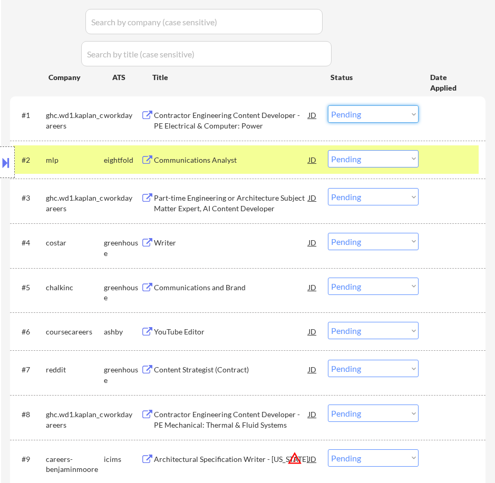
click at [380, 117] on select "Choose an option... Pending Applied Excluded (Questions) Excluded (Expired) Exc…" at bounding box center [373, 113] width 91 height 17
click at [328, 105] on select "Choose an option... Pending Applied Excluded (Questions) Excluded (Expired) Exc…" at bounding box center [373, 113] width 91 height 17
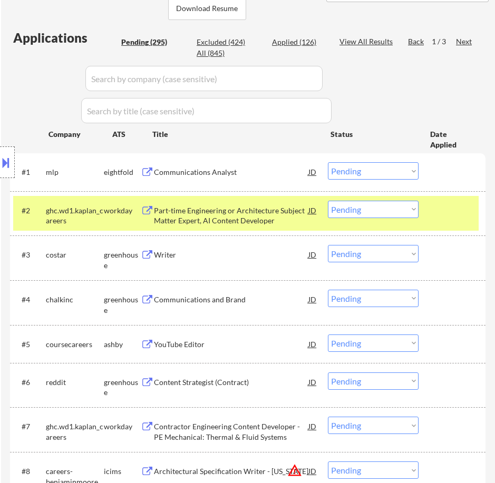
scroll to position [266, 0]
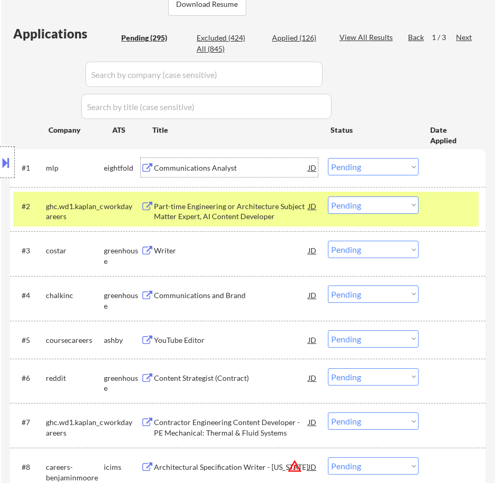
click at [255, 171] on div "Communications Analyst" at bounding box center [231, 168] width 154 height 11
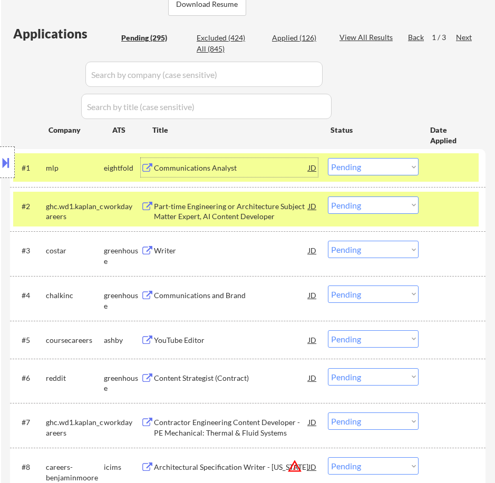
click at [357, 166] on select "Choose an option... Pending Applied Excluded (Questions) Excluded (Expired) Exc…" at bounding box center [373, 166] width 91 height 17
click at [328, 158] on select "Choose an option... Pending Applied Excluded (Questions) Excluded (Expired) Exc…" at bounding box center [373, 166] width 91 height 17
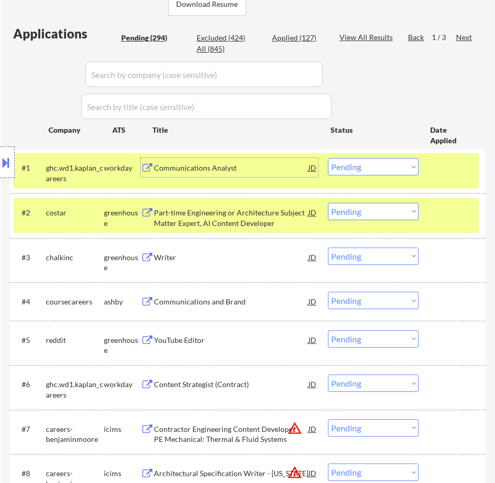
click at [268, 171] on div "Communications Analyst" at bounding box center [231, 168] width 154 height 11
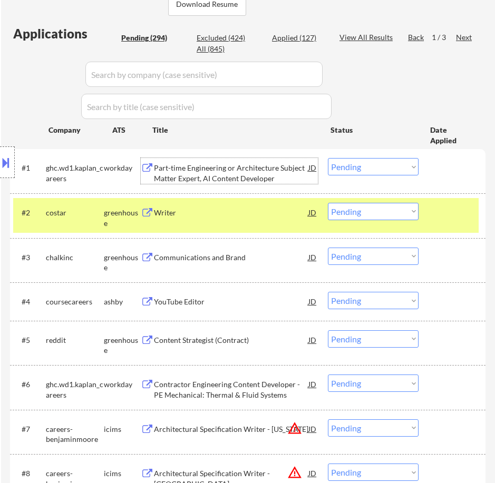
click at [363, 166] on select "Choose an option... Pending Applied Excluded (Questions) Excluded (Expired) Exc…" at bounding box center [373, 166] width 91 height 17
click at [328, 158] on select "Choose an option... Pending Applied Excluded (Questions) Excluded (Expired) Exc…" at bounding box center [373, 166] width 91 height 17
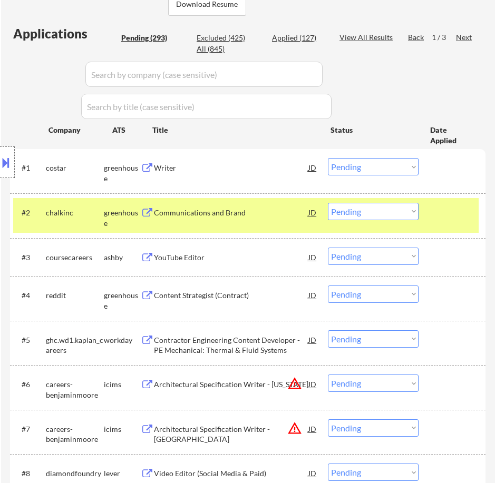
click at [287, 176] on div "Writer" at bounding box center [231, 167] width 154 height 19
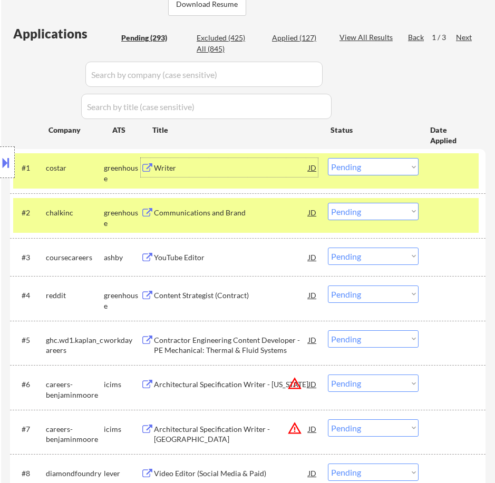
click at [396, 169] on select "Choose an option... Pending Applied Excluded (Questions) Excluded (Expired) Exc…" at bounding box center [373, 166] width 91 height 17
click at [328, 158] on select "Choose an option... Pending Applied Excluded (Questions) Excluded (Expired) Exc…" at bounding box center [373, 166] width 91 height 17
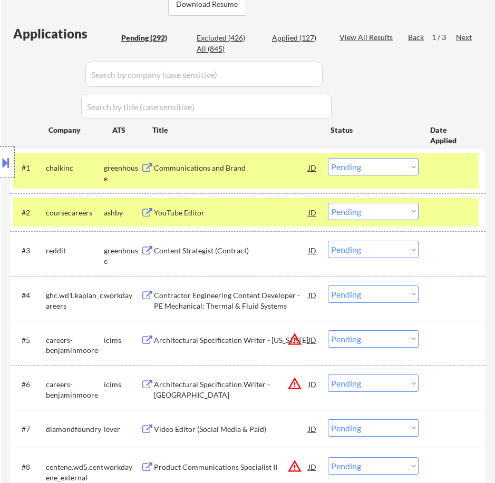
click at [290, 173] on div "Communications and Brand" at bounding box center [231, 168] width 154 height 11
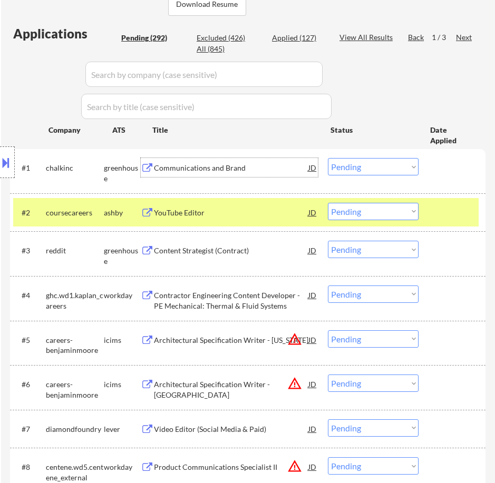
click at [375, 168] on select "Choose an option... Pending Applied Excluded (Questions) Excluded (Expired) Exc…" at bounding box center [373, 166] width 91 height 17
click at [328, 158] on select "Choose an option... Pending Applied Excluded (Questions) Excluded (Expired) Exc…" at bounding box center [373, 166] width 91 height 17
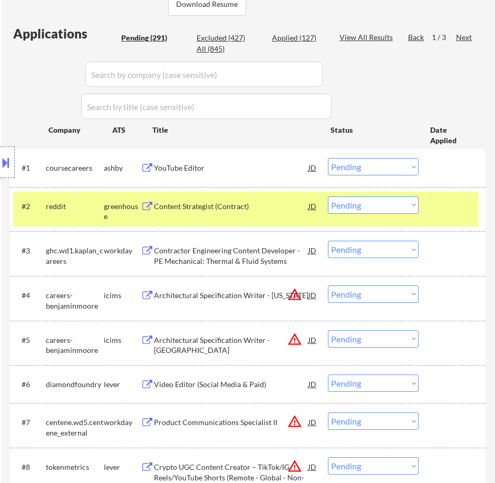
click at [238, 175] on div "YouTube Editor" at bounding box center [231, 167] width 154 height 19
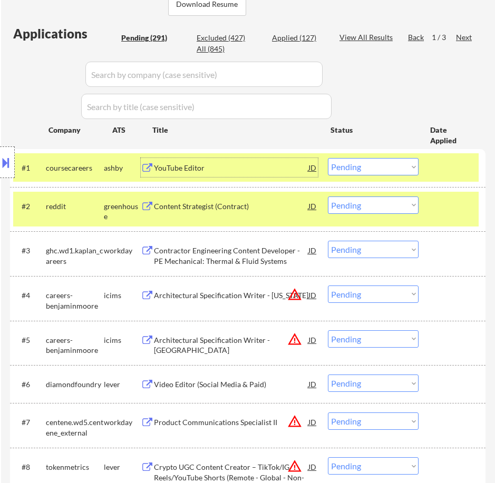
click at [377, 170] on select "Choose an option... Pending Applied Excluded (Questions) Excluded (Expired) Exc…" at bounding box center [373, 166] width 91 height 17
click at [328, 158] on select "Choose an option... Pending Applied Excluded (Questions) Excluded (Expired) Exc…" at bounding box center [373, 166] width 91 height 17
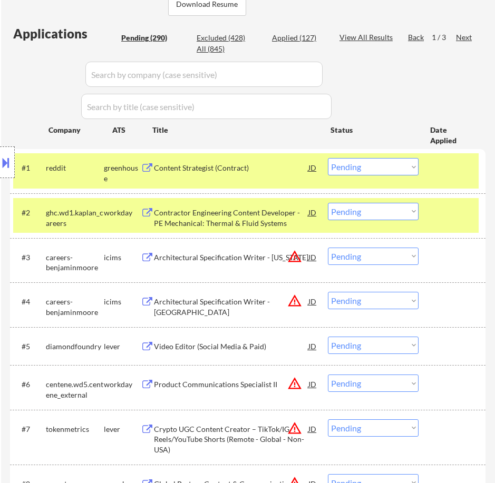
click at [267, 167] on div "Content Strategist (Contract)" at bounding box center [231, 168] width 154 height 11
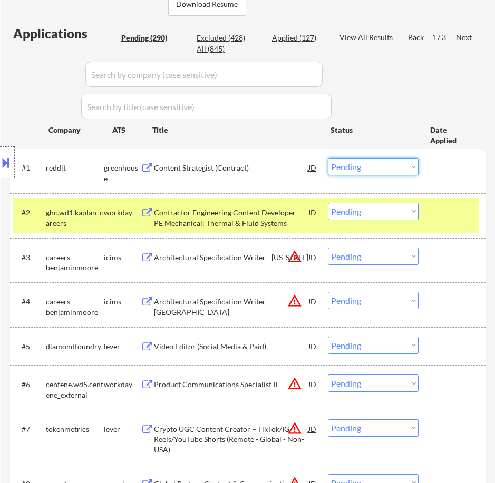
click at [387, 172] on select "Choose an option... Pending Applied Excluded (Questions) Excluded (Expired) Exc…" at bounding box center [373, 166] width 91 height 17
click at [328, 158] on select "Choose an option... Pending Applied Excluded (Questions) Excluded (Expired) Exc…" at bounding box center [373, 166] width 91 height 17
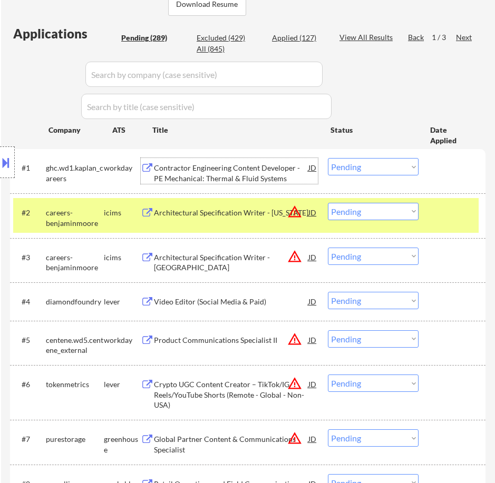
click at [280, 176] on div "Contractor Engineering Content Developer - PE Mechanical: Thermal & Fluid Syste…" at bounding box center [231, 173] width 154 height 21
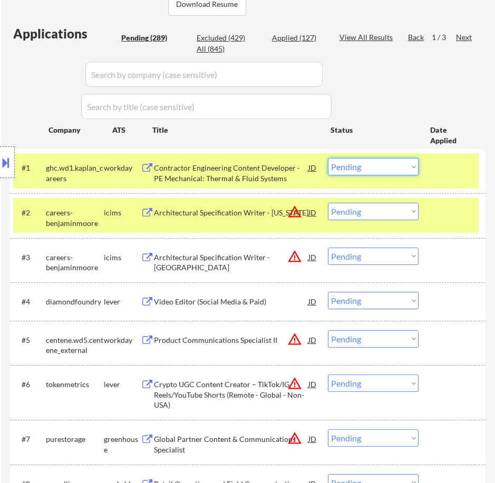
click at [340, 166] on select "Choose an option... Pending Applied Excluded (Questions) Excluded (Expired) Exc…" at bounding box center [373, 166] width 91 height 17
click at [328, 158] on select "Choose an option... Pending Applied Excluded (Questions) Excluded (Expired) Exc…" at bounding box center [373, 166] width 91 height 17
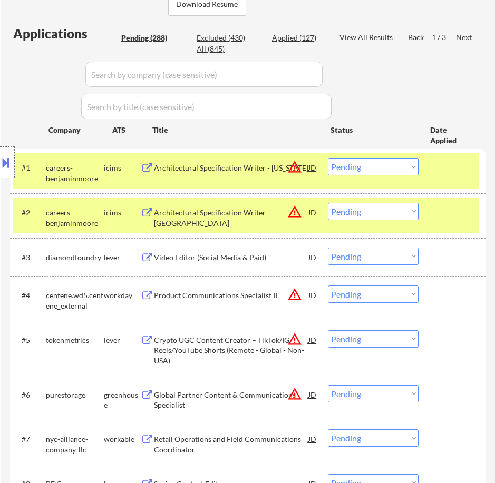
click at [251, 170] on div "Architectural Specification Writer - Florida" at bounding box center [231, 168] width 154 height 11
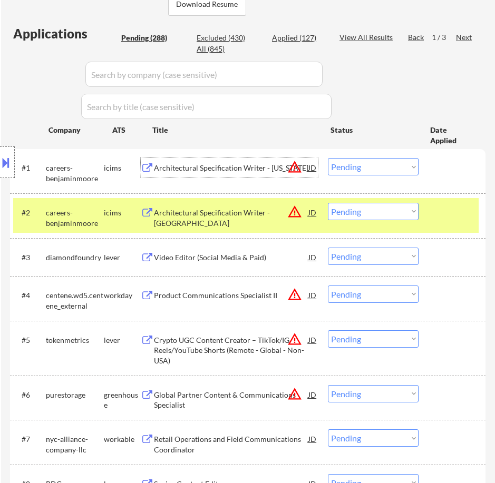
click at [394, 164] on select "Choose an option... Pending Applied Excluded (Questions) Excluded (Expired) Exc…" at bounding box center [373, 166] width 91 height 17
click at [328, 158] on select "Choose an option... Pending Applied Excluded (Questions) Excluded (Expired) Exc…" at bounding box center [373, 166] width 91 height 17
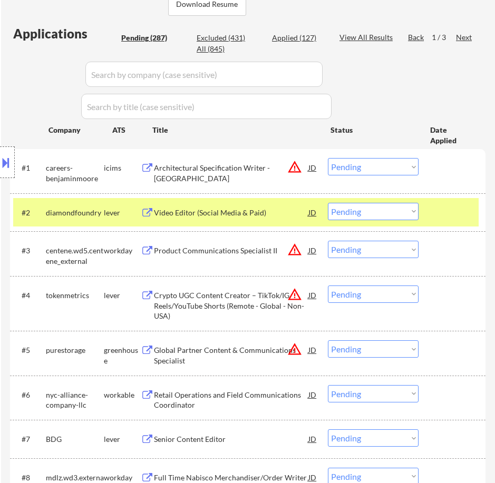
click at [251, 173] on div "Architectural Specification Writer - Chicago" at bounding box center [231, 173] width 154 height 21
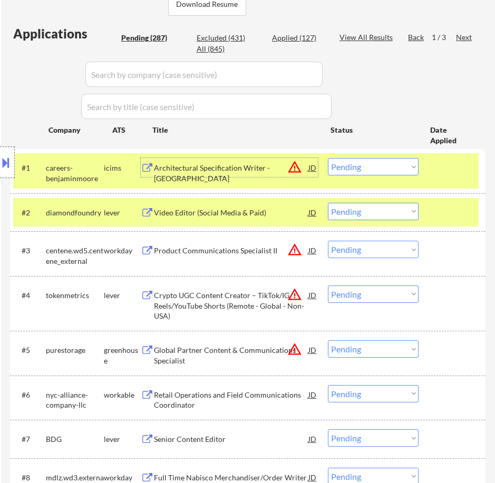
drag, startPoint x: 384, startPoint y: 162, endPoint x: 387, endPoint y: 169, distance: 7.3
click at [384, 162] on select "Choose an option... Pending Applied Excluded (Questions) Excluded (Expired) Exc…" at bounding box center [373, 166] width 91 height 17
click at [328, 158] on select "Choose an option... Pending Applied Excluded (Questions) Excluded (Expired) Exc…" at bounding box center [373, 166] width 91 height 17
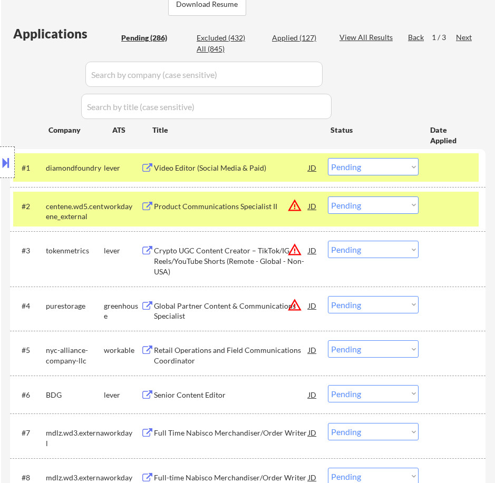
click at [277, 172] on div "Video Editor (Social Media & Paid)" at bounding box center [231, 168] width 154 height 11
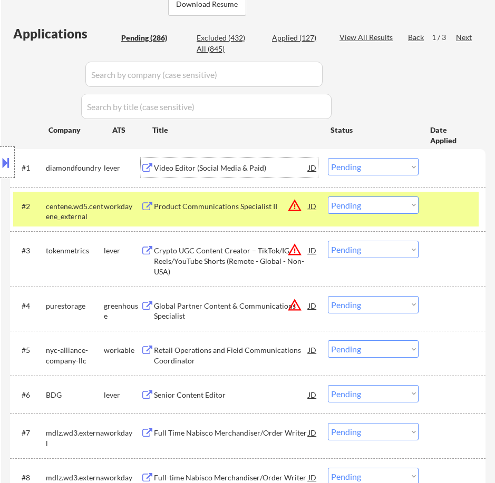
click at [371, 169] on select "Choose an option... Pending Applied Excluded (Questions) Excluded (Expired) Exc…" at bounding box center [373, 166] width 91 height 17
click at [328, 158] on select "Choose an option... Pending Applied Excluded (Questions) Excluded (Expired) Exc…" at bounding box center [373, 166] width 91 height 17
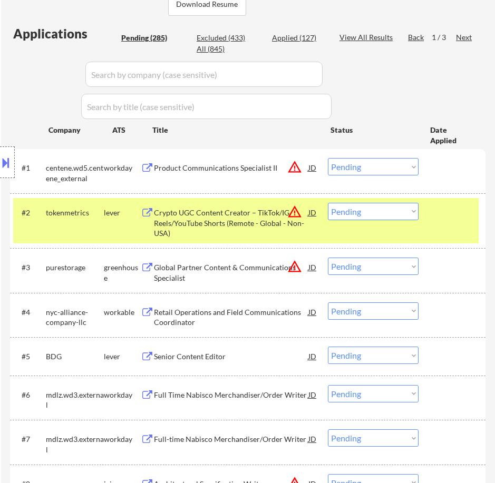
click at [263, 171] on div "Product Communications Specialist II" at bounding box center [231, 168] width 154 height 11
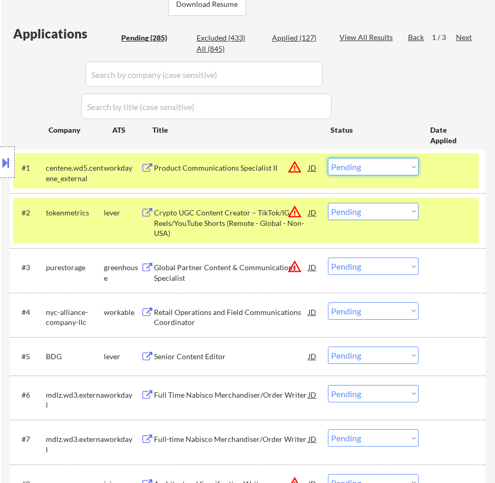
click at [369, 168] on select "Choose an option... Pending Applied Excluded (Questions) Excluded (Expired) Exc…" at bounding box center [373, 166] width 91 height 17
click at [328, 158] on select "Choose an option... Pending Applied Excluded (Questions) Excluded (Expired) Exc…" at bounding box center [373, 166] width 91 height 17
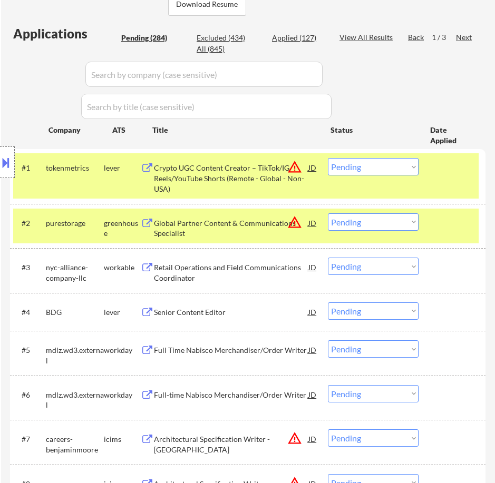
click at [265, 171] on div "Crypto UGC Content Creator – TikTok/IG Reels/YouTube Shorts (Remote - Global - …" at bounding box center [231, 178] width 154 height 31
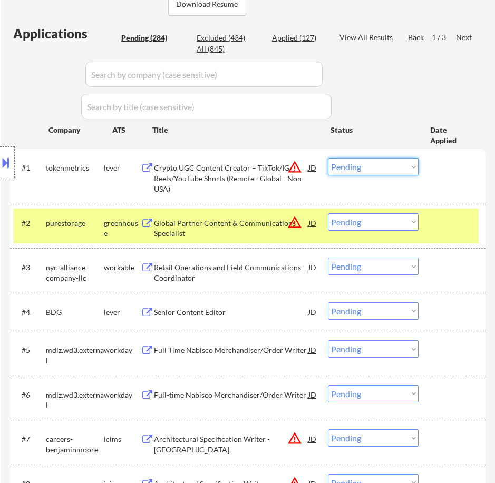
click at [358, 164] on select "Choose an option... Pending Applied Excluded (Questions) Excluded (Expired) Exc…" at bounding box center [373, 166] width 91 height 17
click at [328, 158] on select "Choose an option... Pending Applied Excluded (Questions) Excluded (Expired) Exc…" at bounding box center [373, 166] width 91 height 17
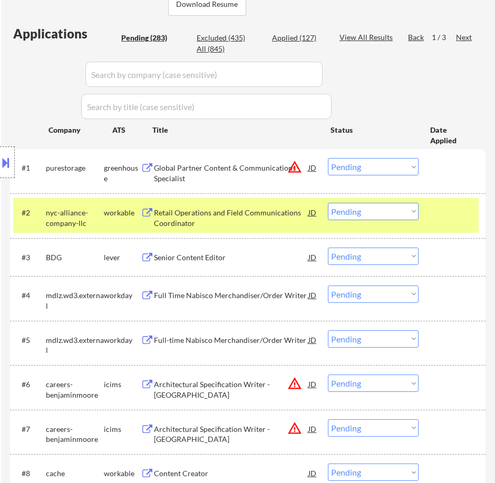
click at [269, 169] on div "Global Partner Content & Communications Specialist" at bounding box center [231, 173] width 154 height 21
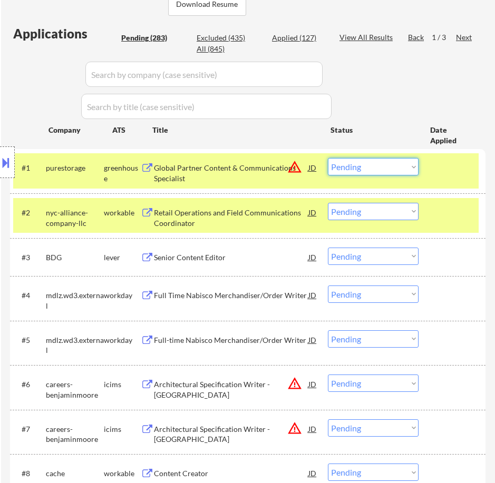
click at [336, 165] on select "Choose an option... Pending Applied Excluded (Questions) Excluded (Expired) Exc…" at bounding box center [373, 166] width 91 height 17
click at [328, 158] on select "Choose an option... Pending Applied Excluded (Questions) Excluded (Expired) Exc…" at bounding box center [373, 166] width 91 height 17
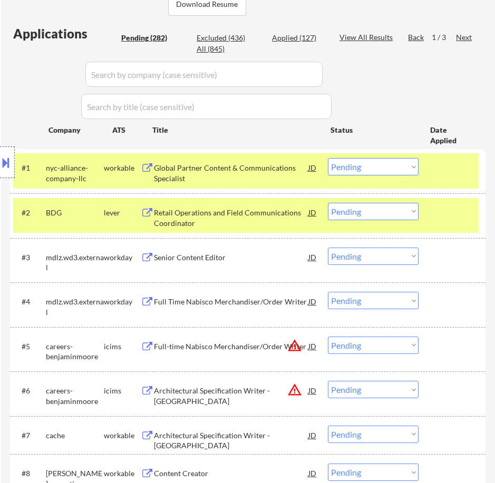
click at [264, 173] on div "Global Partner Content & Communications Specialist" at bounding box center [231, 173] width 154 height 21
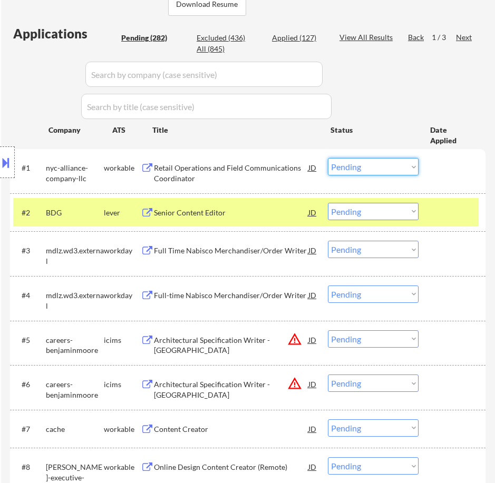
click at [358, 163] on select "Choose an option... Pending Applied Excluded (Questions) Excluded (Expired) Exc…" at bounding box center [373, 166] width 91 height 17
click at [328, 158] on select "Choose an option... Pending Applied Excluded (Questions) Excluded (Expired) Exc…" at bounding box center [373, 166] width 91 height 17
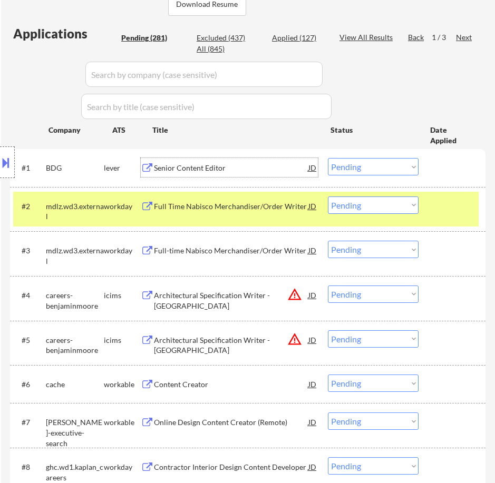
click at [251, 175] on div "Senior Content Editor" at bounding box center [231, 167] width 154 height 19
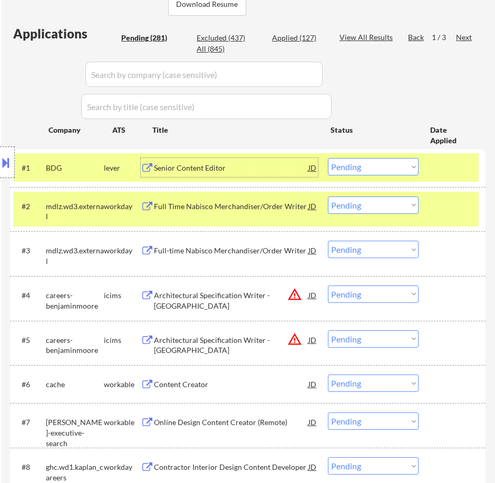
click at [361, 169] on select "Choose an option... Pending Applied Excluded (Questions) Excluded (Expired) Exc…" at bounding box center [373, 166] width 91 height 17
click at [328, 158] on select "Choose an option... Pending Applied Excluded (Questions) Excluded (Expired) Exc…" at bounding box center [373, 166] width 91 height 17
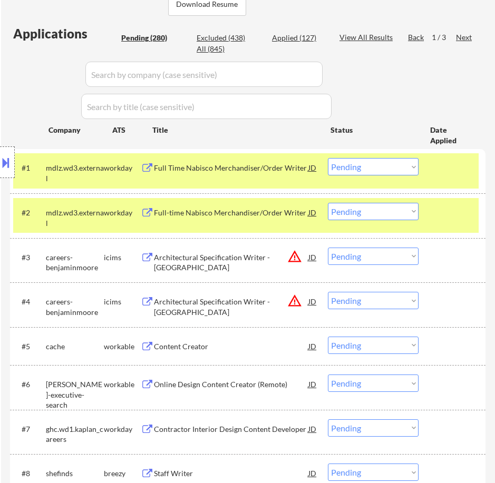
click at [271, 168] on div "Full Time Nabisco Merchandiser/Order Writer" at bounding box center [231, 168] width 154 height 11
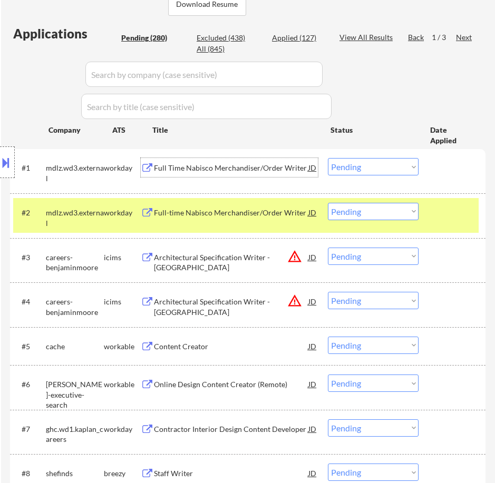
click at [344, 168] on select "Choose an option... Pending Applied Excluded (Questions) Excluded (Expired) Exc…" at bounding box center [373, 166] width 91 height 17
click at [328, 158] on select "Choose an option... Pending Applied Excluded (Questions) Excluded (Expired) Exc…" at bounding box center [373, 166] width 91 height 17
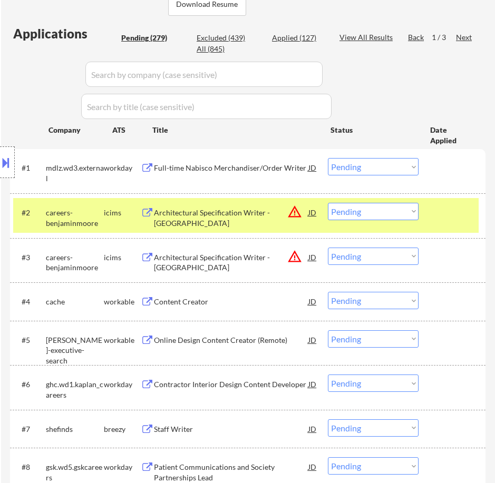
click at [284, 168] on div "Full-time Nabisco Merchandiser/Order Writer" at bounding box center [231, 168] width 154 height 11
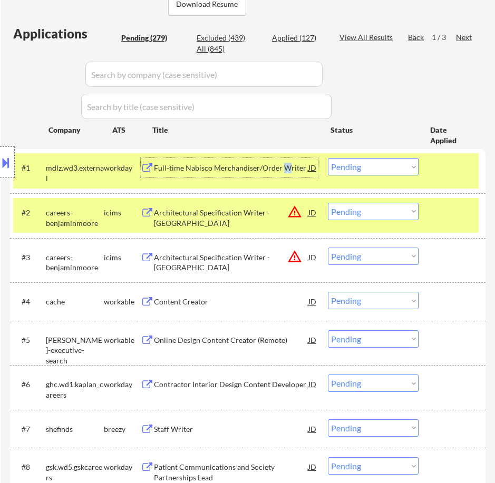
click at [375, 167] on select "Choose an option... Pending Applied Excluded (Questions) Excluded (Expired) Exc…" at bounding box center [373, 166] width 91 height 17
click at [328, 158] on select "Choose an option... Pending Applied Excluded (Questions) Excluded (Expired) Exc…" at bounding box center [373, 166] width 91 height 17
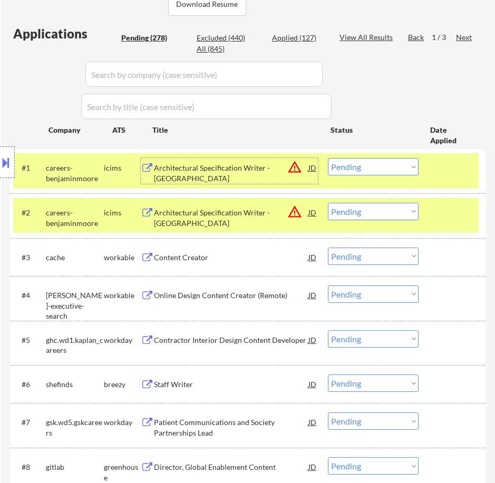
click at [269, 174] on div "Architectural Specification Writer - San Francisco" at bounding box center [231, 173] width 154 height 21
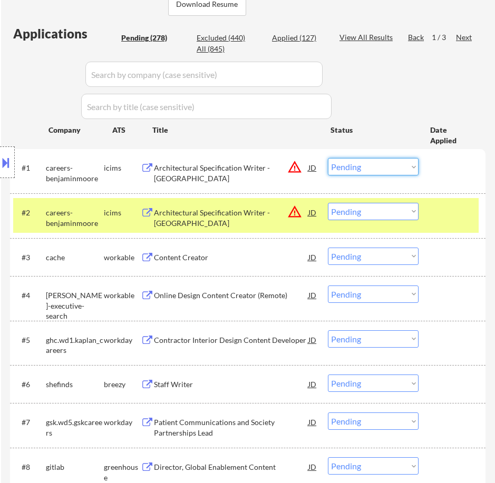
click at [363, 162] on select "Choose an option... Pending Applied Excluded (Questions) Excluded (Expired) Exc…" at bounding box center [373, 166] width 91 height 17
click at [328, 158] on select "Choose an option... Pending Applied Excluded (Questions) Excluded (Expired) Exc…" at bounding box center [373, 166] width 91 height 17
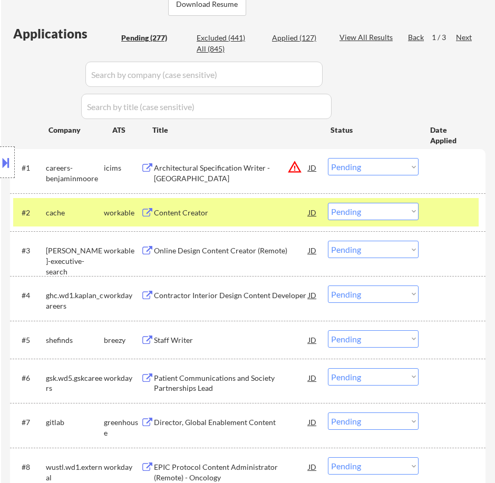
click at [261, 165] on div "Architectural Specification Writer - Los Angeles" at bounding box center [231, 173] width 154 height 21
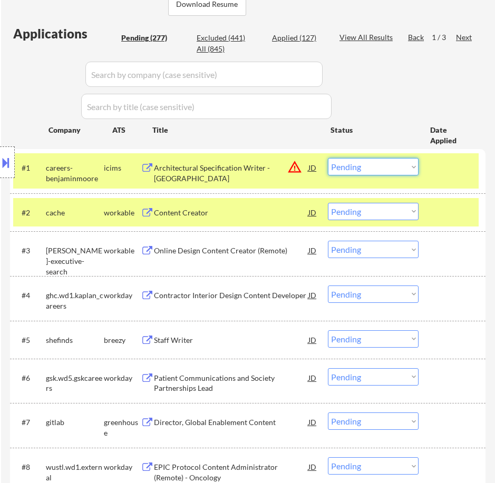
click at [358, 168] on select "Choose an option... Pending Applied Excluded (Questions) Excluded (Expired) Exc…" at bounding box center [373, 166] width 91 height 17
click at [328, 158] on select "Choose an option... Pending Applied Excluded (Questions) Excluded (Expired) Exc…" at bounding box center [373, 166] width 91 height 17
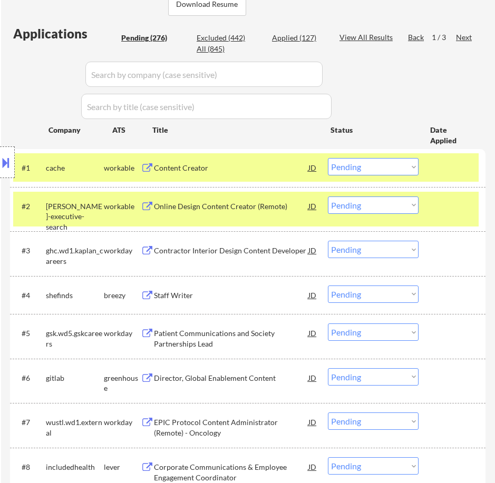
click at [278, 166] on div "Content Creator" at bounding box center [231, 168] width 154 height 11
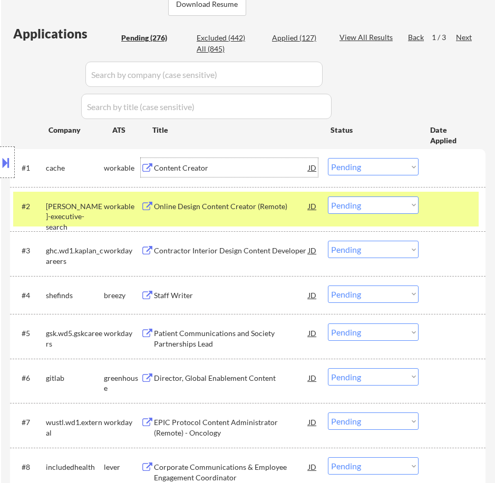
click at [360, 166] on select "Choose an option... Pending Applied Excluded (Questions) Excluded (Expired) Exc…" at bounding box center [373, 166] width 91 height 17
click at [245, 165] on div "Content Creator" at bounding box center [231, 168] width 154 height 11
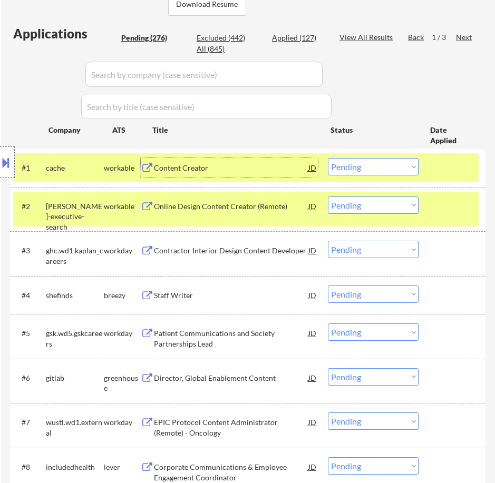
click at [356, 168] on select "Choose an option... Pending Applied Excluded (Questions) Excluded (Expired) Exc…" at bounding box center [373, 166] width 91 height 17
click at [328, 158] on select "Choose an option... Pending Applied Excluded (Questions) Excluded (Expired) Exc…" at bounding box center [373, 166] width 91 height 17
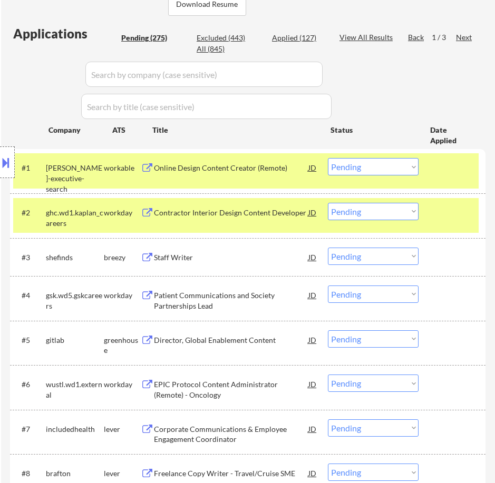
click at [292, 173] on div "Online Design Content Creator (Remote)" at bounding box center [231, 168] width 154 height 11
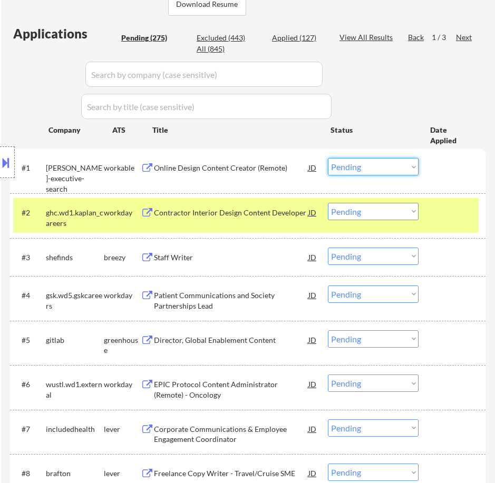
click at [376, 168] on select "Choose an option... Pending Applied Excluded (Questions) Excluded (Expired) Exc…" at bounding box center [373, 166] width 91 height 17
click at [328, 158] on select "Choose an option... Pending Applied Excluded (Questions) Excluded (Expired) Exc…" at bounding box center [373, 166] width 91 height 17
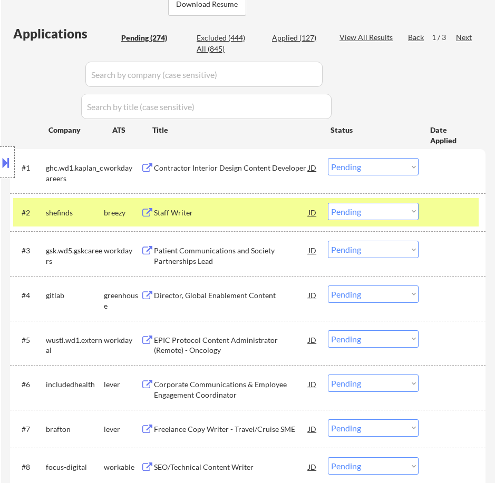
click at [243, 167] on div "Contractor Interior Design Content Developer" at bounding box center [231, 168] width 154 height 11
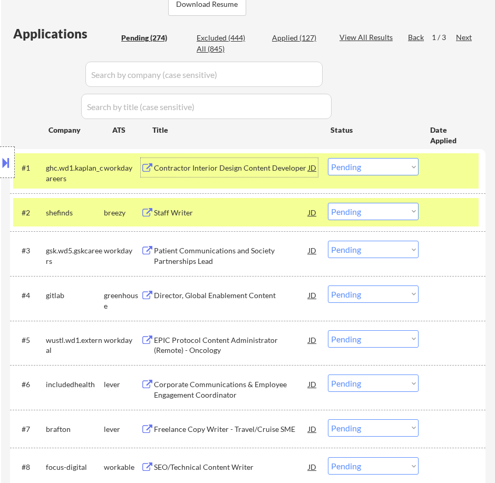
click at [394, 168] on select "Choose an option... Pending Applied Excluded (Questions) Excluded (Expired) Exc…" at bounding box center [373, 166] width 91 height 17
click at [328, 158] on select "Choose an option... Pending Applied Excluded (Questions) Excluded (Expired) Exc…" at bounding box center [373, 166] width 91 height 17
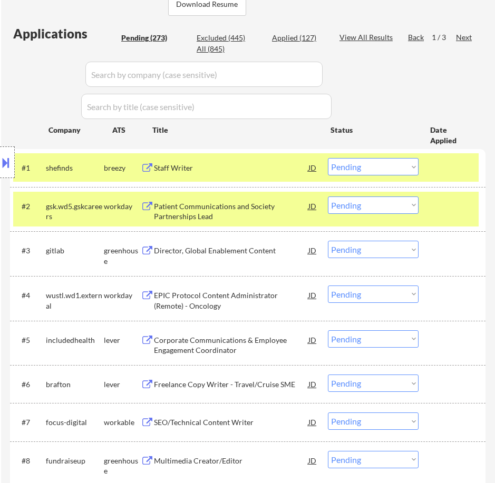
click at [287, 172] on div "Staff Writer" at bounding box center [231, 168] width 154 height 11
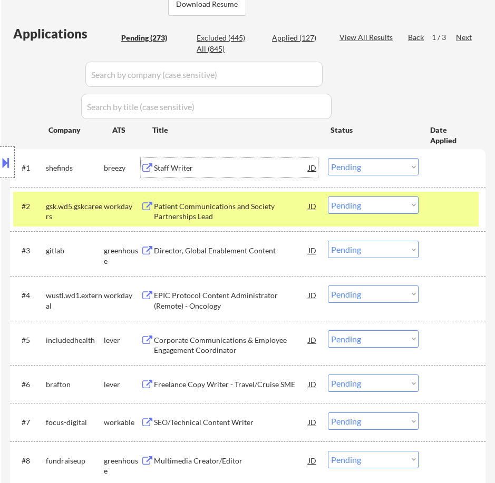
click at [382, 168] on select "Choose an option... Pending Applied Excluded (Questions) Excluded (Expired) Exc…" at bounding box center [373, 166] width 91 height 17
select select ""excluded__salary_""
click at [328, 158] on select "Choose an option... Pending Applied Excluded (Questions) Excluded (Expired) Exc…" at bounding box center [373, 166] width 91 height 17
click at [267, 171] on div "Staff Writer" at bounding box center [231, 168] width 154 height 11
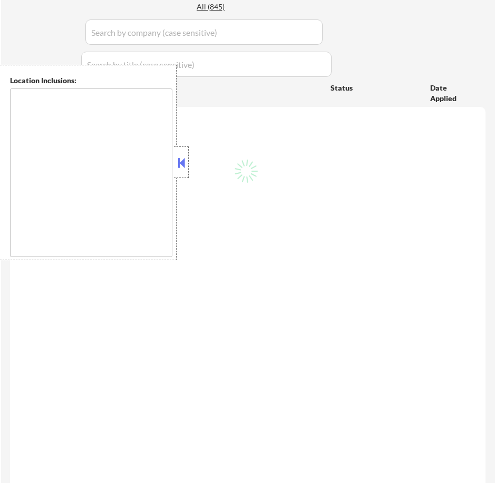
scroll to position [266, 0]
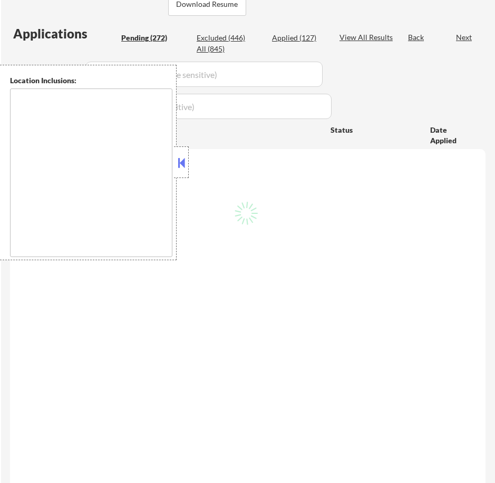
type textarea "[GEOGRAPHIC_DATA], [GEOGRAPHIC_DATA] [GEOGRAPHIC_DATA], [GEOGRAPHIC_DATA] [GEOG…"
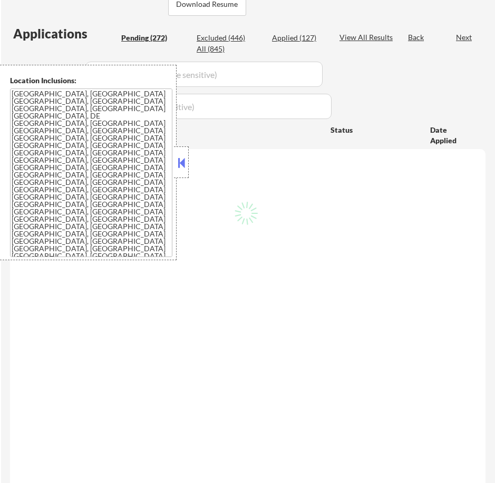
select select ""pending""
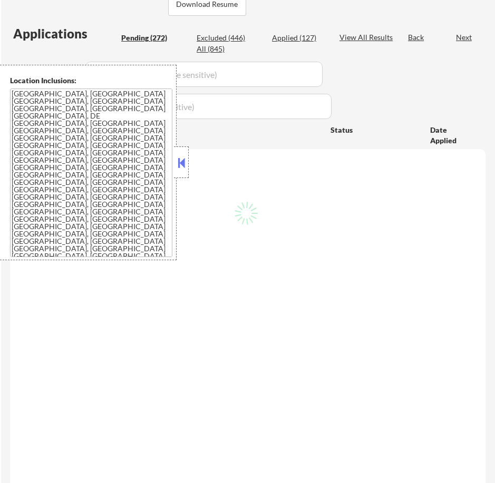
select select ""pending""
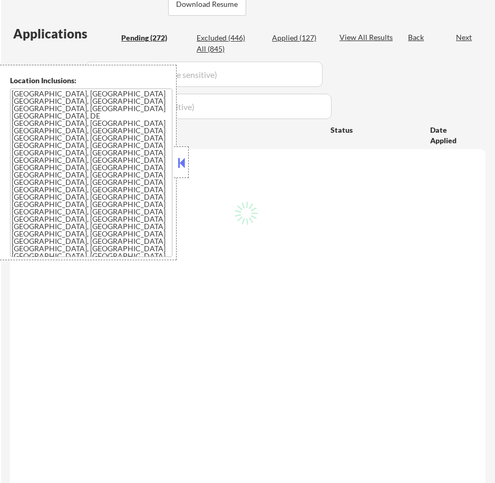
select select ""pending""
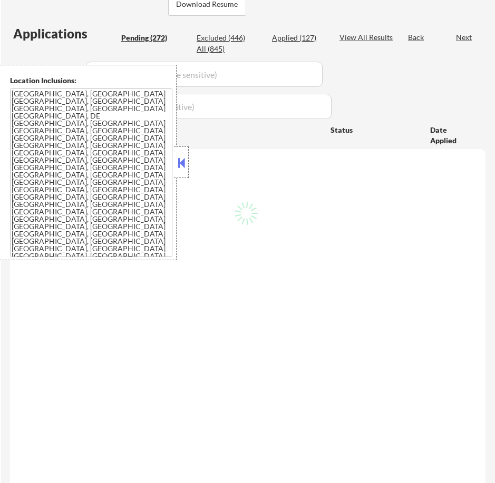
select select ""pending""
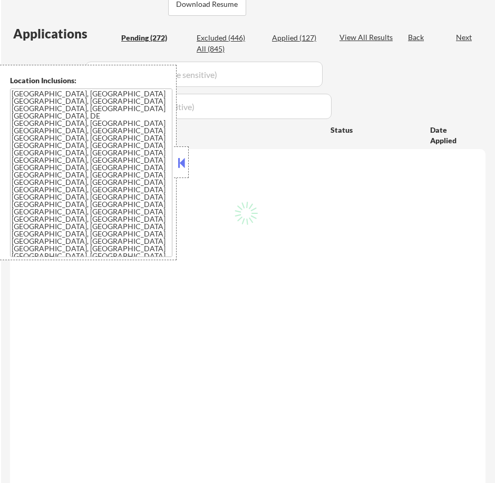
select select ""pending""
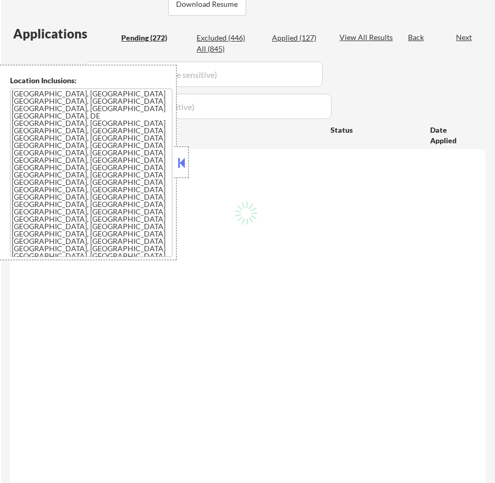
select select ""pending""
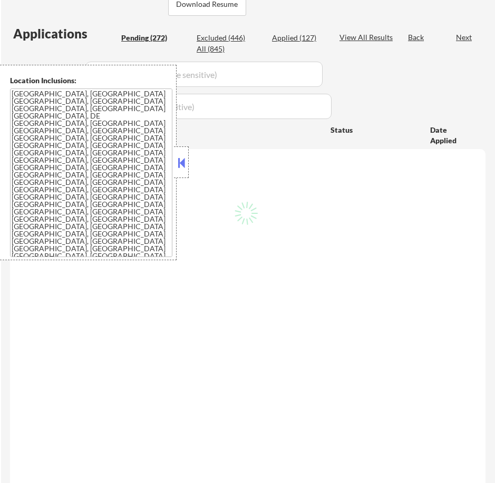
select select ""pending""
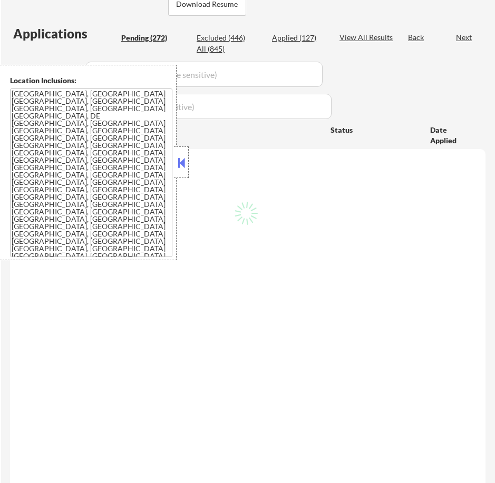
select select ""pending""
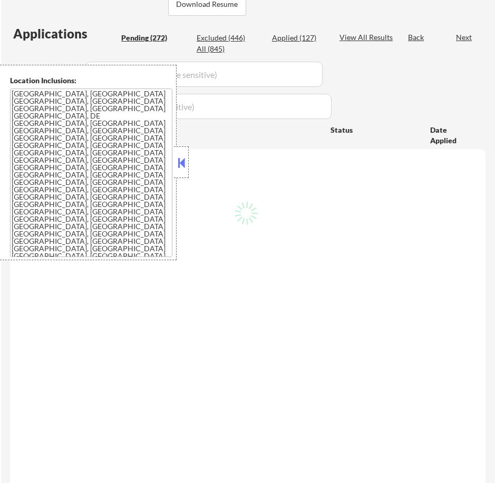
select select ""pending""
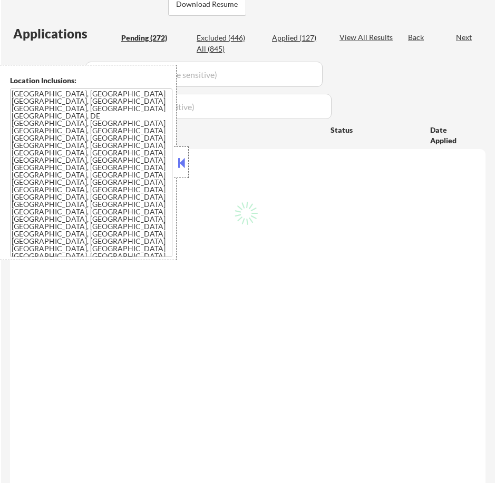
select select ""pending""
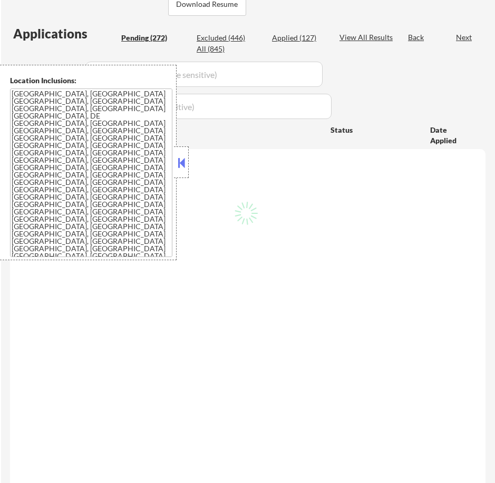
select select ""pending""
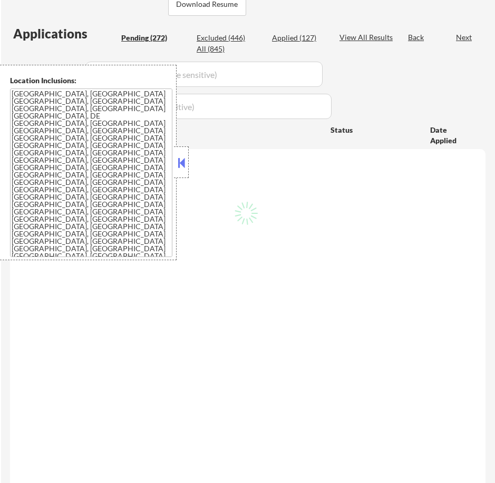
select select ""pending""
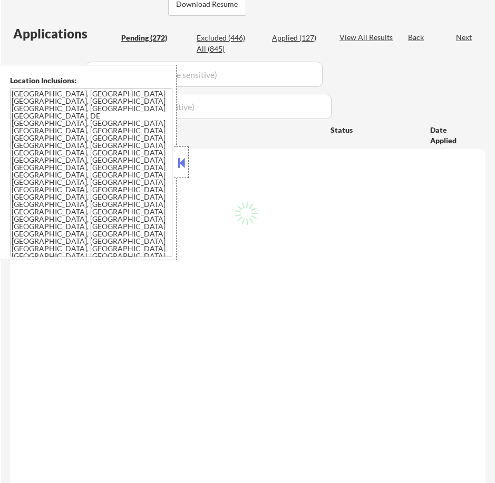
select select ""pending""
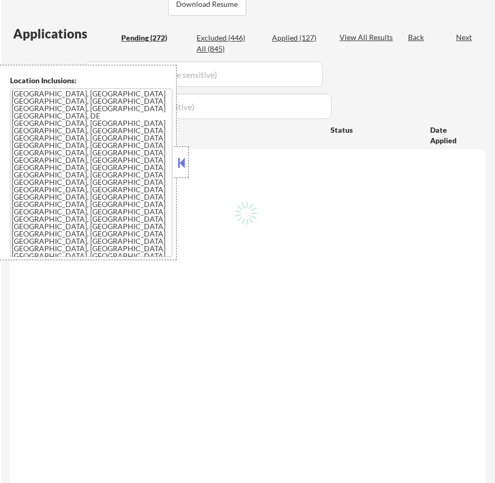
select select ""pending""
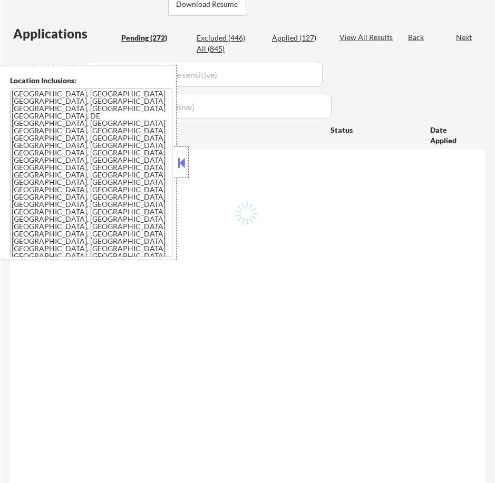
select select ""pending""
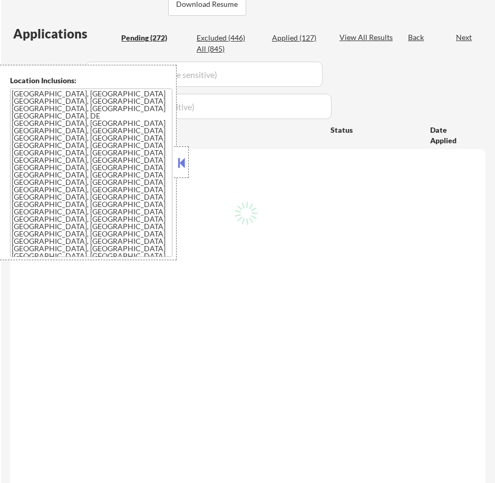
select select ""pending""
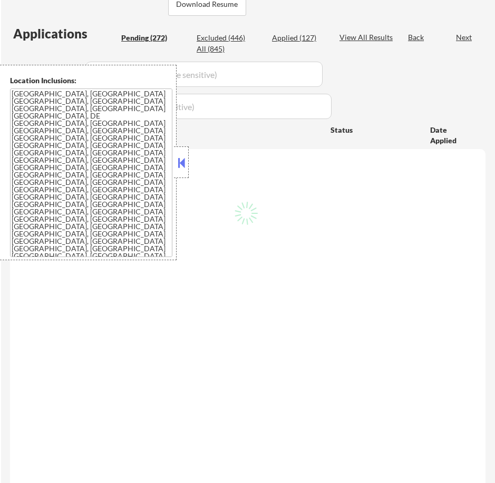
select select ""pending""
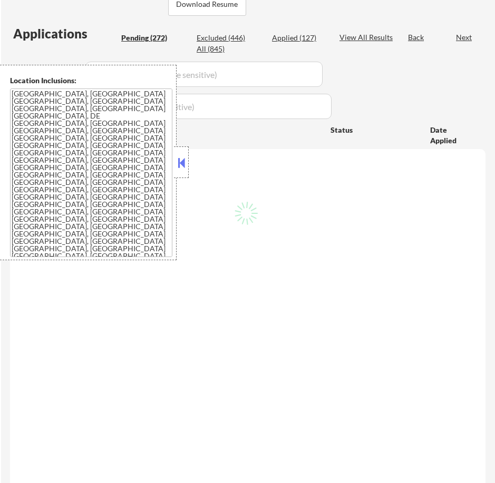
select select ""pending""
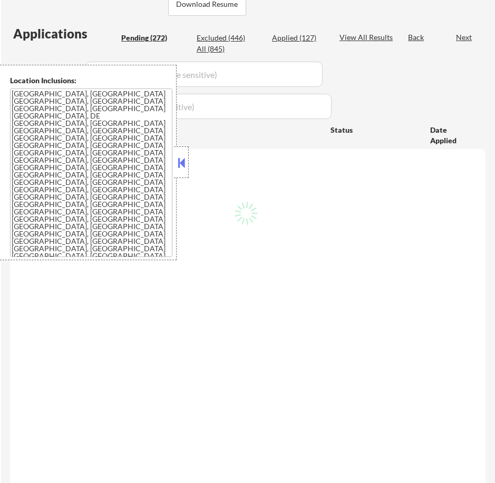
select select ""pending""
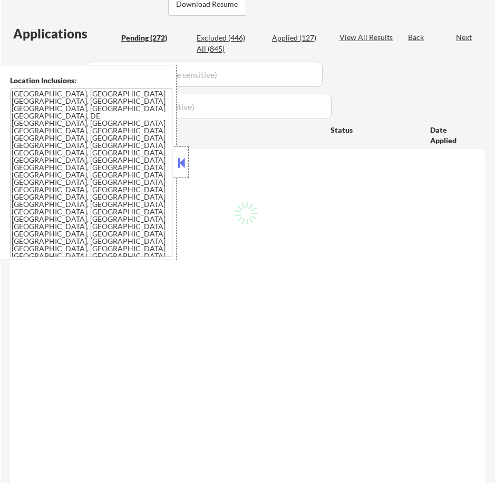
select select ""pending""
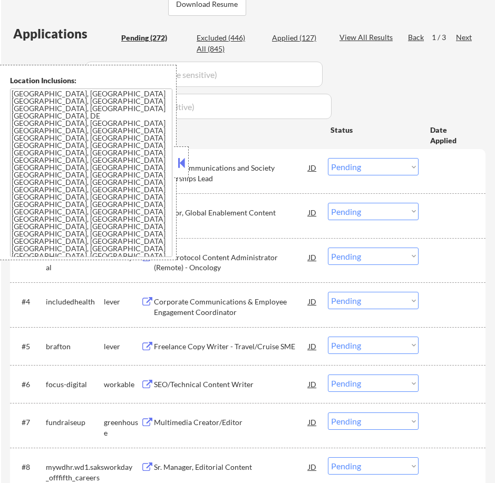
click at [183, 160] on button at bounding box center [181, 163] width 12 height 16
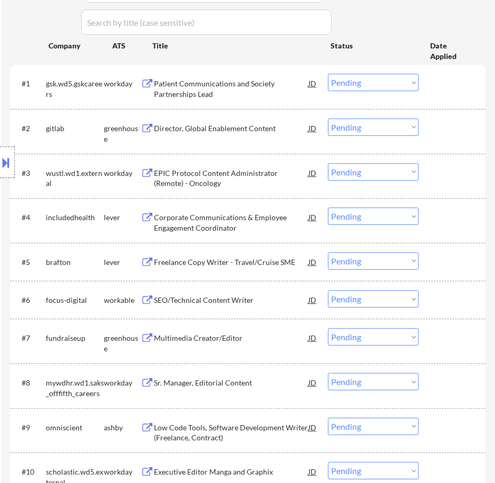
scroll to position [318, 0]
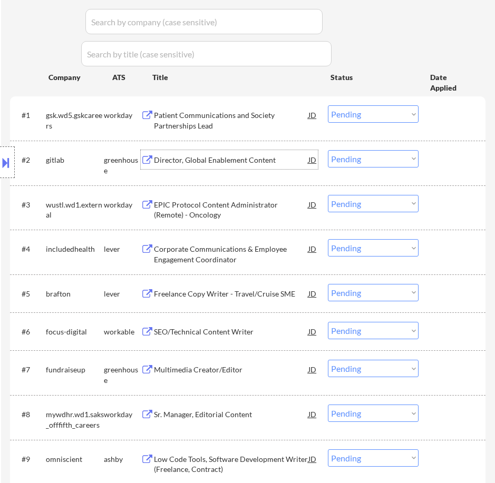
click at [250, 160] on div "Director, Global Enablement Content" at bounding box center [231, 160] width 154 height 11
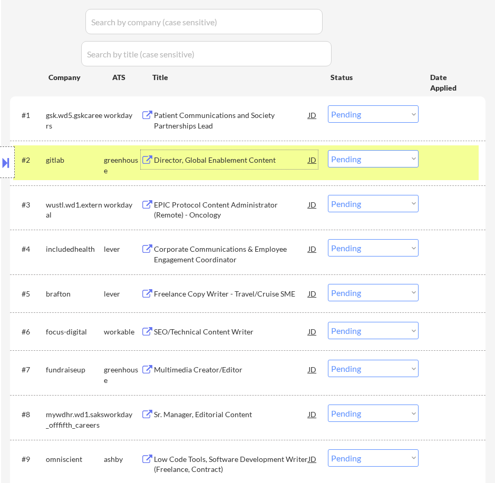
click at [357, 155] on select "Choose an option... Pending Applied Excluded (Questions) Excluded (Expired) Exc…" at bounding box center [373, 158] width 91 height 17
click at [328, 150] on select "Choose an option... Pending Applied Excluded (Questions) Excluded (Expired) Exc…" at bounding box center [373, 158] width 91 height 17
select select ""pending""
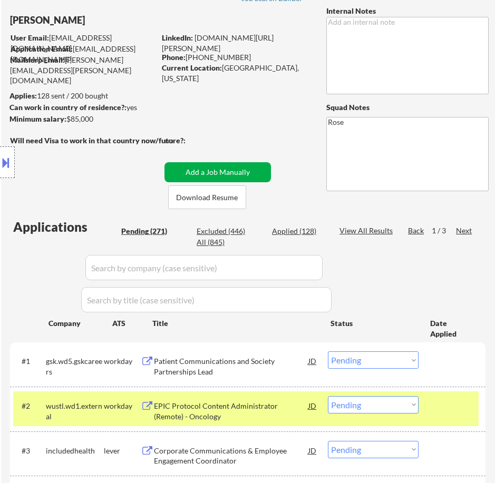
scroll to position [55, 0]
